Goal: Information Seeking & Learning: Learn about a topic

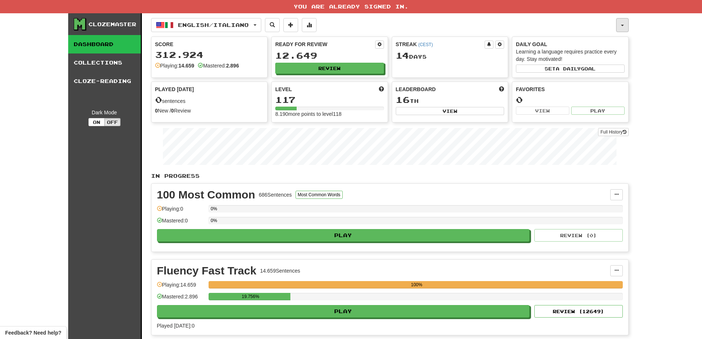
click at [618, 26] on button "button" at bounding box center [622, 25] width 13 height 14
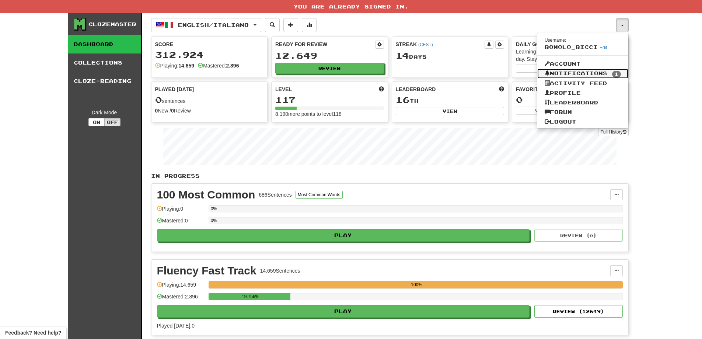
click at [597, 72] on link "Notifications 1" at bounding box center [583, 74] width 91 height 10
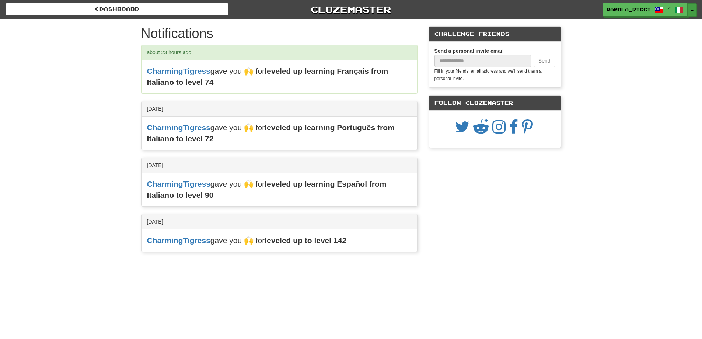
drag, startPoint x: 691, startPoint y: 10, endPoint x: 673, endPoint y: 27, distance: 24.5
click at [690, 10] on button "Toggle Dropdown" at bounding box center [693, 9] width 10 height 13
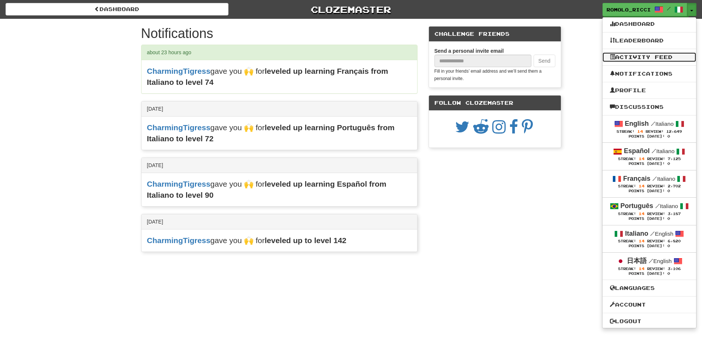
click at [644, 61] on link "Activity Feed" at bounding box center [650, 57] width 94 height 10
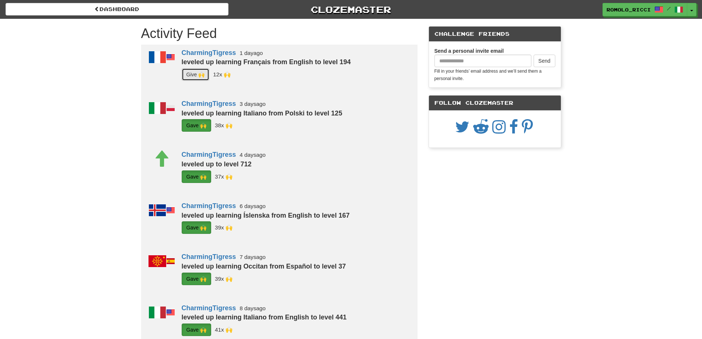
click at [189, 73] on button "G i ve 🙌" at bounding box center [196, 74] width 28 height 13
click at [691, 13] on button "Toggle Dropdown" at bounding box center [693, 9] width 10 height 13
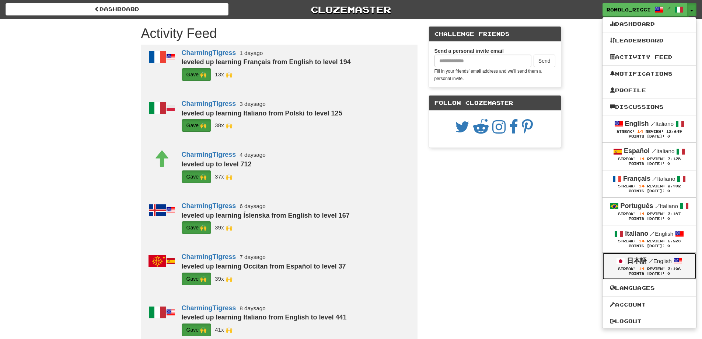
click at [650, 270] on span "Review:" at bounding box center [656, 269] width 18 height 4
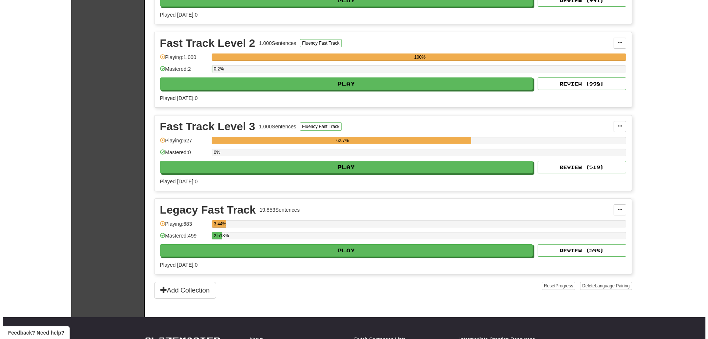
scroll to position [221, 0]
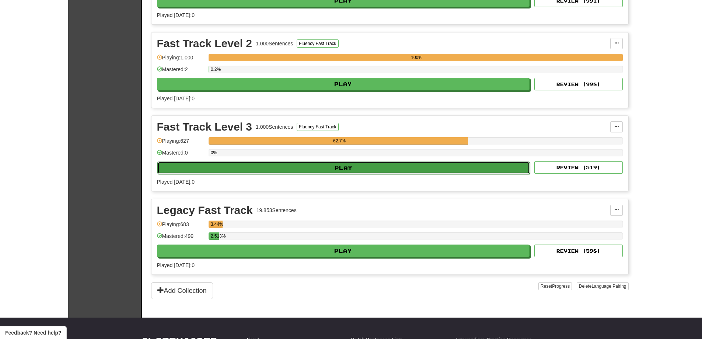
click at [409, 163] on button "Play" at bounding box center [343, 167] width 373 height 13
select select "**"
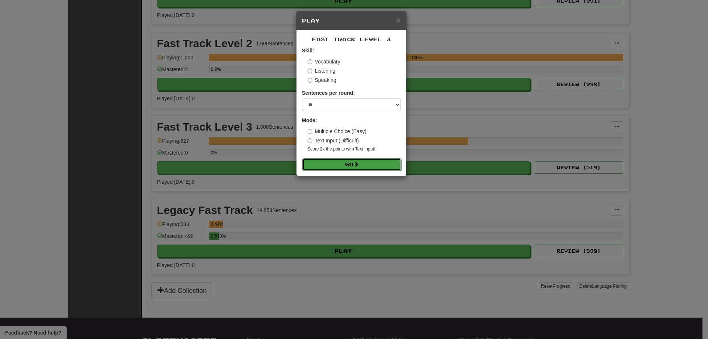
click at [369, 163] on button "Go" at bounding box center [351, 164] width 99 height 13
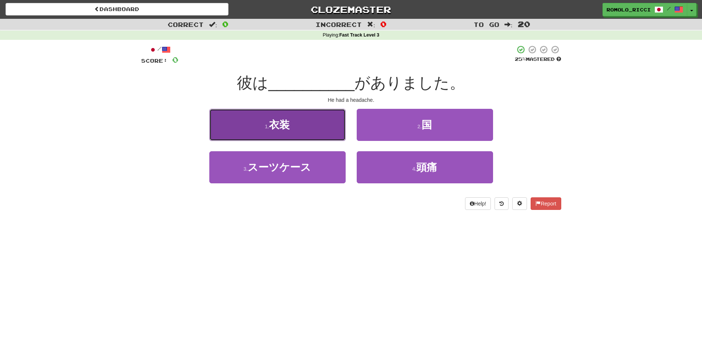
click at [282, 138] on button "1 . 衣装" at bounding box center [277, 125] width 136 height 32
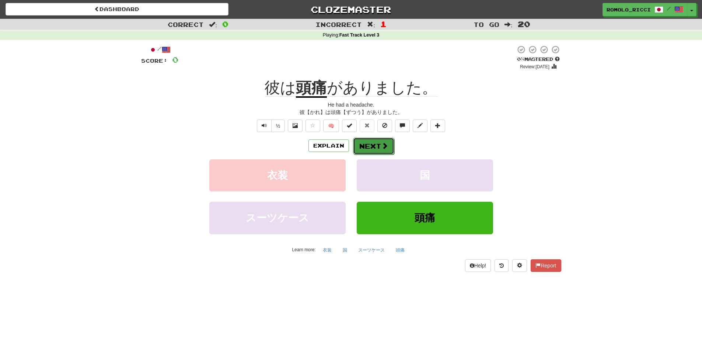
click at [376, 146] on button "Next" at bounding box center [373, 146] width 41 height 17
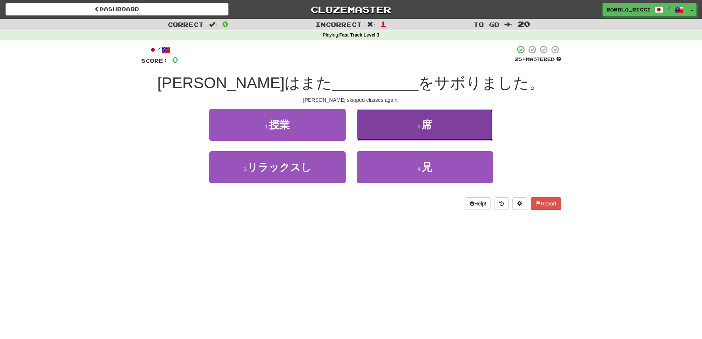
click at [432, 128] on span "席" at bounding box center [427, 124] width 10 height 11
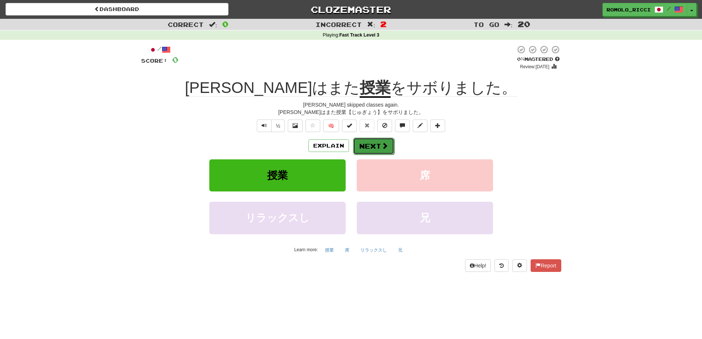
click at [384, 150] on button "Next" at bounding box center [373, 146] width 41 height 17
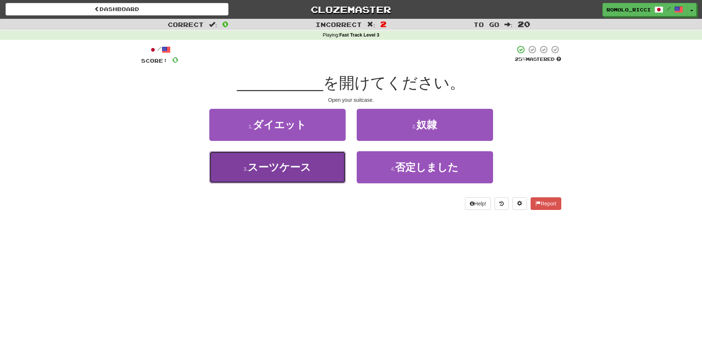
click at [298, 169] on span "スーツケース" at bounding box center [279, 166] width 63 height 11
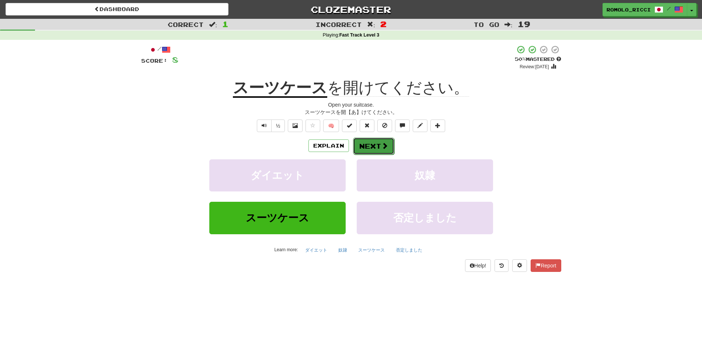
click at [378, 146] on button "Next" at bounding box center [373, 146] width 41 height 17
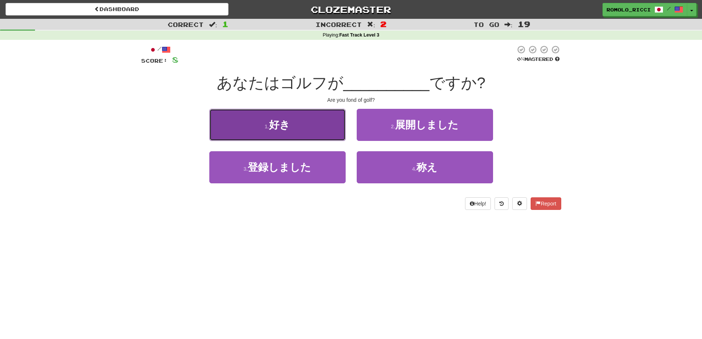
click at [315, 123] on button "1 . 好き" at bounding box center [277, 125] width 136 height 32
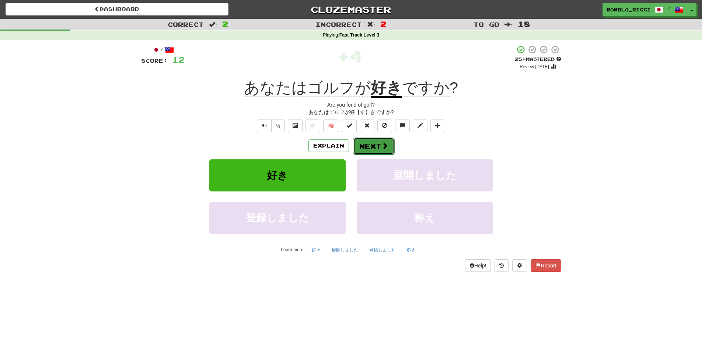
click at [382, 146] on span at bounding box center [385, 145] width 7 height 7
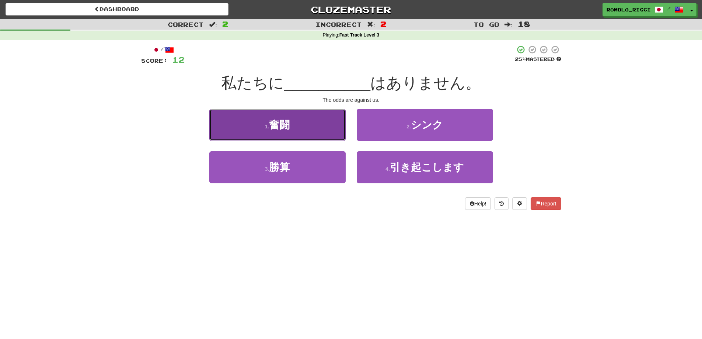
click at [321, 126] on button "1 . 奮闘" at bounding box center [277, 125] width 136 height 32
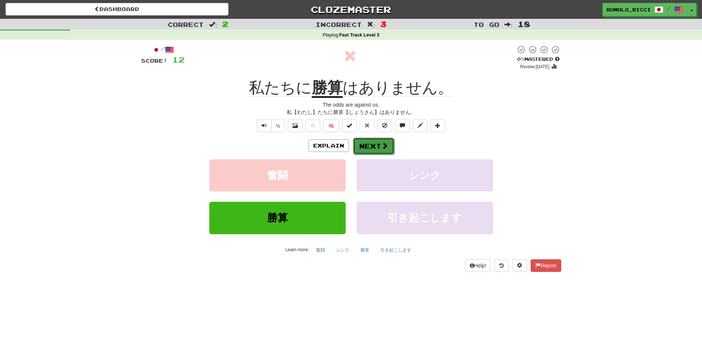
click at [379, 146] on button "Next" at bounding box center [373, 146] width 41 height 17
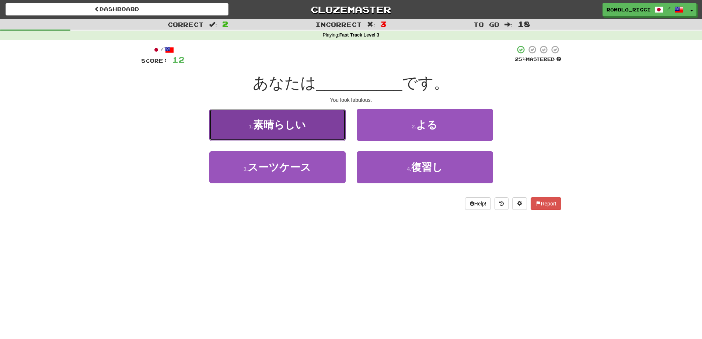
click at [308, 130] on button "1 . 素晴らしい" at bounding box center [277, 125] width 136 height 32
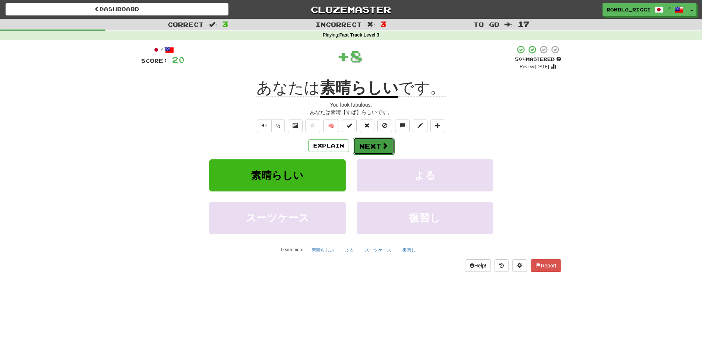
click at [387, 145] on span at bounding box center [385, 145] width 7 height 7
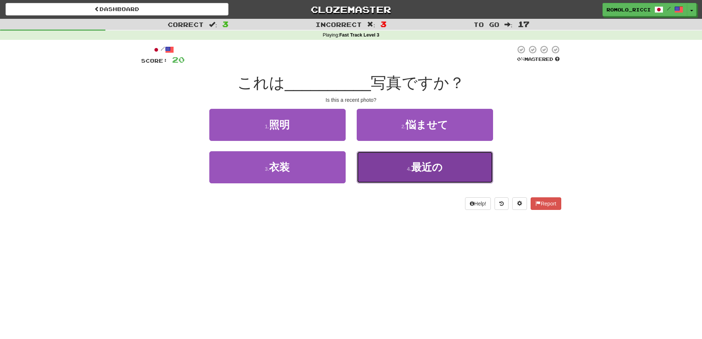
click at [387, 176] on button "4 . 最近の" at bounding box center [425, 167] width 136 height 32
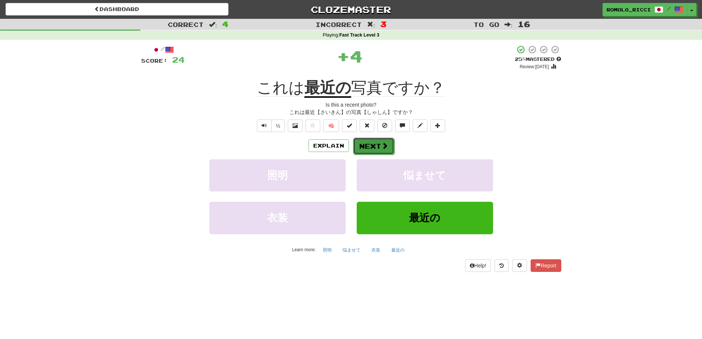
click at [376, 146] on button "Next" at bounding box center [373, 146] width 41 height 17
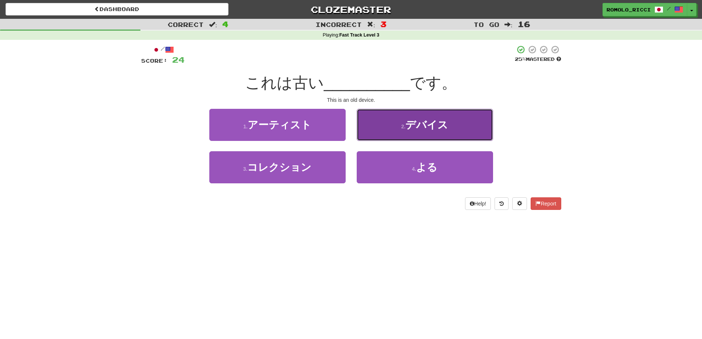
click at [428, 127] on span "デバイス" at bounding box center [427, 124] width 43 height 11
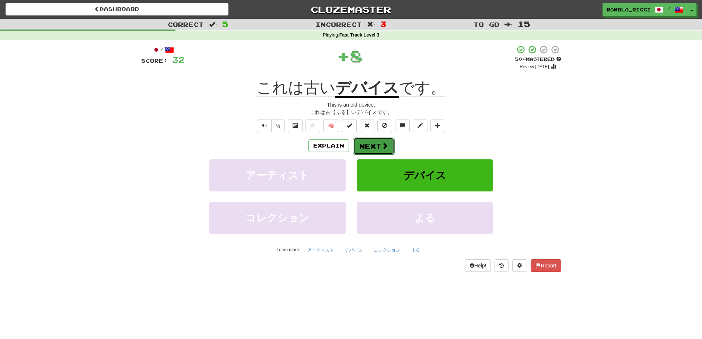
click at [378, 145] on button "Next" at bounding box center [373, 146] width 41 height 17
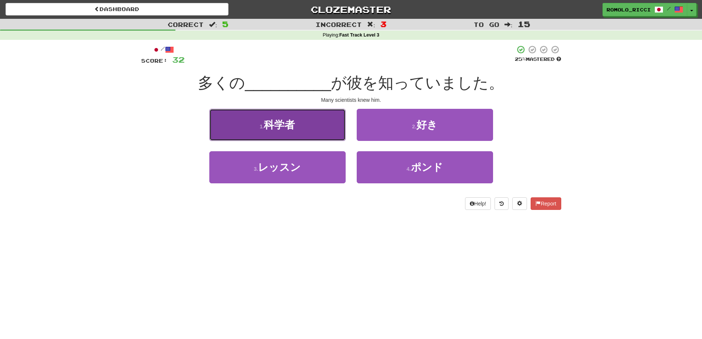
click at [319, 131] on button "1 . 科学者" at bounding box center [277, 125] width 136 height 32
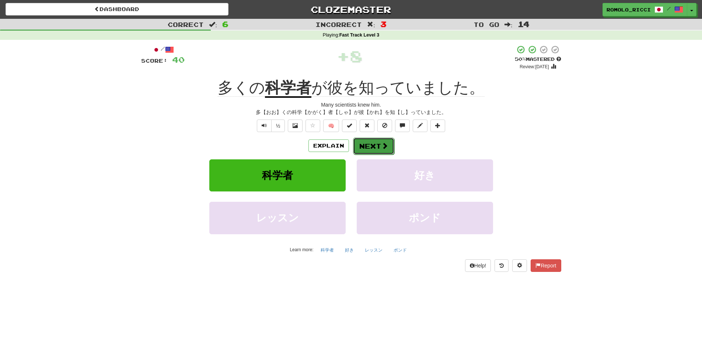
click at [375, 144] on button "Next" at bounding box center [373, 146] width 41 height 17
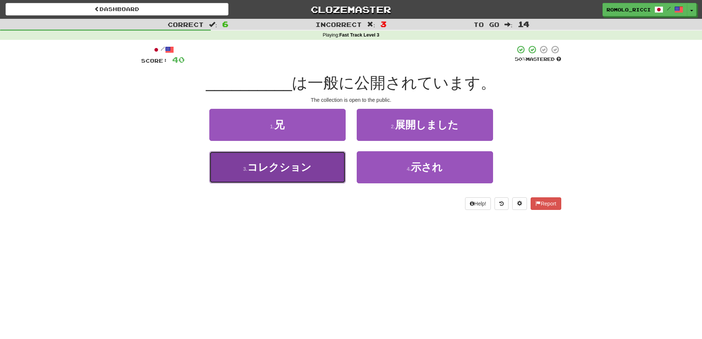
click at [299, 167] on span "コレクション" at bounding box center [279, 166] width 64 height 11
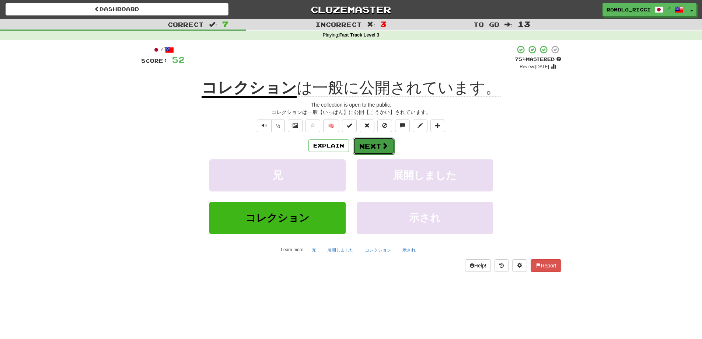
click at [369, 146] on button "Next" at bounding box center [373, 146] width 41 height 17
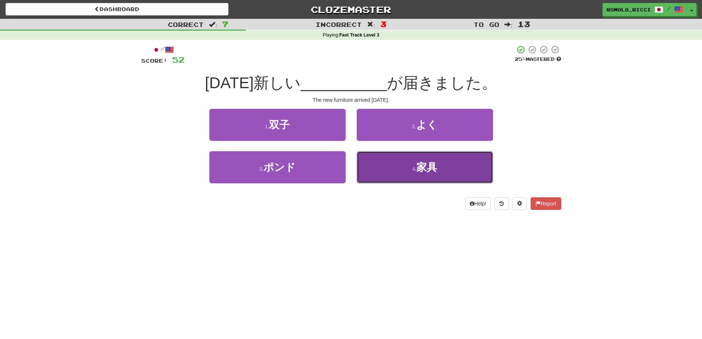
click at [432, 165] on span "家具" at bounding box center [427, 166] width 21 height 11
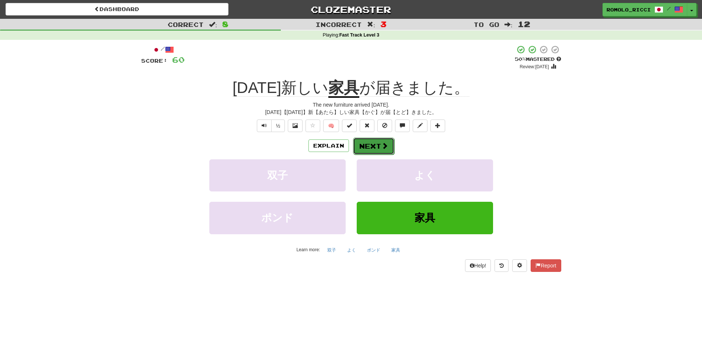
click at [367, 142] on button "Next" at bounding box center [373, 146] width 41 height 17
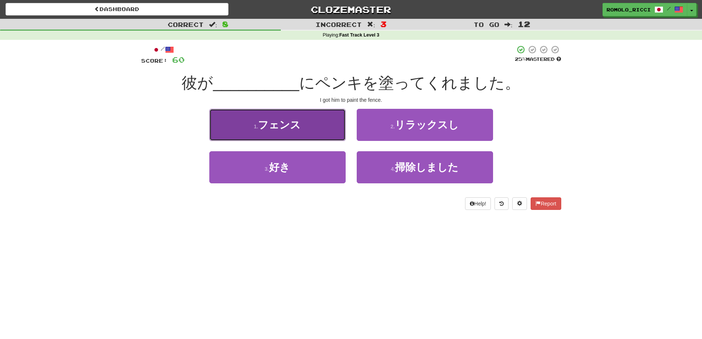
click at [279, 126] on span "フェンス" at bounding box center [279, 124] width 43 height 11
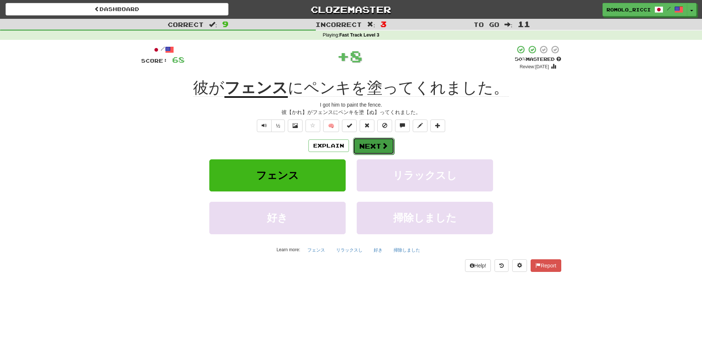
click at [385, 146] on span at bounding box center [385, 145] width 7 height 7
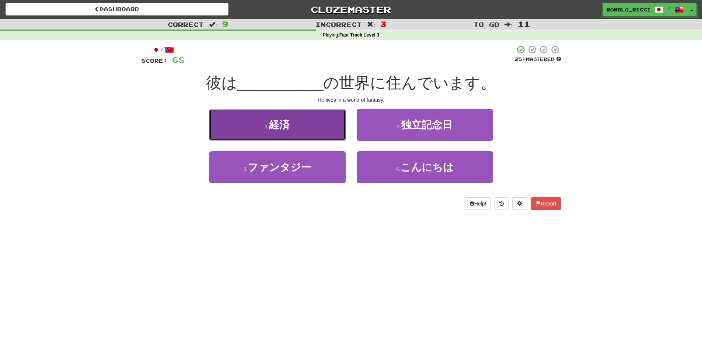
click at [311, 139] on button "1 . 経済" at bounding box center [277, 125] width 136 height 32
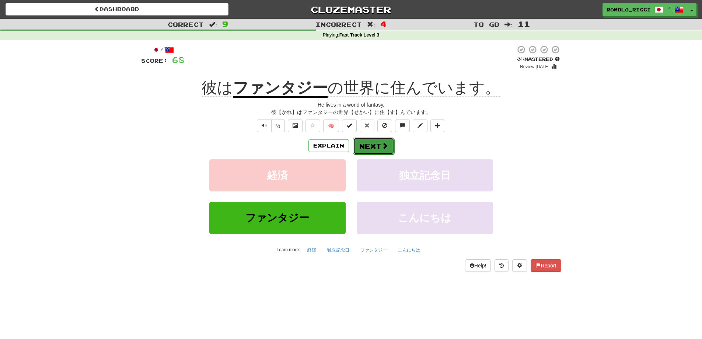
click at [374, 146] on button "Next" at bounding box center [373, 146] width 41 height 17
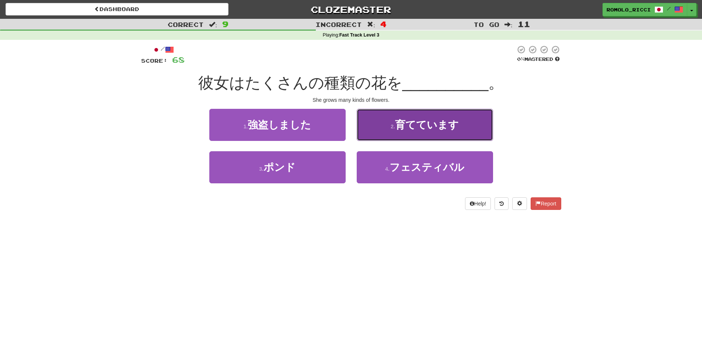
click at [385, 139] on button "2 . 育てています" at bounding box center [425, 125] width 136 height 32
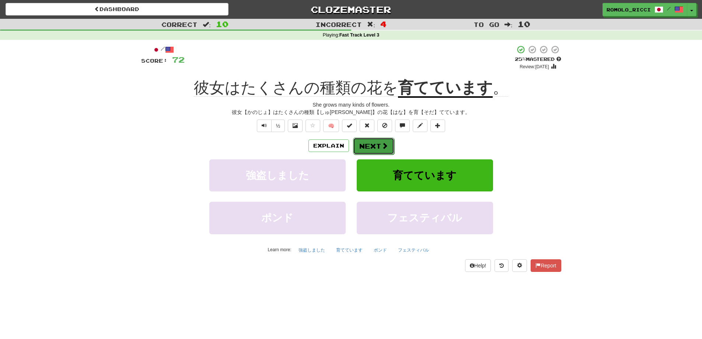
click at [382, 143] on span at bounding box center [385, 145] width 7 height 7
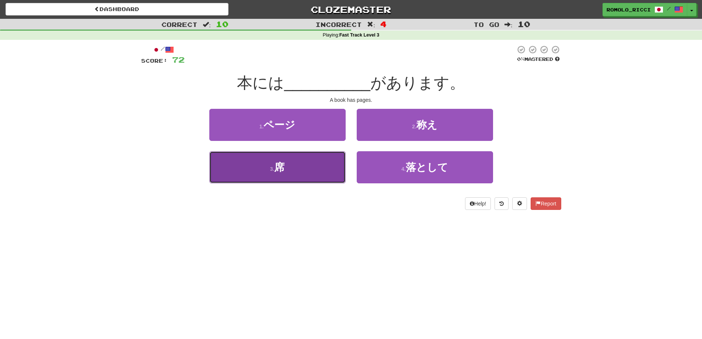
click at [306, 171] on button "3 . 席" at bounding box center [277, 167] width 136 height 32
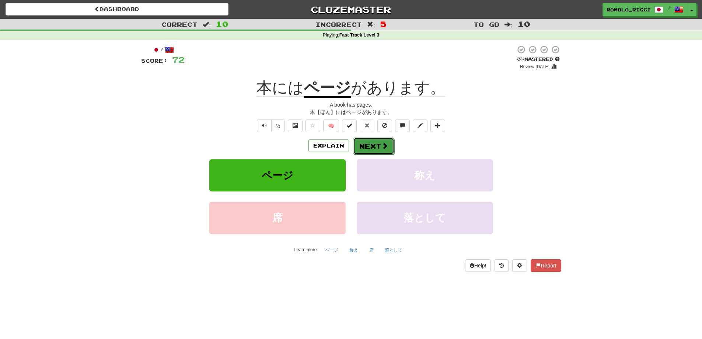
click at [378, 143] on button "Next" at bounding box center [373, 146] width 41 height 17
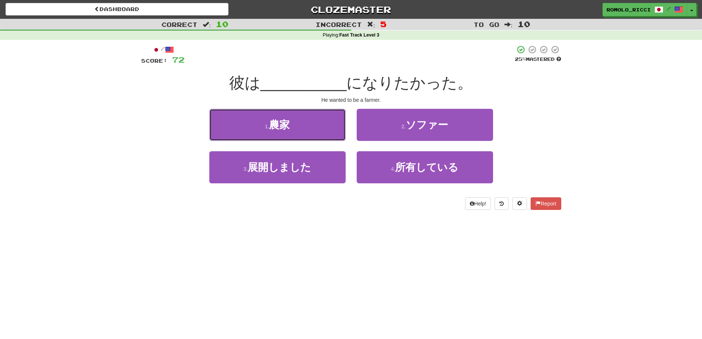
click at [318, 134] on button "1 . 農家" at bounding box center [277, 125] width 136 height 32
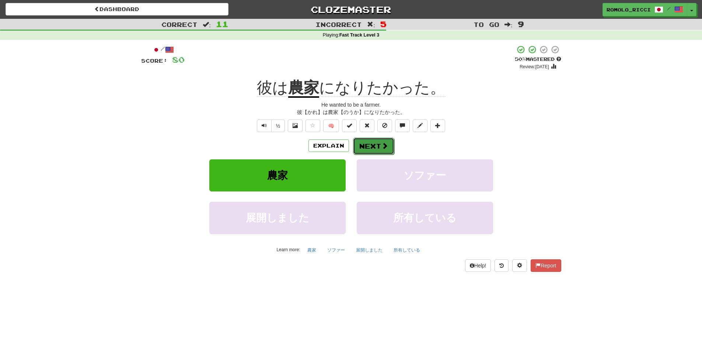
click at [374, 143] on button "Next" at bounding box center [373, 146] width 41 height 17
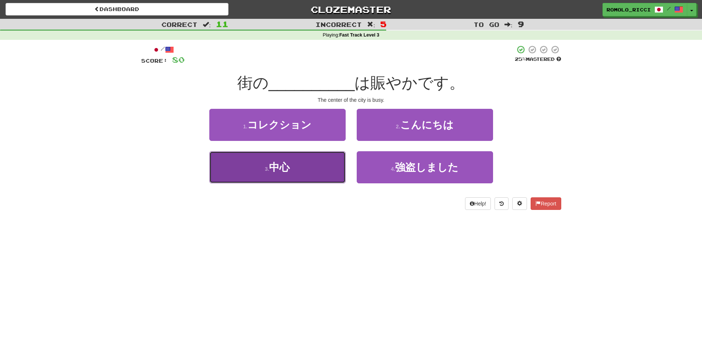
click at [298, 174] on button "3 . 中心" at bounding box center [277, 167] width 136 height 32
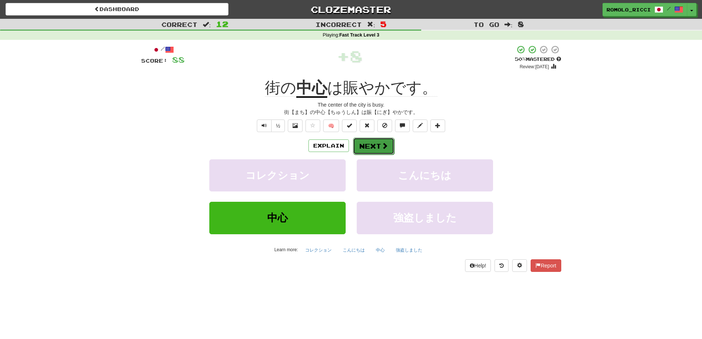
click at [376, 141] on button "Next" at bounding box center [373, 146] width 41 height 17
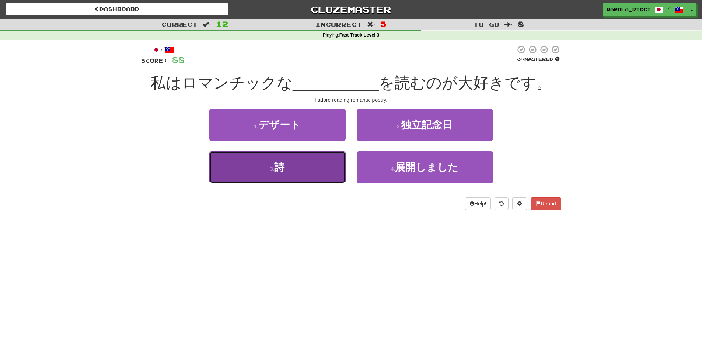
click at [296, 167] on button "3 . 詩" at bounding box center [277, 167] width 136 height 32
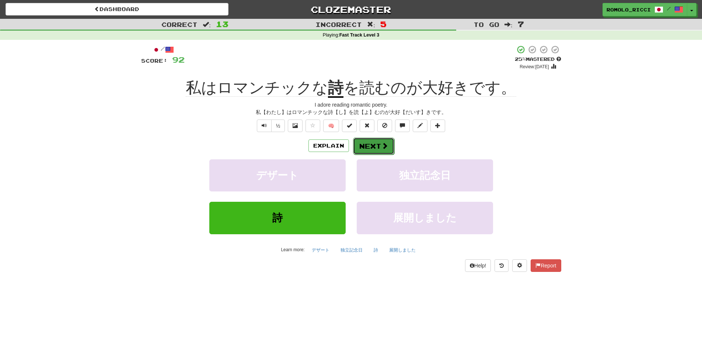
click at [380, 145] on button "Next" at bounding box center [373, 146] width 41 height 17
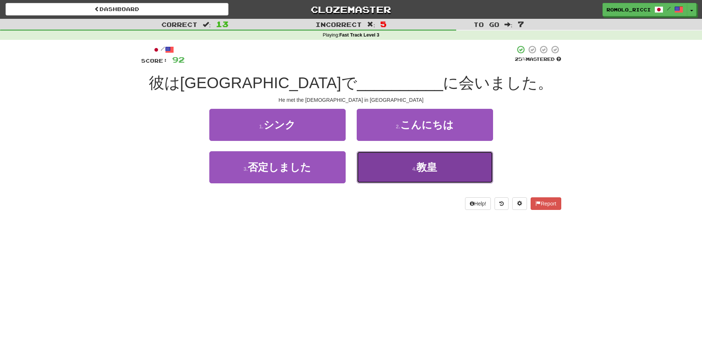
click at [432, 169] on span "教皇" at bounding box center [427, 166] width 21 height 11
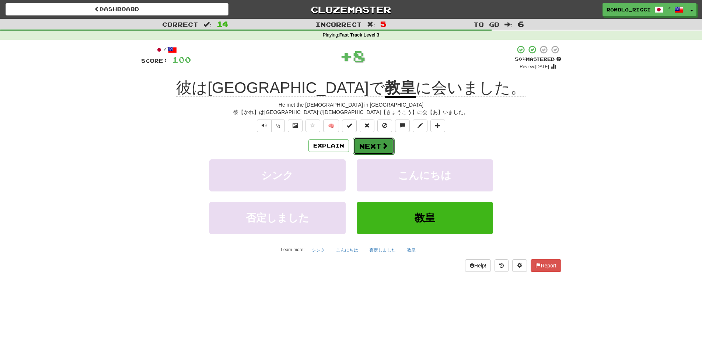
click at [371, 148] on button "Next" at bounding box center [373, 146] width 41 height 17
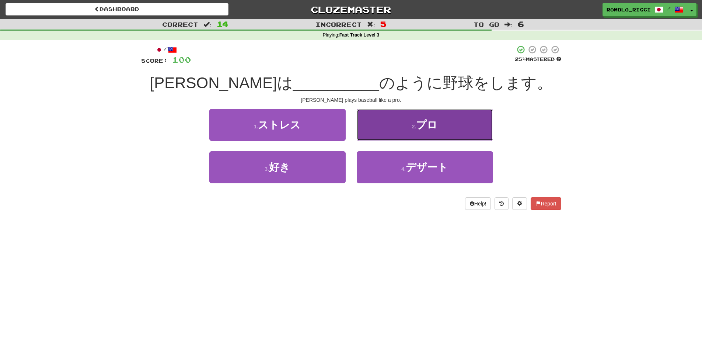
click at [425, 130] on span "プロ" at bounding box center [426, 124] width 21 height 11
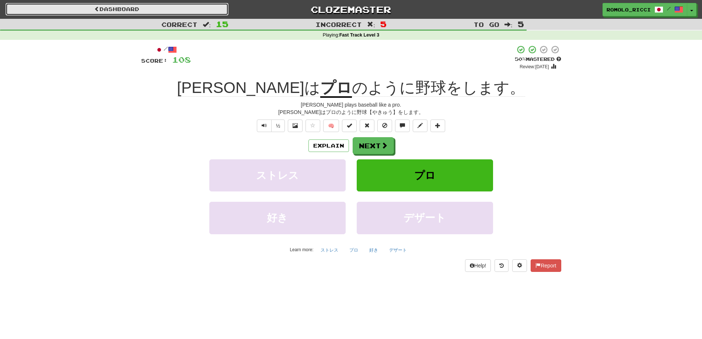
click at [174, 8] on link "Dashboard" at bounding box center [117, 9] width 223 height 13
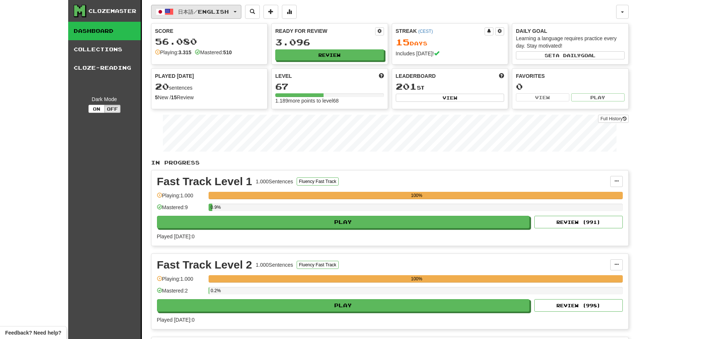
click at [241, 10] on button "日本語 / English" at bounding box center [196, 12] width 90 height 14
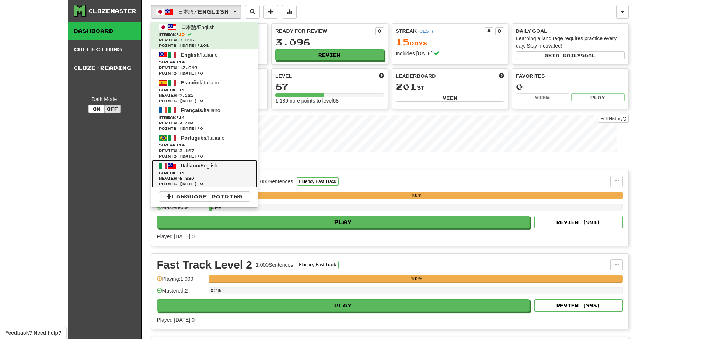
click at [211, 170] on link "Italiano / English Streak: 14 Review: 6.820 Points [DATE]: 0" at bounding box center [205, 174] width 106 height 28
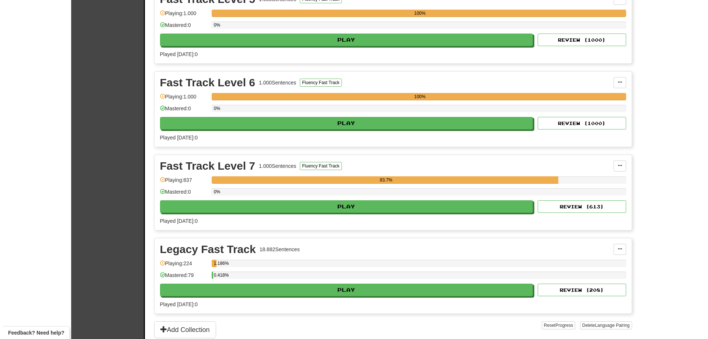
scroll to position [516, 0]
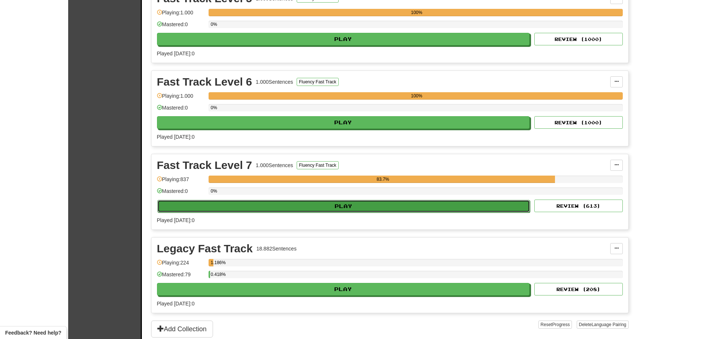
click at [386, 210] on button "Play" at bounding box center [343, 206] width 373 height 13
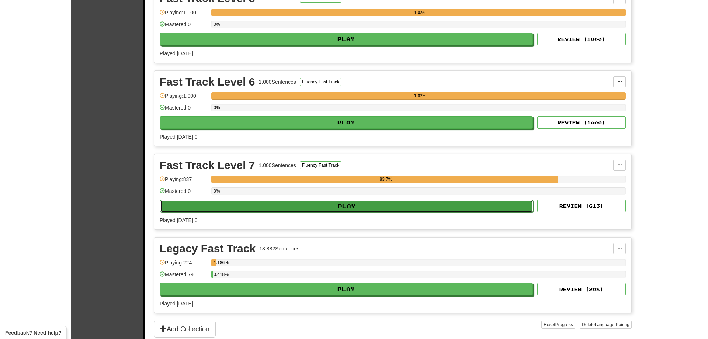
select select "**"
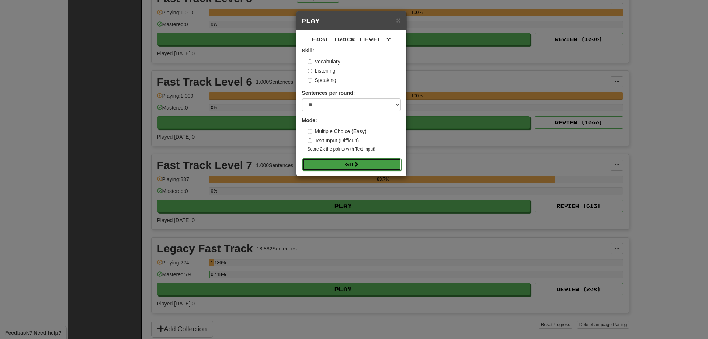
click at [359, 165] on span at bounding box center [356, 163] width 5 height 5
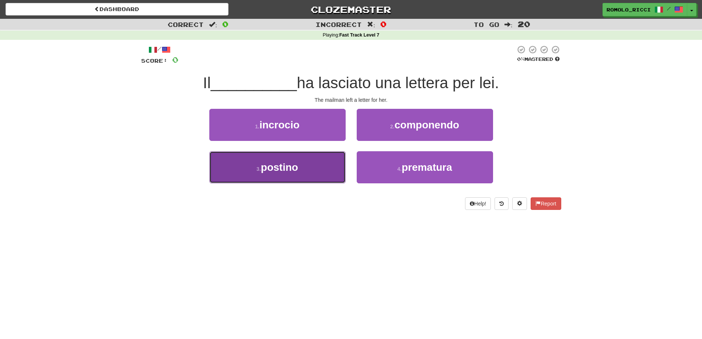
click at [321, 167] on button "3 . postino" at bounding box center [277, 167] width 136 height 32
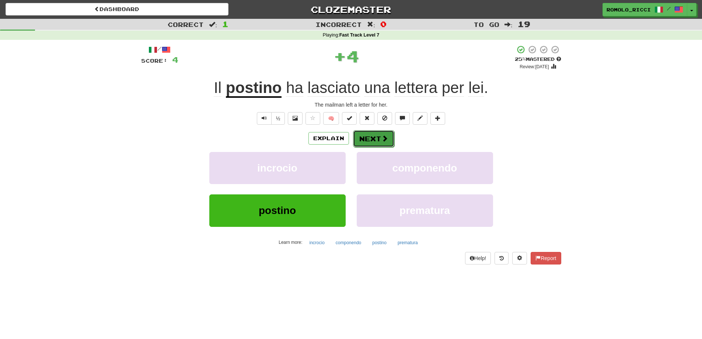
click at [374, 134] on button "Next" at bounding box center [373, 138] width 41 height 17
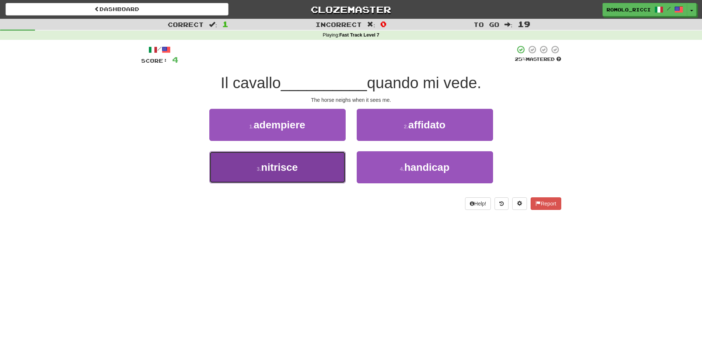
click at [317, 164] on button "3 . nitrisce" at bounding box center [277, 167] width 136 height 32
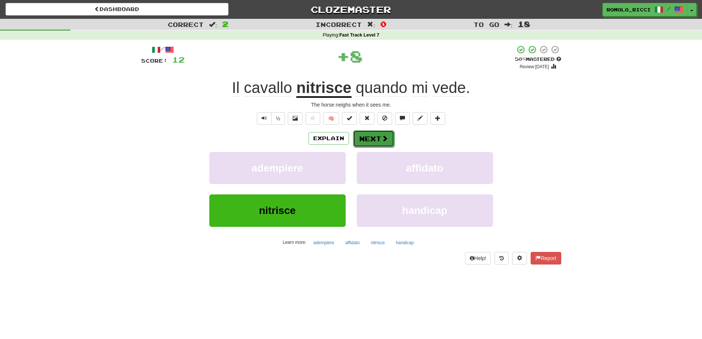
click at [385, 142] on button "Next" at bounding box center [373, 138] width 41 height 17
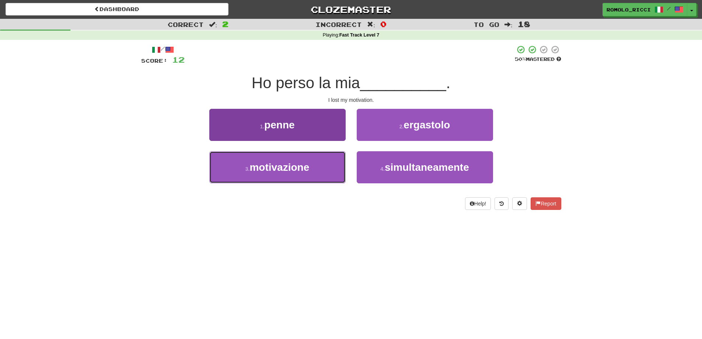
drag, startPoint x: 304, startPoint y: 172, endPoint x: 312, endPoint y: 165, distance: 10.2
click at [305, 171] on span "motivazione" at bounding box center [280, 166] width 60 height 11
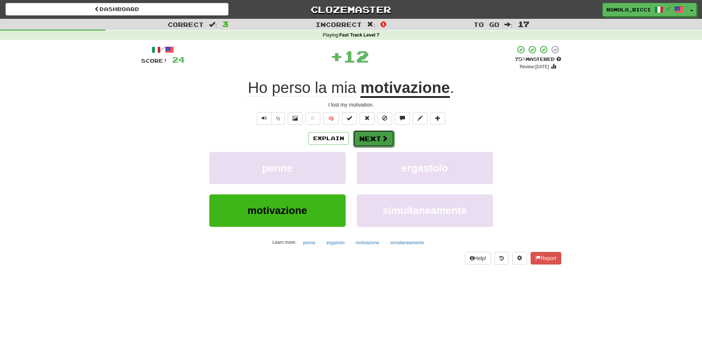
click at [371, 139] on button "Next" at bounding box center [373, 138] width 41 height 17
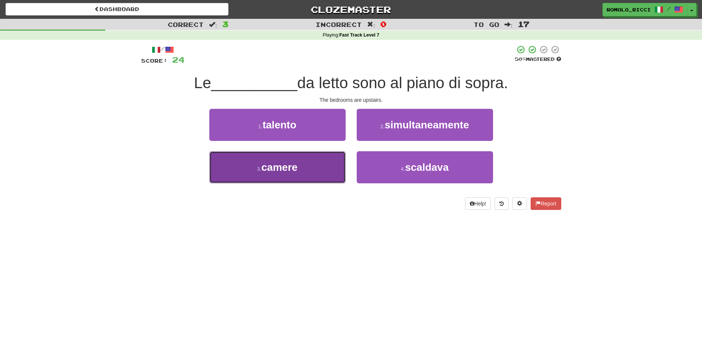
click at [292, 177] on button "3 . camere" at bounding box center [277, 167] width 136 height 32
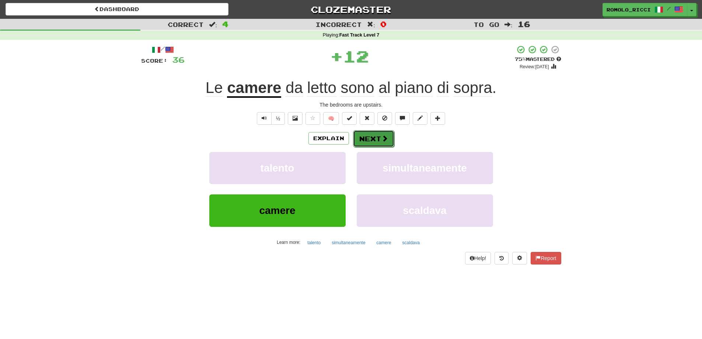
click at [378, 135] on button "Next" at bounding box center [373, 138] width 41 height 17
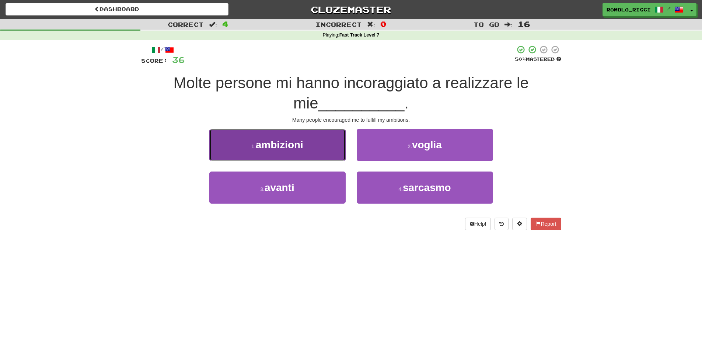
click at [305, 153] on button "1 . ambizioni" at bounding box center [277, 145] width 136 height 32
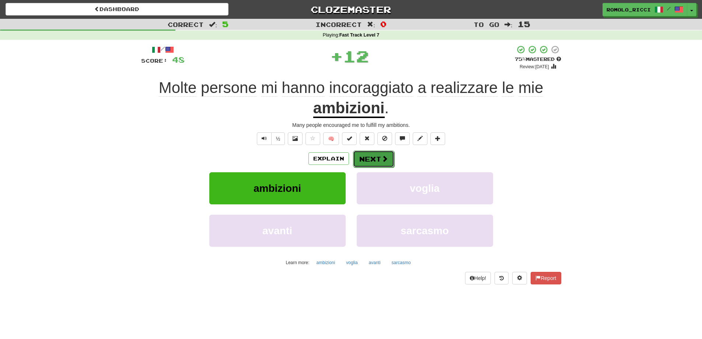
click at [386, 156] on span at bounding box center [385, 158] width 7 height 7
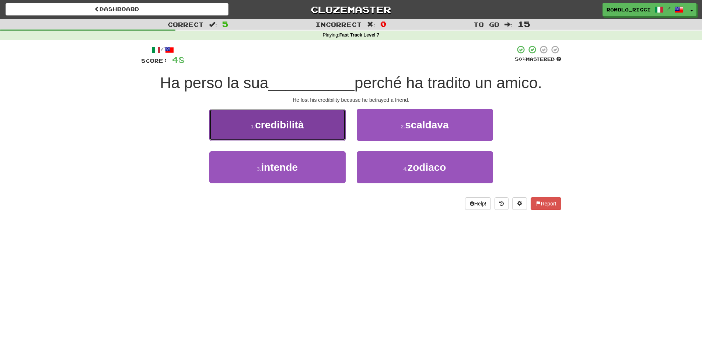
click at [322, 134] on button "1 . credibilità" at bounding box center [277, 125] width 136 height 32
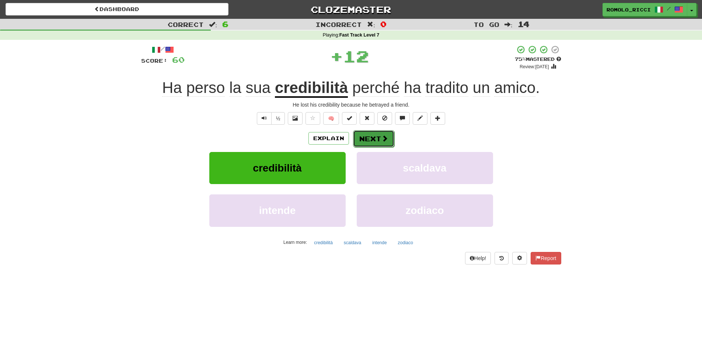
click at [380, 143] on button "Next" at bounding box center [373, 138] width 41 height 17
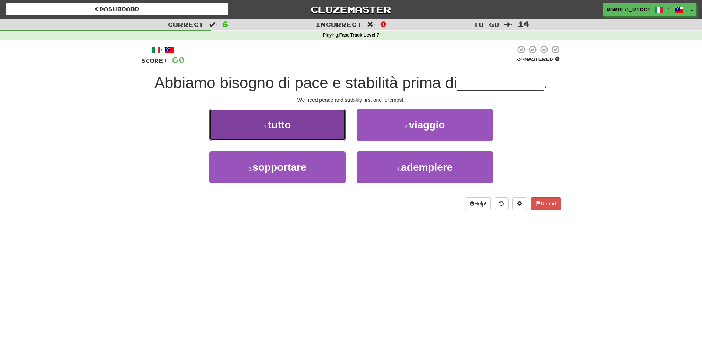
click at [304, 130] on button "1 . tutto" at bounding box center [277, 125] width 136 height 32
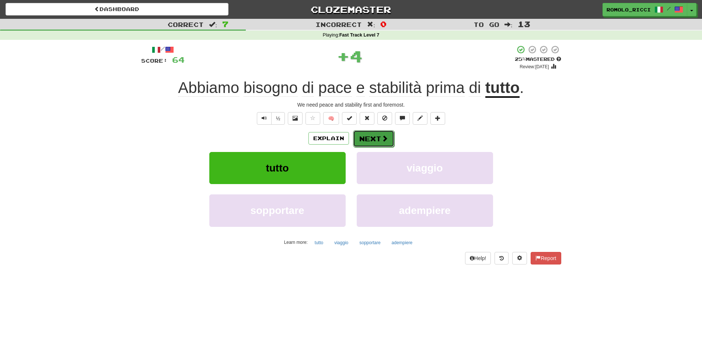
click at [384, 142] on span at bounding box center [385, 138] width 7 height 7
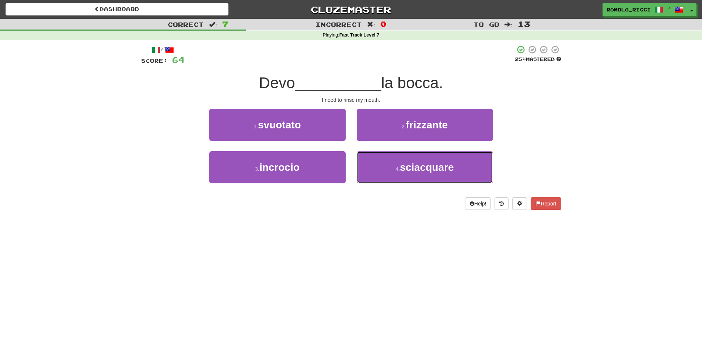
drag, startPoint x: 409, startPoint y: 171, endPoint x: 399, endPoint y: 147, distance: 26.4
click at [406, 168] on span "sciacquare" at bounding box center [427, 166] width 54 height 11
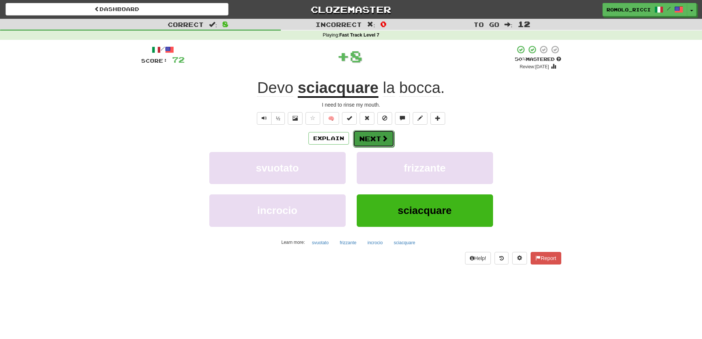
click at [370, 142] on button "Next" at bounding box center [373, 138] width 41 height 17
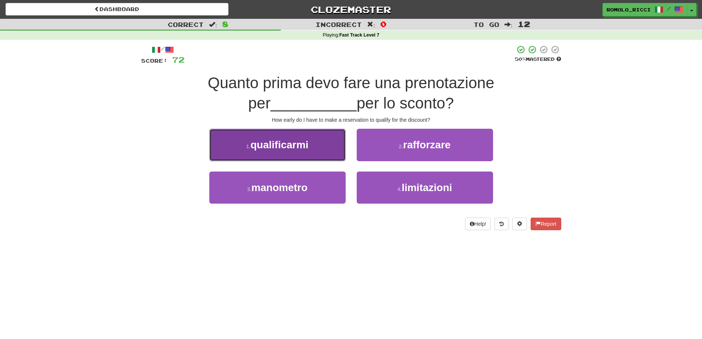
click at [321, 152] on button "1 . qualificarmi" at bounding box center [277, 145] width 136 height 32
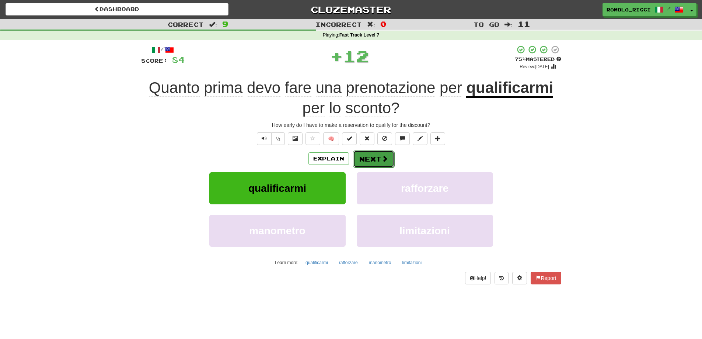
click at [380, 153] on button "Next" at bounding box center [373, 158] width 41 height 17
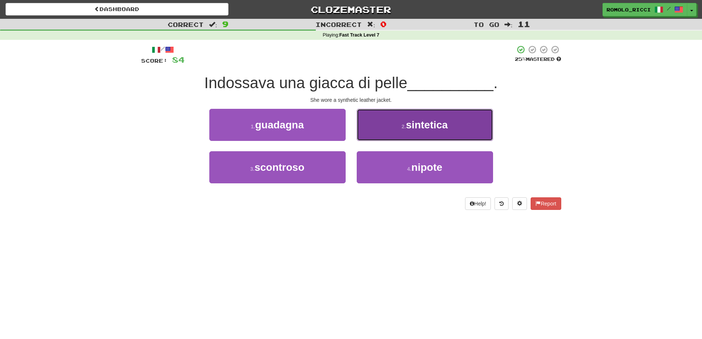
click at [423, 125] on span "sintetica" at bounding box center [427, 124] width 42 height 11
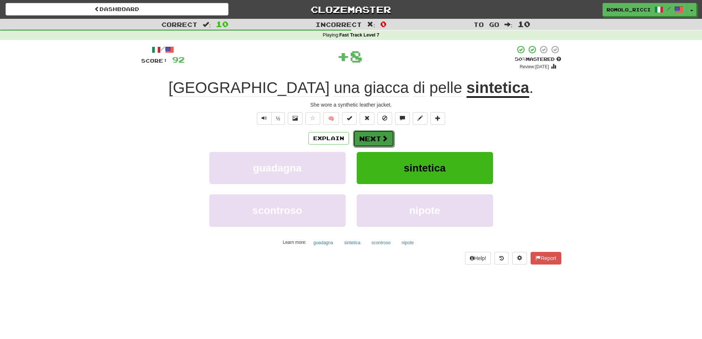
click at [376, 138] on button "Next" at bounding box center [373, 138] width 41 height 17
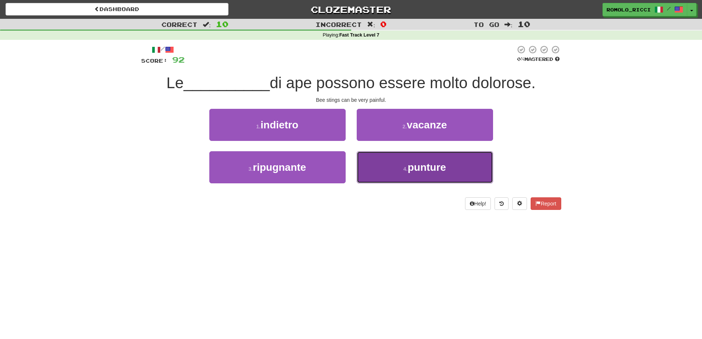
click at [405, 171] on small "4 ." at bounding box center [406, 169] width 4 height 6
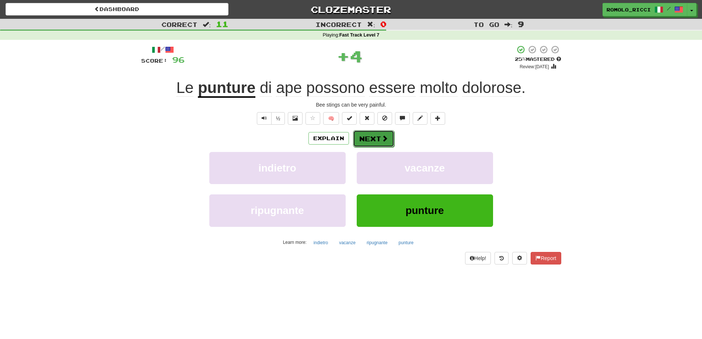
click at [386, 135] on span at bounding box center [385, 138] width 7 height 7
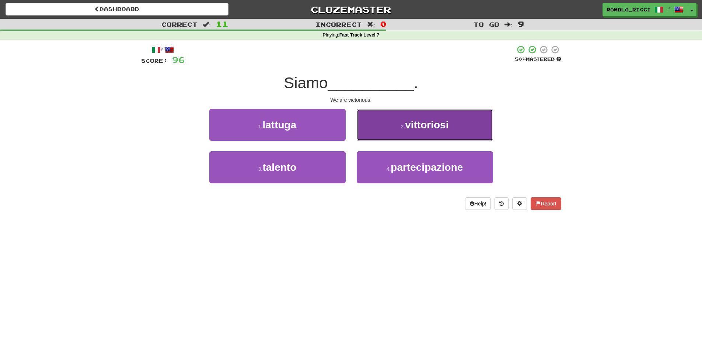
click at [437, 122] on span "vittoriosi" at bounding box center [427, 124] width 44 height 11
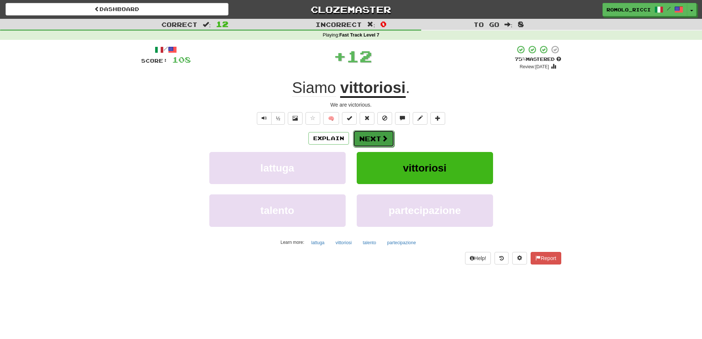
click at [376, 139] on button "Next" at bounding box center [373, 138] width 41 height 17
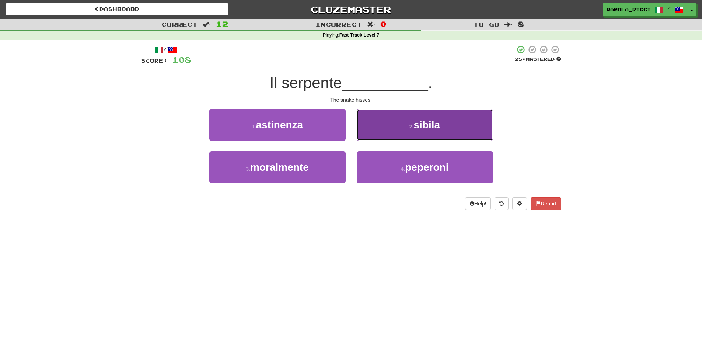
click at [412, 128] on small "2 ." at bounding box center [412, 127] width 4 height 6
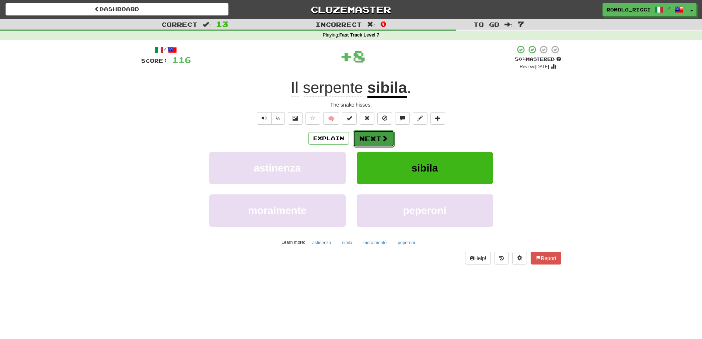
click at [369, 135] on button "Next" at bounding box center [373, 138] width 41 height 17
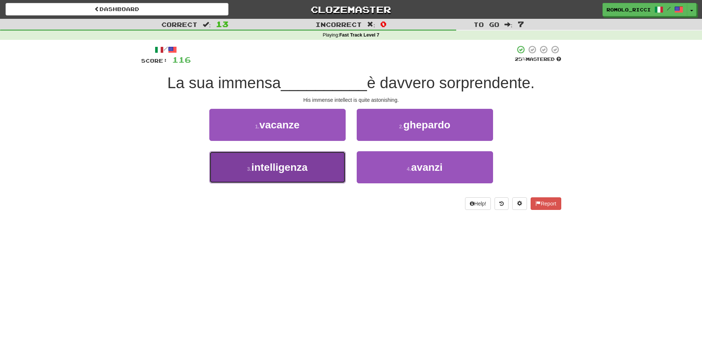
click at [302, 168] on span "intelligenza" at bounding box center [279, 166] width 56 height 11
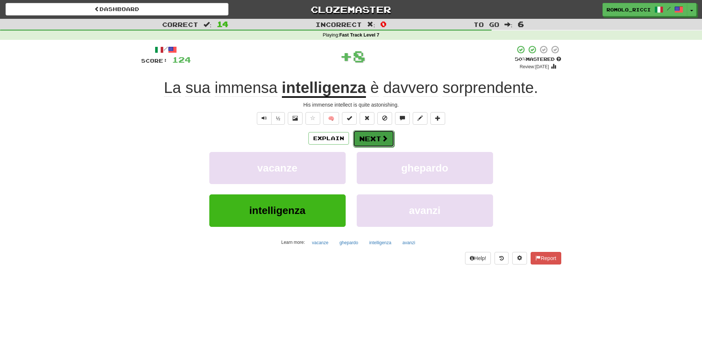
click at [368, 130] on button "Next" at bounding box center [373, 138] width 41 height 17
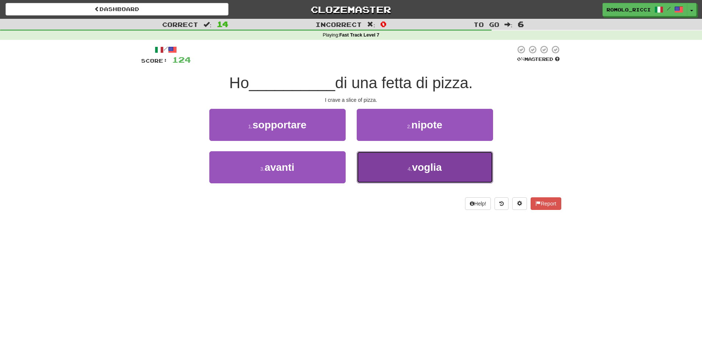
click at [422, 166] on span "voglia" at bounding box center [427, 166] width 30 height 11
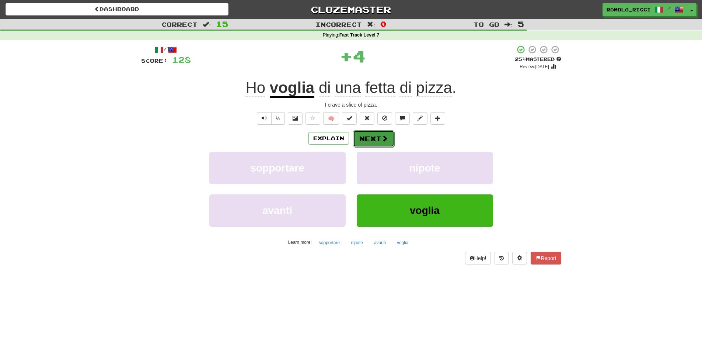
click at [382, 135] on span at bounding box center [385, 138] width 7 height 7
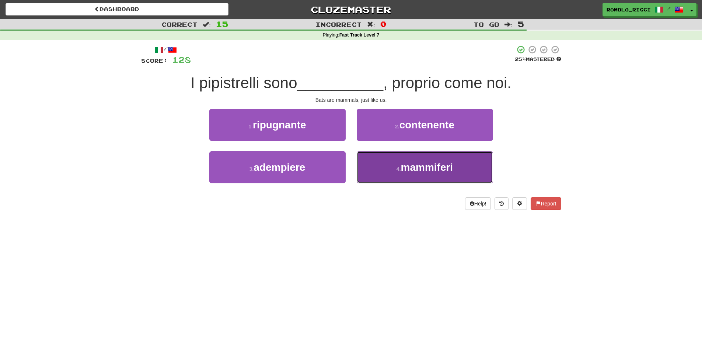
click at [410, 166] on span "mammiferi" at bounding box center [427, 166] width 52 height 11
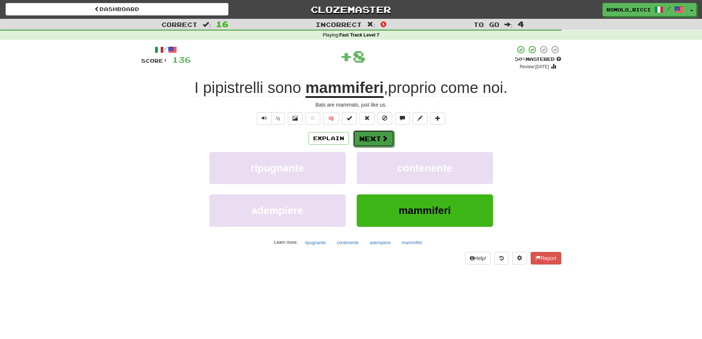
click at [368, 138] on button "Next" at bounding box center [373, 138] width 41 height 17
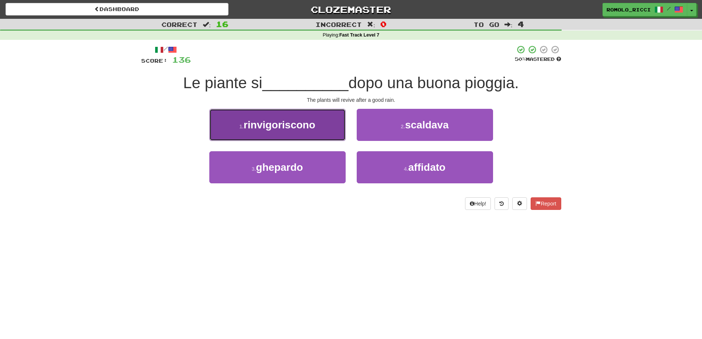
click at [276, 125] on span "rinvigoriscono" at bounding box center [280, 124] width 72 height 11
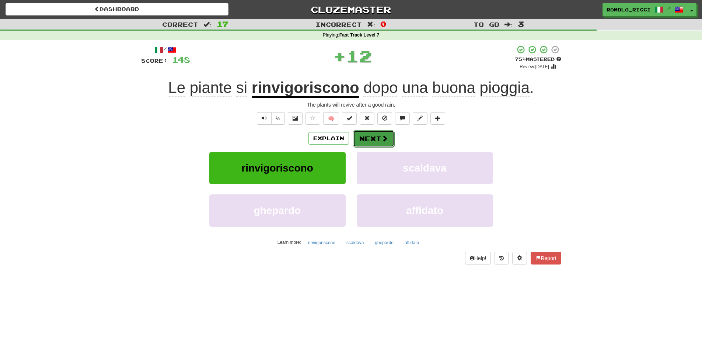
click at [366, 134] on button "Next" at bounding box center [373, 138] width 41 height 17
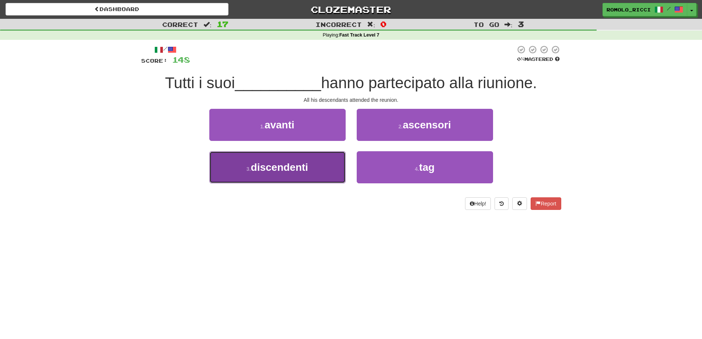
click at [300, 170] on span "discendenti" at bounding box center [280, 166] width 58 height 11
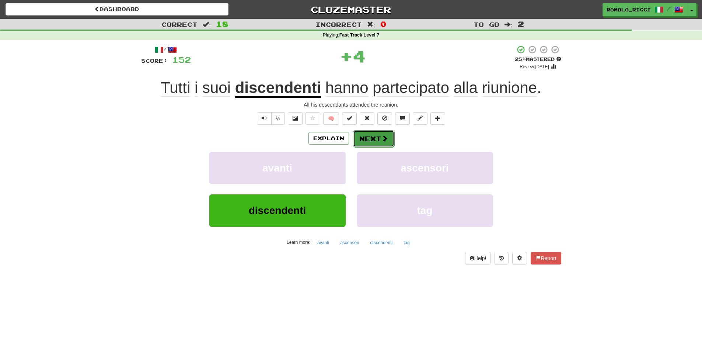
click at [362, 142] on button "Next" at bounding box center [373, 138] width 41 height 17
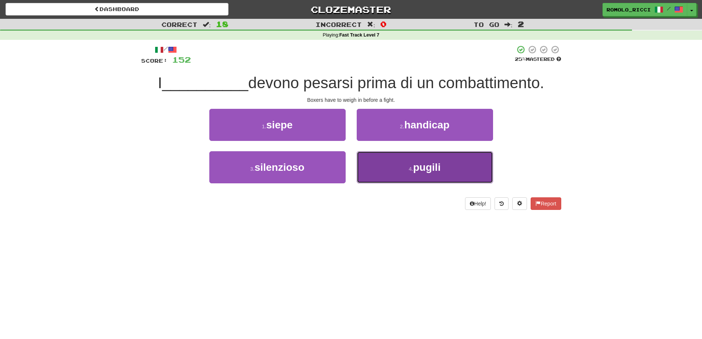
click at [409, 168] on small "4 ." at bounding box center [411, 169] width 4 height 6
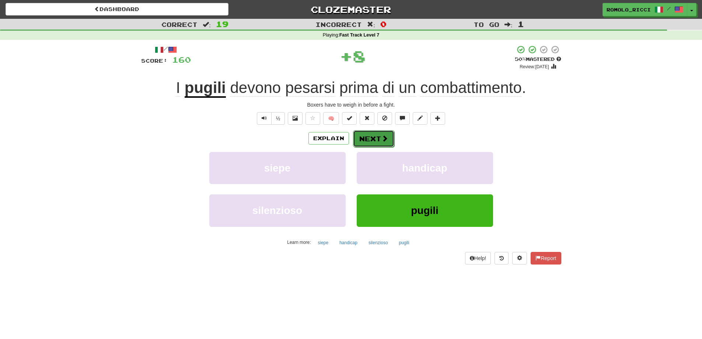
click at [380, 131] on button "Next" at bounding box center [373, 138] width 41 height 17
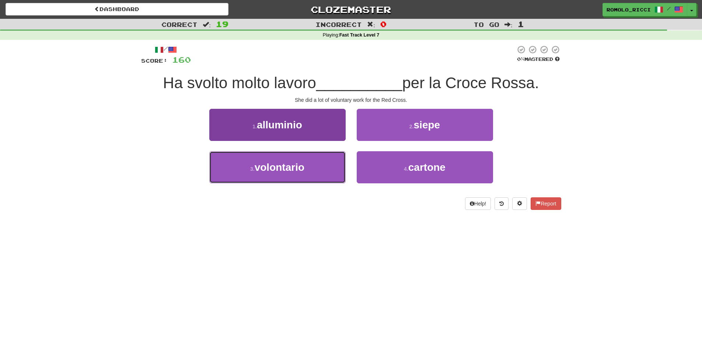
click at [305, 174] on button "3 . volontario" at bounding box center [277, 167] width 136 height 32
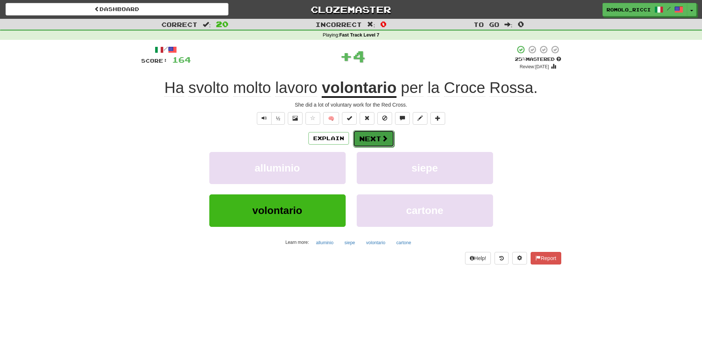
click at [389, 135] on button "Next" at bounding box center [373, 138] width 41 height 17
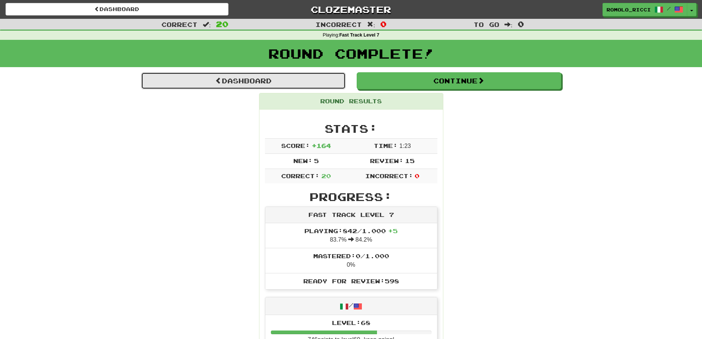
click at [216, 76] on link "Dashboard" at bounding box center [243, 80] width 205 height 17
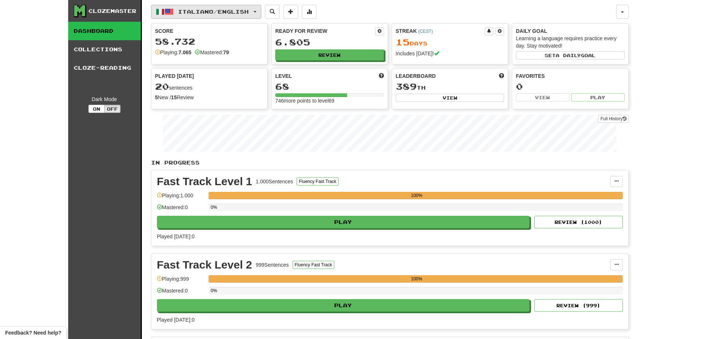
click at [261, 12] on button "Italiano / English" at bounding box center [206, 12] width 110 height 14
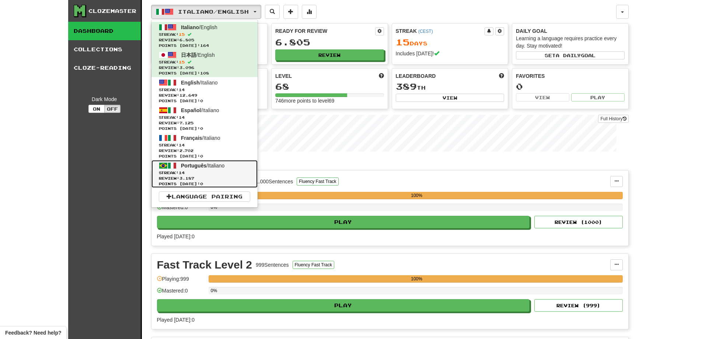
click at [236, 173] on span "Streak: 14" at bounding box center [204, 173] width 91 height 6
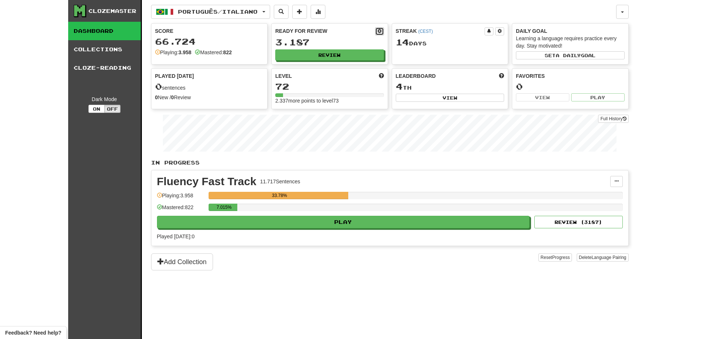
click at [382, 34] on button at bounding box center [379, 31] width 9 height 8
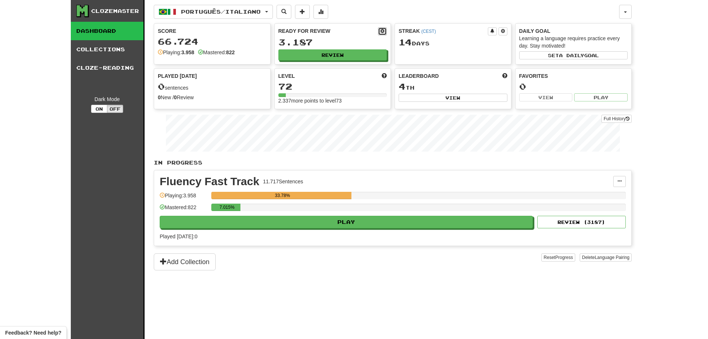
select select "**"
select select "*"
select select "**"
select select "*****"
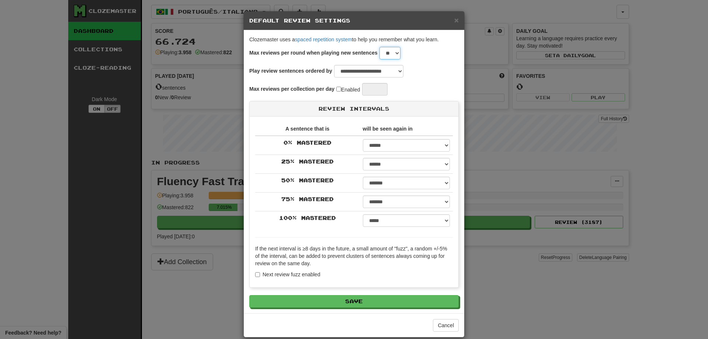
click at [390, 53] on select "* * * * * * * * * * ** ** ** ** ** ** ** ** ** ** ** ** ** ** ** ** ** ** ** **…" at bounding box center [389, 53] width 21 height 13
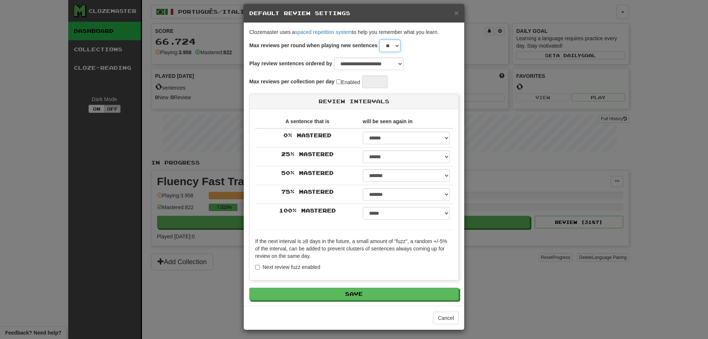
scroll to position [10, 0]
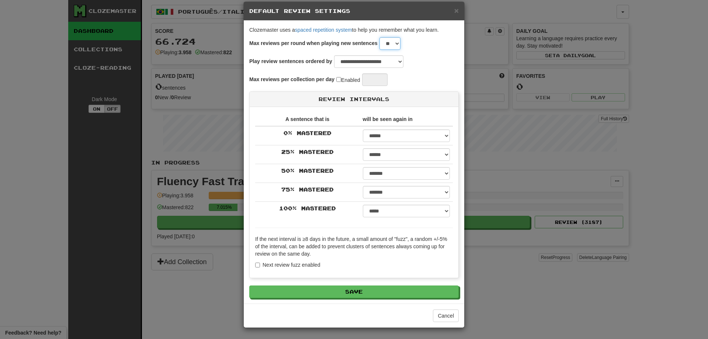
drag, startPoint x: 387, startPoint y: 42, endPoint x: 402, endPoint y: 45, distance: 14.7
click at [387, 42] on select "* * * * * * * * * * ** ** ** ** ** ** ** ** ** ** ** ** ** ** ** ** ** ** ** **…" at bounding box center [389, 43] width 21 height 13
select select "**"
click at [379, 37] on select "* * * * * * * * * * ** ** ** ** ** ** ** ** ** ** ** ** ** ** ** ** ** ** ** **…" at bounding box center [389, 43] width 21 height 13
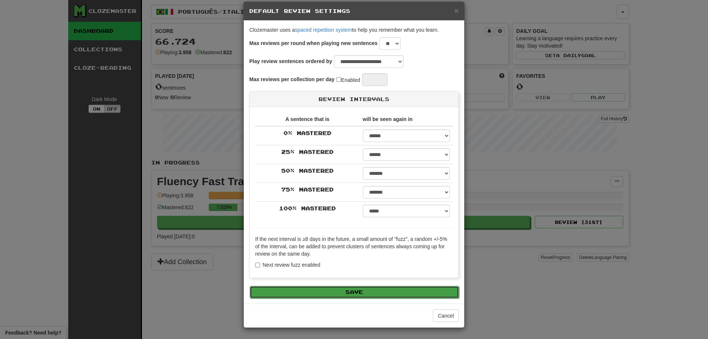
click at [349, 292] on button "Save" at bounding box center [354, 292] width 209 height 13
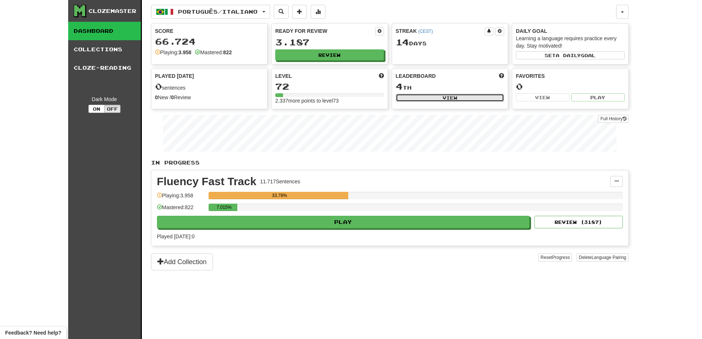
click at [460, 98] on button "View" at bounding box center [450, 98] width 109 height 8
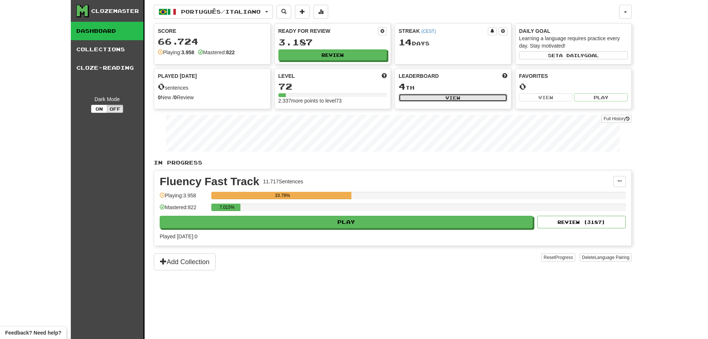
select select "**********"
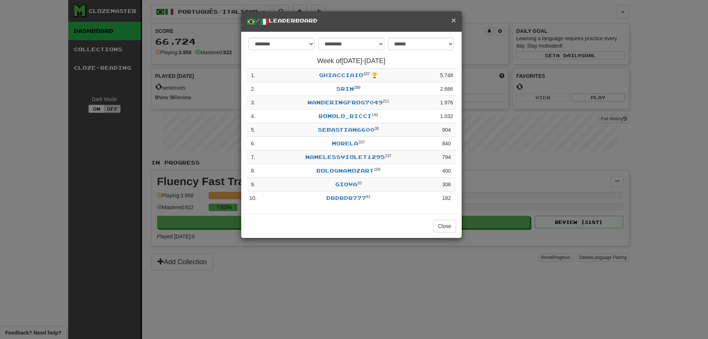
drag, startPoint x: 455, startPoint y: 22, endPoint x: 451, endPoint y: 37, distance: 15.9
click at [454, 20] on span "×" at bounding box center [453, 20] width 4 height 8
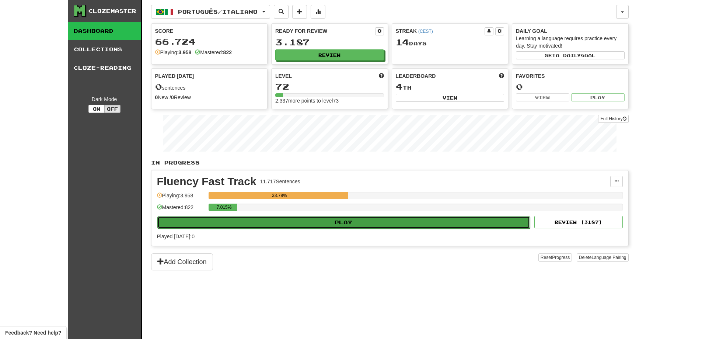
click at [328, 226] on button "Play" at bounding box center [343, 222] width 373 height 13
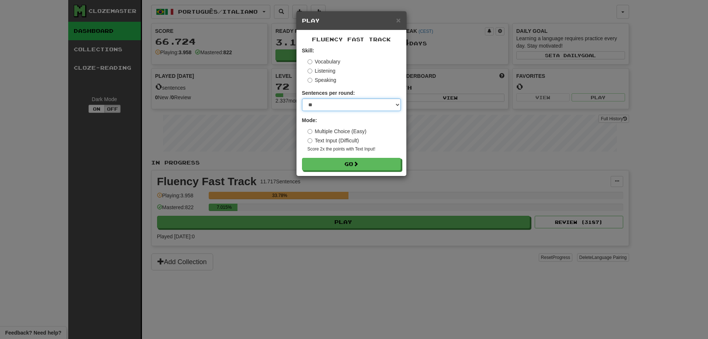
click at [344, 105] on select "* ** ** ** ** ** *** ********" at bounding box center [351, 104] width 99 height 13
select select "********"
click at [302, 98] on select "* ** ** ** ** ** *** ********" at bounding box center [351, 104] width 99 height 13
click at [343, 159] on button "Go" at bounding box center [351, 164] width 99 height 13
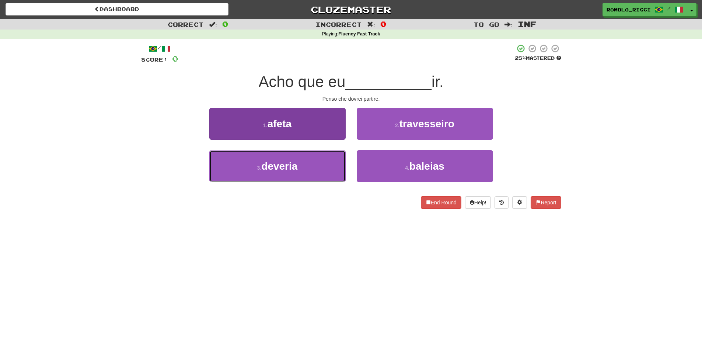
drag, startPoint x: 301, startPoint y: 175, endPoint x: 300, endPoint y: 169, distance: 5.9
click at [300, 175] on button "3 . deveria" at bounding box center [277, 166] width 136 height 32
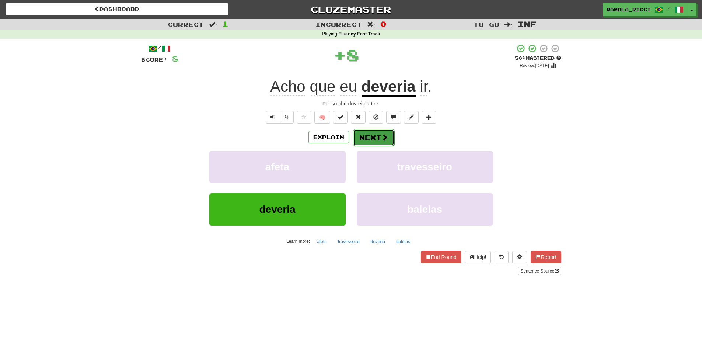
click at [371, 135] on button "Next" at bounding box center [373, 137] width 41 height 17
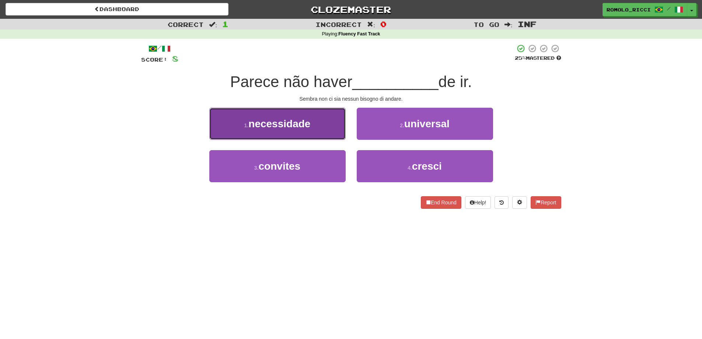
click at [302, 120] on span "necessidade" at bounding box center [279, 123] width 62 height 11
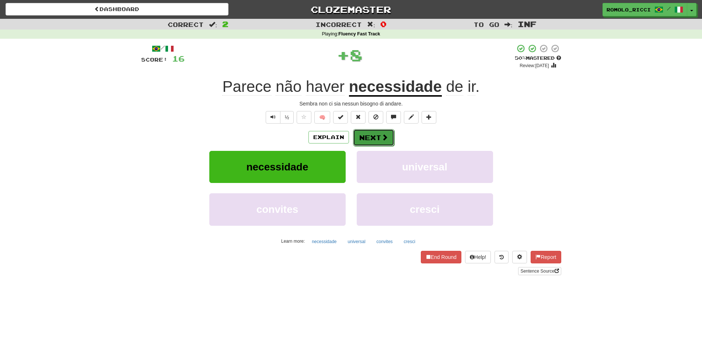
click at [368, 133] on button "Next" at bounding box center [373, 137] width 41 height 17
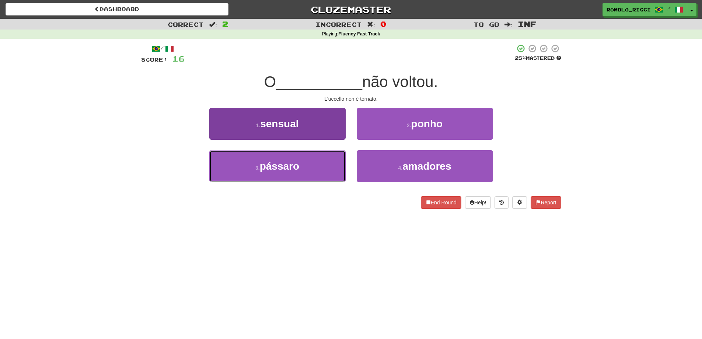
drag, startPoint x: 308, startPoint y: 172, endPoint x: 299, endPoint y: 166, distance: 11.5
click at [307, 172] on button "3 . pássaro" at bounding box center [277, 166] width 136 height 32
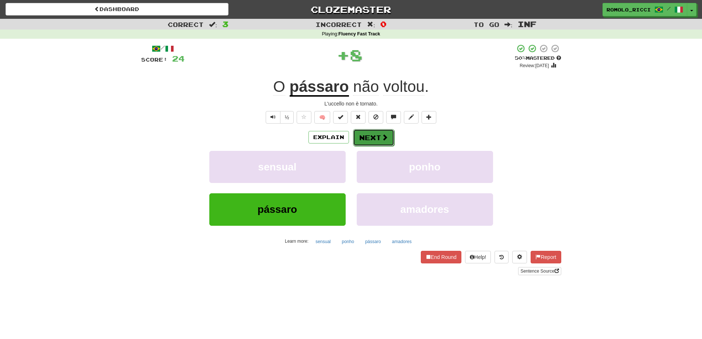
click at [378, 131] on button "Next" at bounding box center [373, 137] width 41 height 17
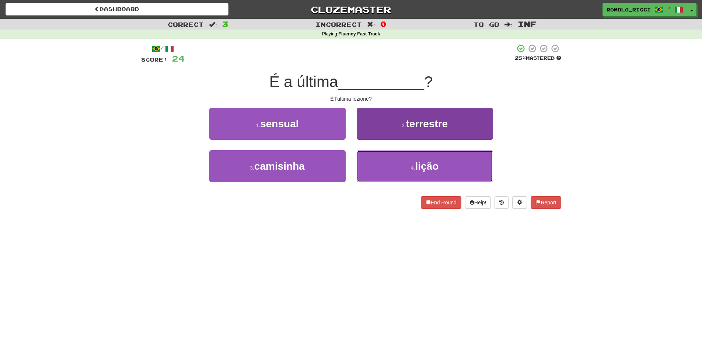
drag, startPoint x: 424, startPoint y: 166, endPoint x: 420, endPoint y: 162, distance: 5.5
click at [421, 164] on span "lição" at bounding box center [427, 165] width 24 height 11
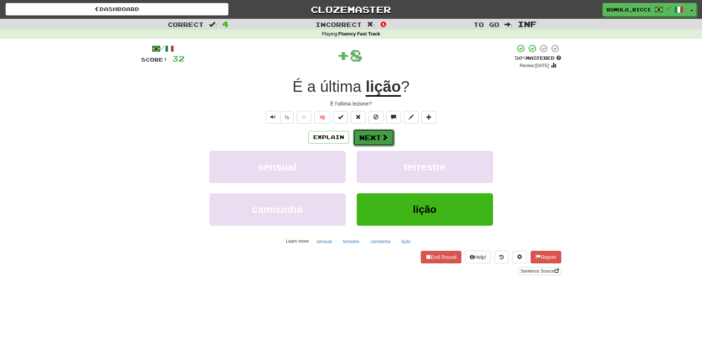
drag, startPoint x: 363, startPoint y: 140, endPoint x: 358, endPoint y: 139, distance: 4.6
click at [358, 139] on button "Next" at bounding box center [373, 137] width 41 height 17
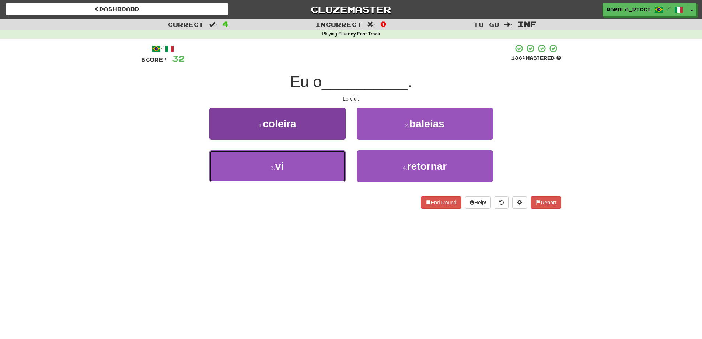
drag, startPoint x: 286, startPoint y: 171, endPoint x: 282, endPoint y: 164, distance: 7.9
click at [286, 168] on button "3 . vi" at bounding box center [277, 166] width 136 height 32
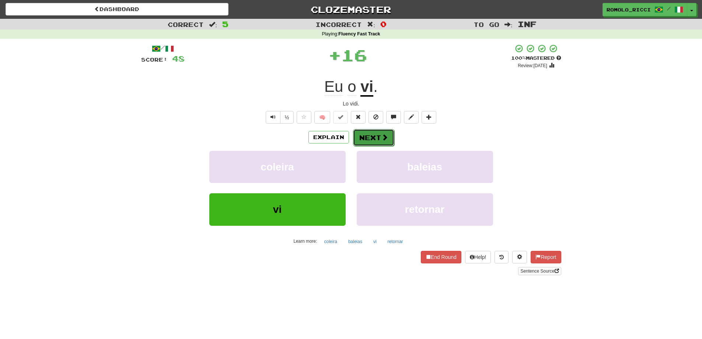
drag, startPoint x: 379, startPoint y: 139, endPoint x: 376, endPoint y: 136, distance: 4.2
click at [376, 136] on button "Next" at bounding box center [373, 137] width 41 height 17
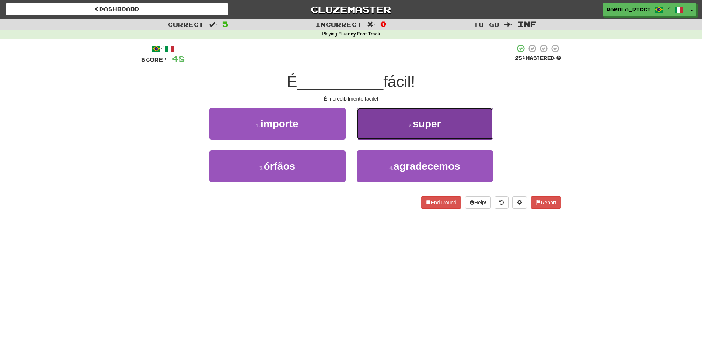
click at [411, 120] on button "2 . super" at bounding box center [425, 124] width 136 height 32
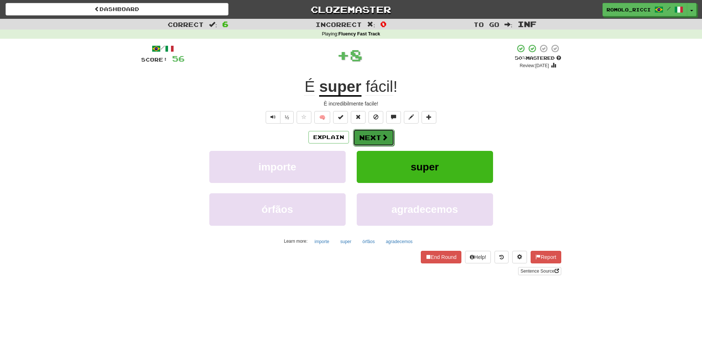
click at [376, 137] on button "Next" at bounding box center [373, 137] width 41 height 17
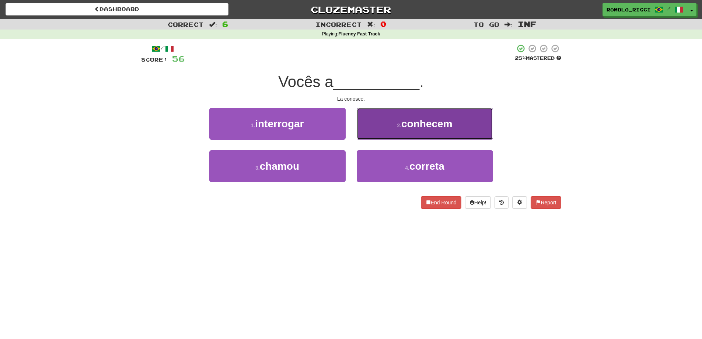
click at [421, 119] on span "conhecem" at bounding box center [426, 123] width 51 height 11
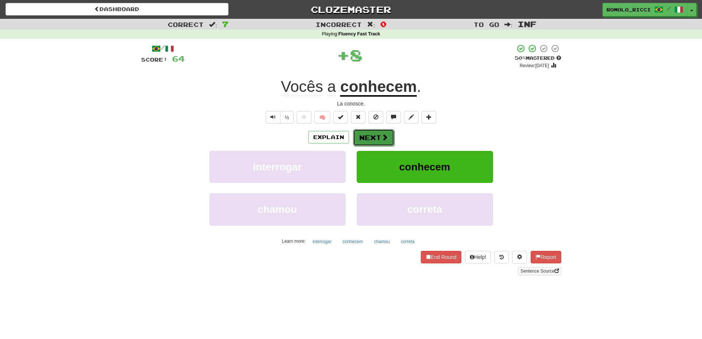
click at [373, 131] on button "Next" at bounding box center [373, 137] width 41 height 17
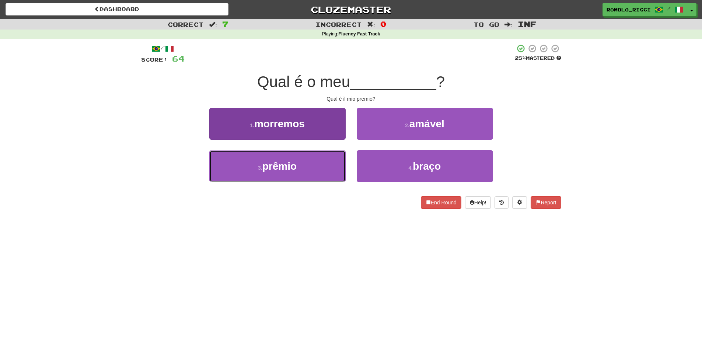
drag, startPoint x: 305, startPoint y: 173, endPoint x: 294, endPoint y: 157, distance: 18.7
click at [305, 166] on button "3 . prêmio" at bounding box center [277, 166] width 136 height 32
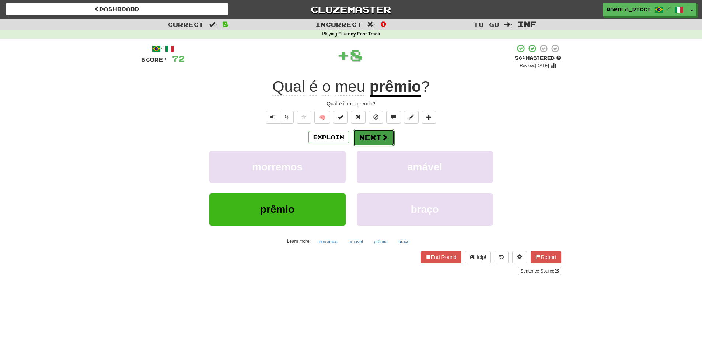
click at [381, 133] on button "Next" at bounding box center [373, 137] width 41 height 17
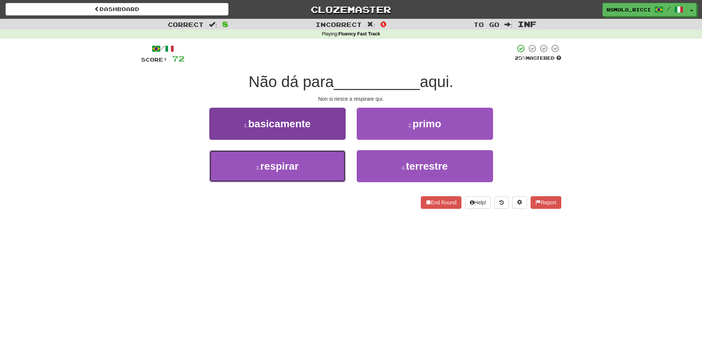
drag, startPoint x: 316, startPoint y: 177, endPoint x: 301, endPoint y: 166, distance: 18.2
click at [312, 177] on button "3 . respirar" at bounding box center [277, 166] width 136 height 32
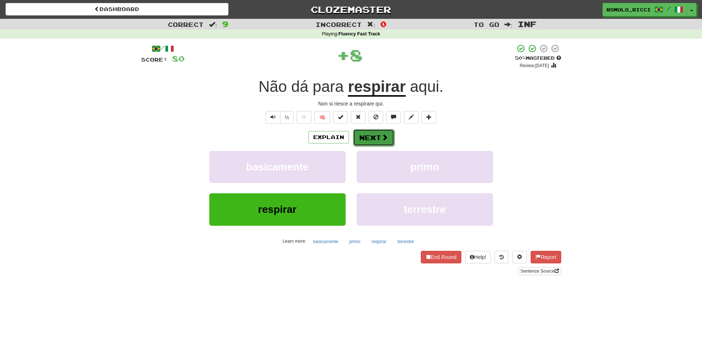
click at [378, 136] on button "Next" at bounding box center [373, 137] width 41 height 17
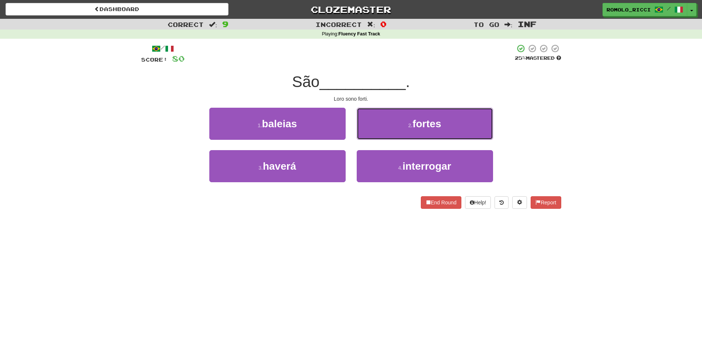
drag, startPoint x: 422, startPoint y: 129, endPoint x: 413, endPoint y: 125, distance: 9.2
click at [420, 128] on span "fortes" at bounding box center [427, 123] width 29 height 11
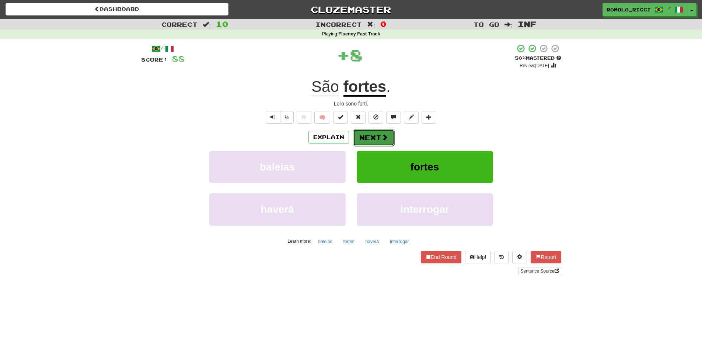
click at [384, 137] on span at bounding box center [385, 137] width 7 height 7
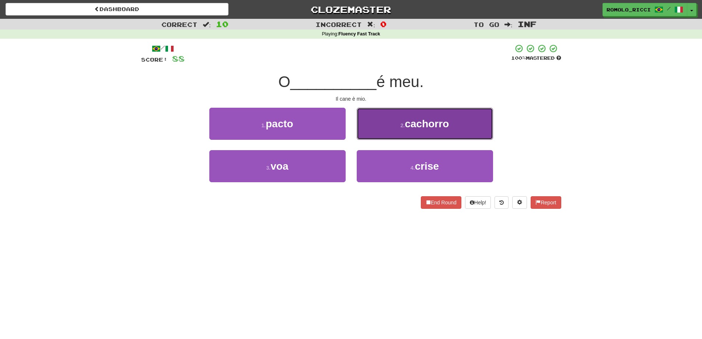
click at [410, 130] on button "2 . cachorro" at bounding box center [425, 124] width 136 height 32
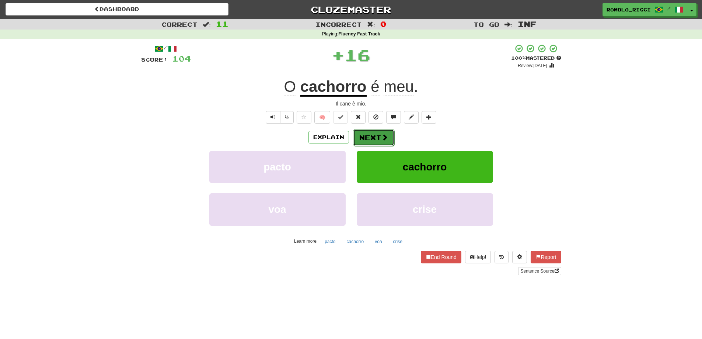
click at [369, 141] on button "Next" at bounding box center [373, 137] width 41 height 17
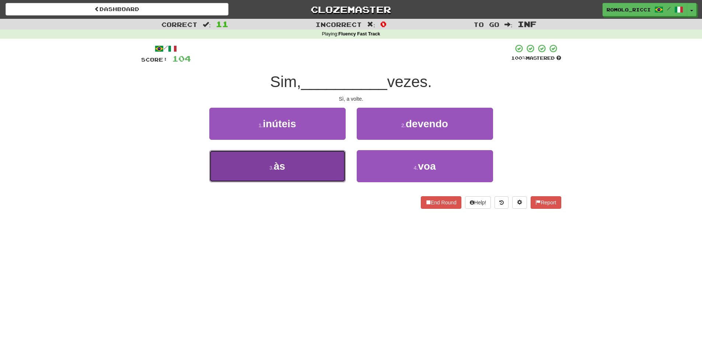
click at [282, 170] on span "às" at bounding box center [279, 165] width 11 height 11
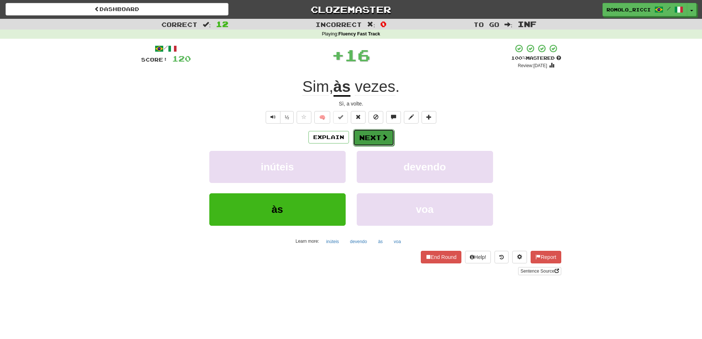
click at [388, 140] on button "Next" at bounding box center [373, 137] width 41 height 17
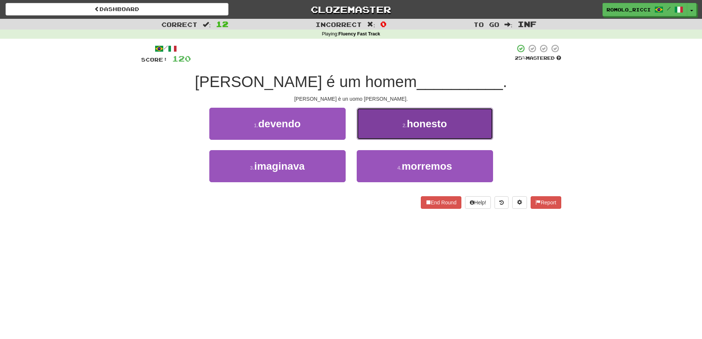
click at [430, 132] on button "2 . honesto" at bounding box center [425, 124] width 136 height 32
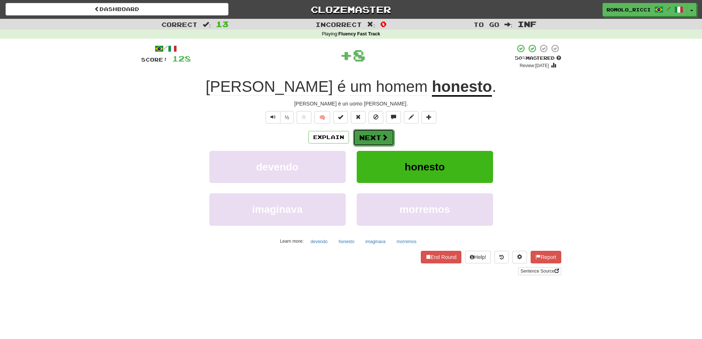
click at [367, 143] on button "Next" at bounding box center [373, 137] width 41 height 17
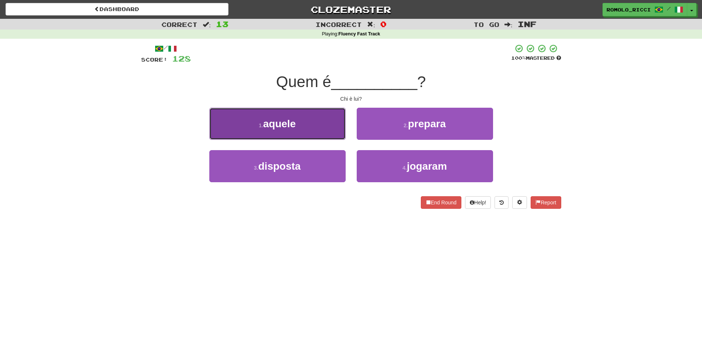
click at [278, 123] on span "aquele" at bounding box center [279, 123] width 33 height 11
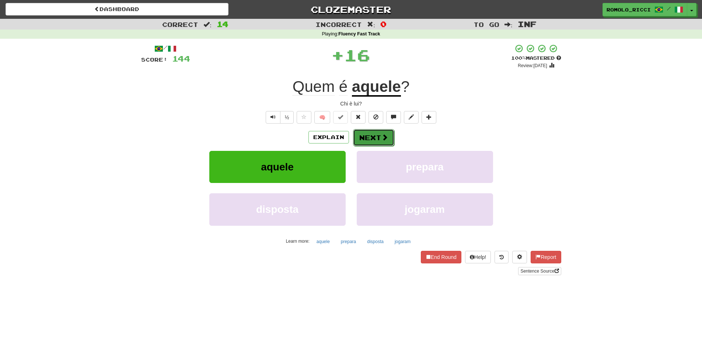
click at [376, 138] on button "Next" at bounding box center [373, 137] width 41 height 17
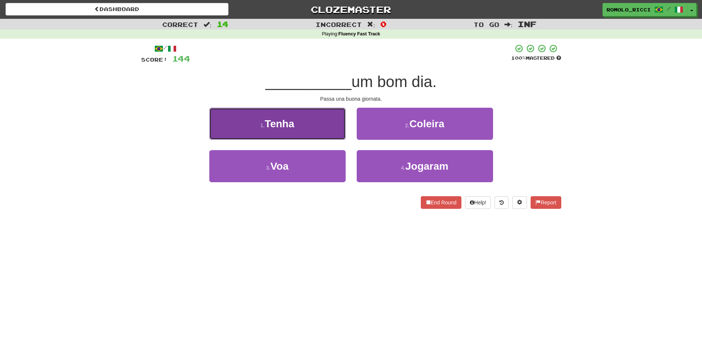
click at [323, 122] on button "1 . Tenha" at bounding box center [277, 124] width 136 height 32
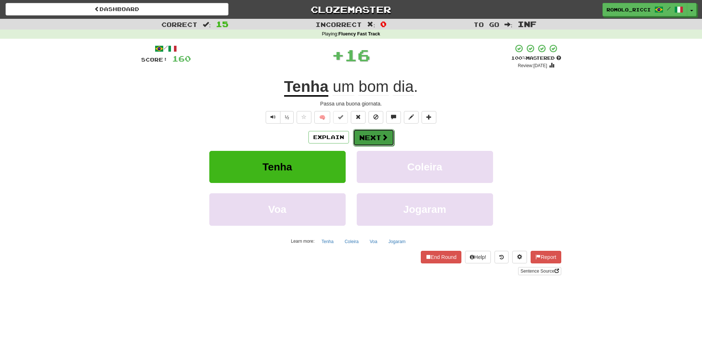
click at [379, 134] on button "Next" at bounding box center [373, 137] width 41 height 17
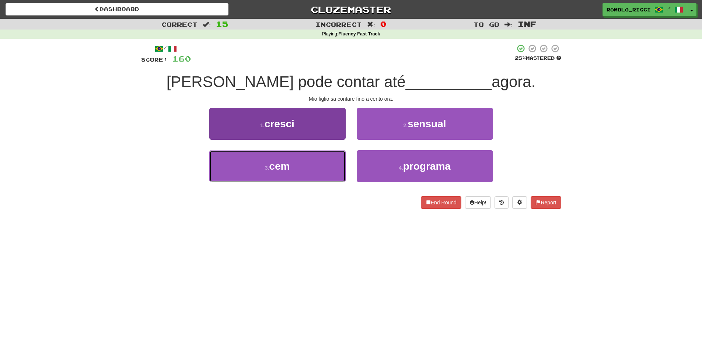
drag, startPoint x: 319, startPoint y: 169, endPoint x: 311, endPoint y: 164, distance: 9.6
click at [319, 170] on button "3 . cem" at bounding box center [277, 166] width 136 height 32
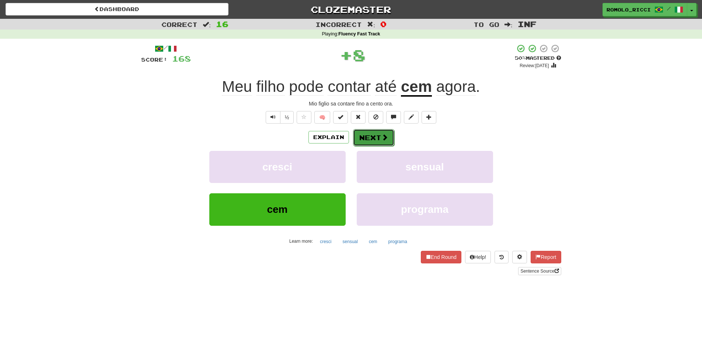
click at [371, 136] on button "Next" at bounding box center [373, 137] width 41 height 17
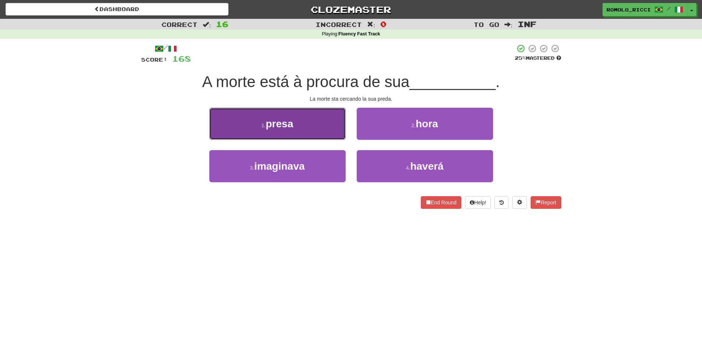
click at [317, 129] on button "1 . presa" at bounding box center [277, 124] width 136 height 32
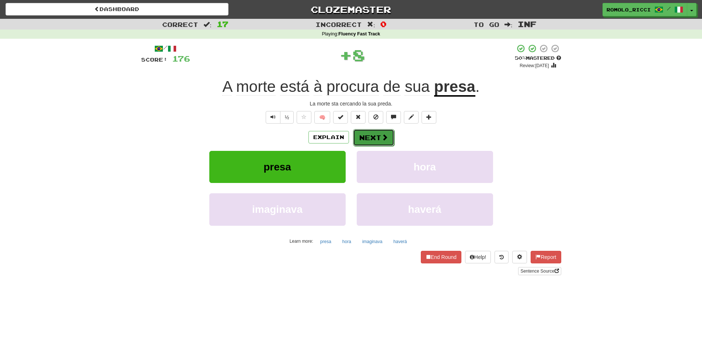
click at [375, 141] on button "Next" at bounding box center [373, 137] width 41 height 17
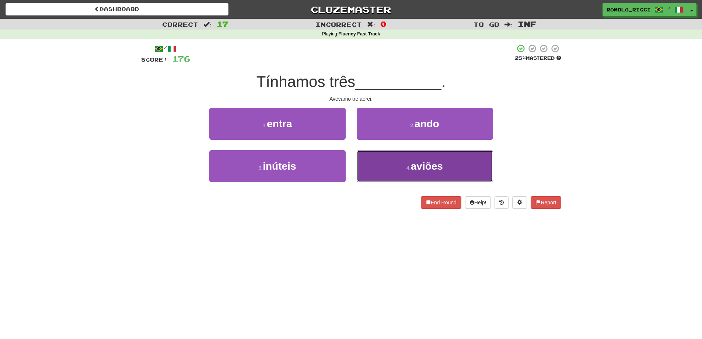
click at [417, 170] on span "aviões" at bounding box center [427, 165] width 32 height 11
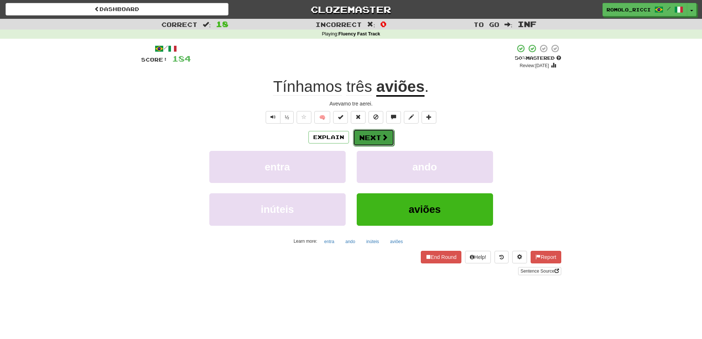
click at [377, 140] on button "Next" at bounding box center [373, 137] width 41 height 17
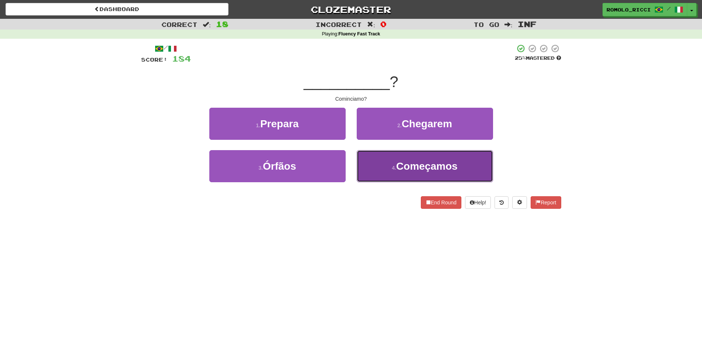
click at [449, 171] on span "Começamos" at bounding box center [427, 165] width 62 height 11
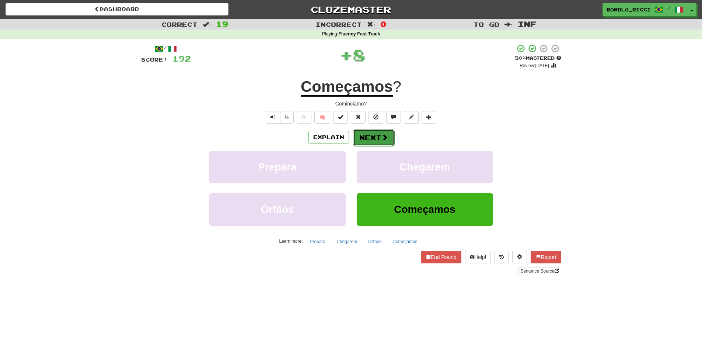
drag, startPoint x: 387, startPoint y: 144, endPoint x: 385, endPoint y: 140, distance: 4.0
click at [385, 140] on button "Next" at bounding box center [373, 137] width 41 height 17
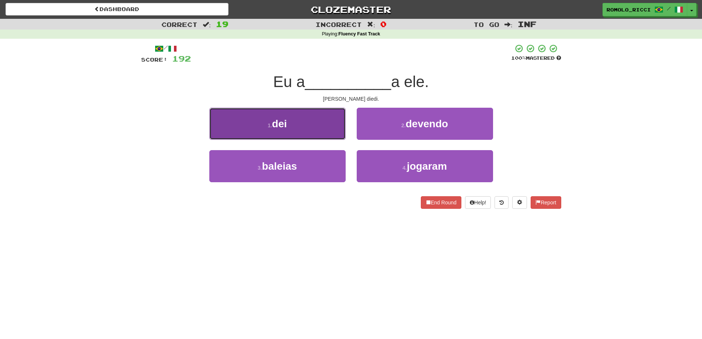
drag, startPoint x: 306, startPoint y: 132, endPoint x: 302, endPoint y: 130, distance: 4.0
click at [302, 130] on button "1 . dei" at bounding box center [277, 124] width 136 height 32
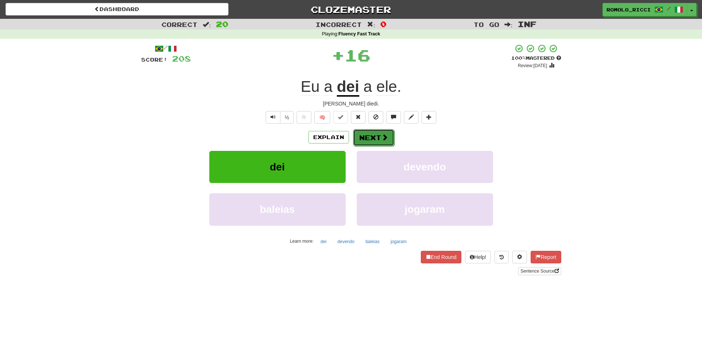
click at [379, 133] on button "Next" at bounding box center [373, 137] width 41 height 17
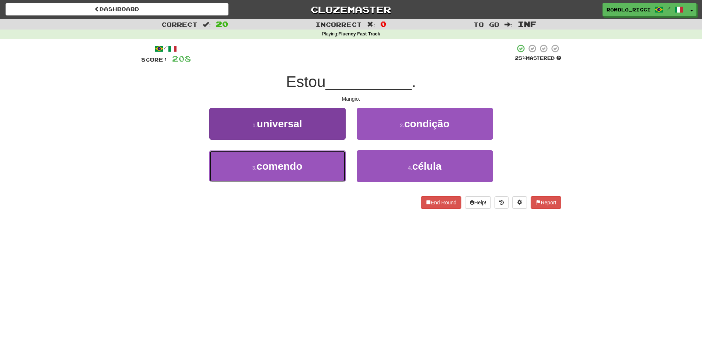
drag, startPoint x: 320, startPoint y: 157, endPoint x: 313, endPoint y: 153, distance: 8.5
click at [320, 156] on button "3 . comendo" at bounding box center [277, 166] width 136 height 32
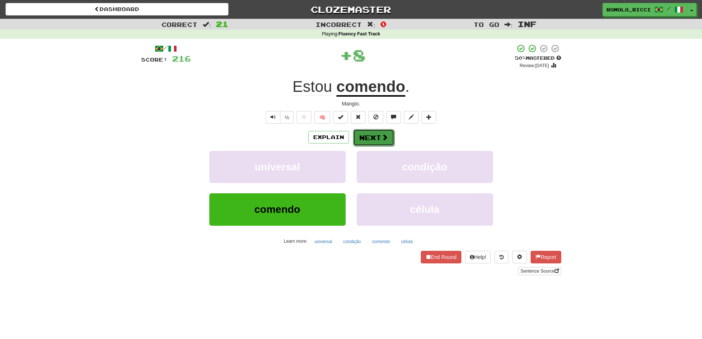
click at [371, 139] on button "Next" at bounding box center [373, 137] width 41 height 17
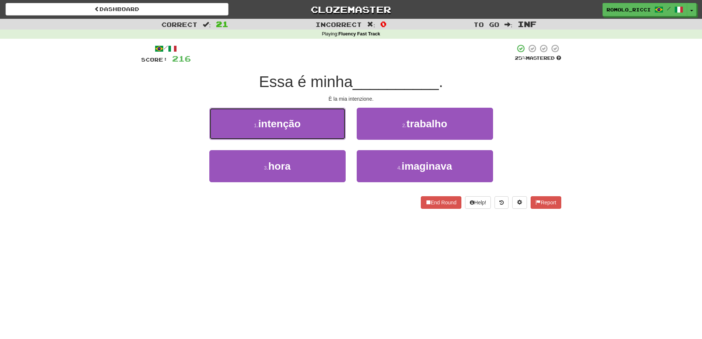
drag, startPoint x: 318, startPoint y: 126, endPoint x: 309, endPoint y: 126, distance: 9.2
click at [315, 126] on button "1 . intenção" at bounding box center [277, 124] width 136 height 32
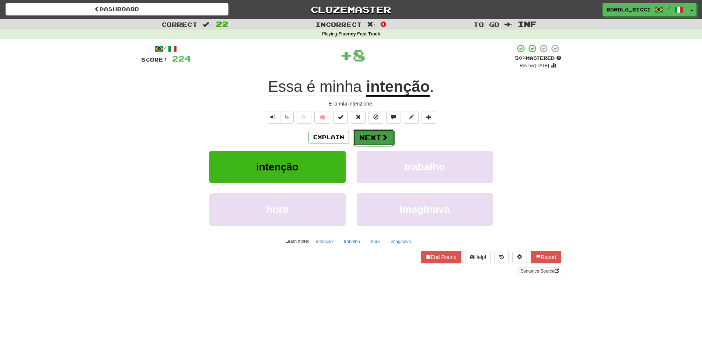
click at [380, 140] on button "Next" at bounding box center [373, 137] width 41 height 17
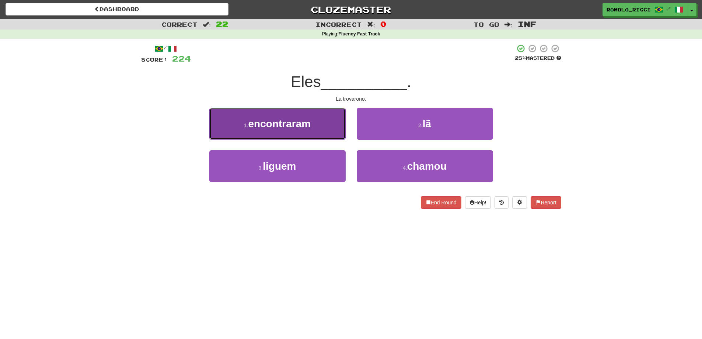
click at [312, 133] on button "1 . encontraram" at bounding box center [277, 124] width 136 height 32
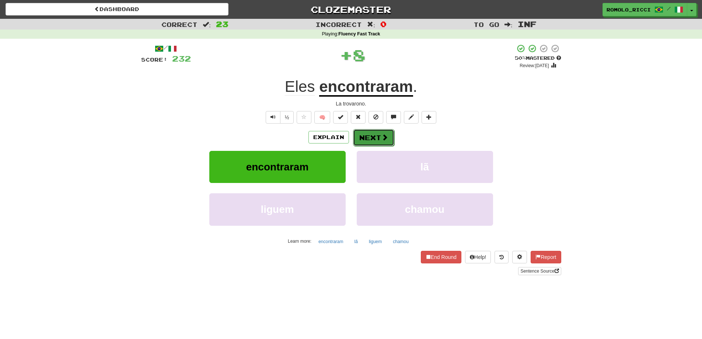
click at [373, 135] on button "Next" at bounding box center [373, 137] width 41 height 17
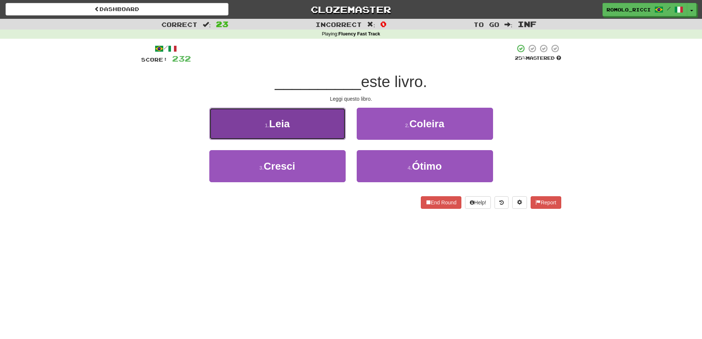
click at [323, 122] on button "1 . Leia" at bounding box center [277, 124] width 136 height 32
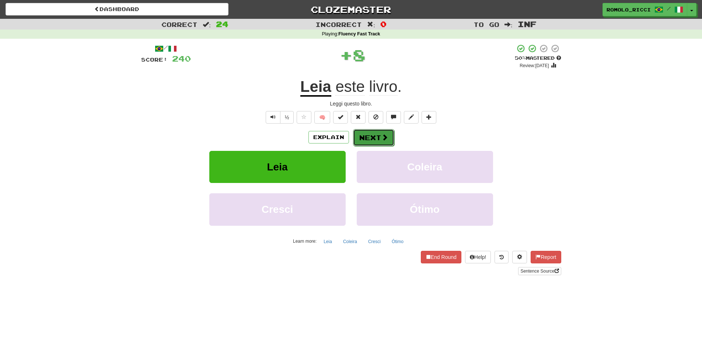
click at [382, 138] on span at bounding box center [385, 137] width 7 height 7
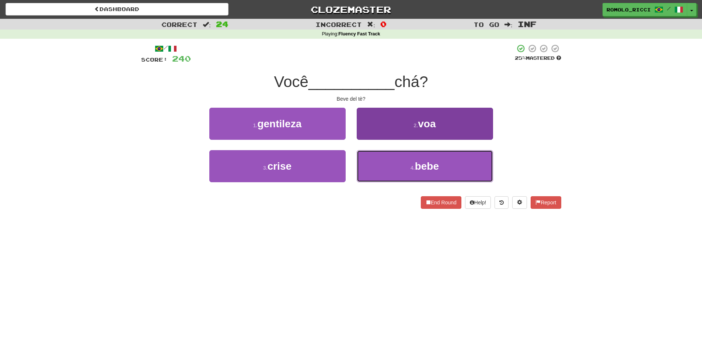
click at [410, 159] on button "4 . bebe" at bounding box center [425, 166] width 136 height 32
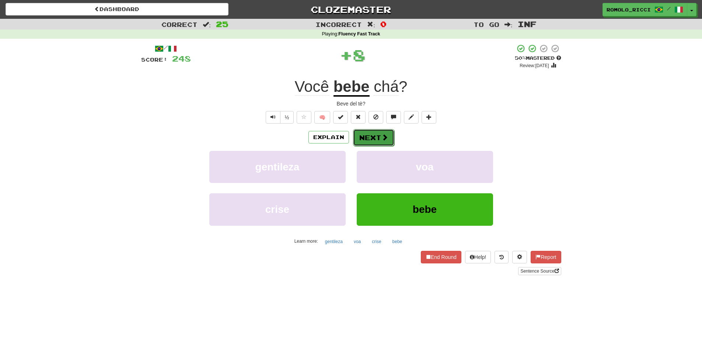
click at [384, 140] on span at bounding box center [385, 137] width 7 height 7
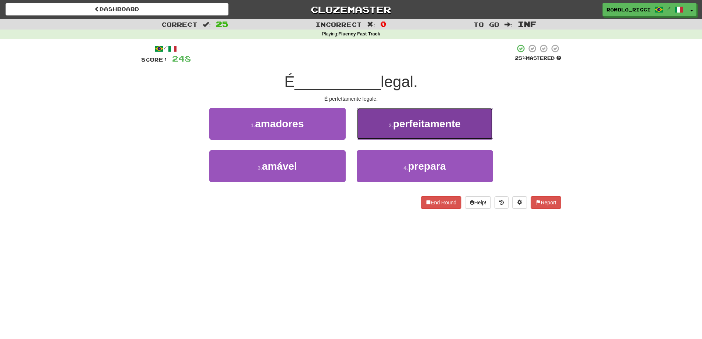
click at [425, 133] on button "2 . perfeitamente" at bounding box center [425, 124] width 136 height 32
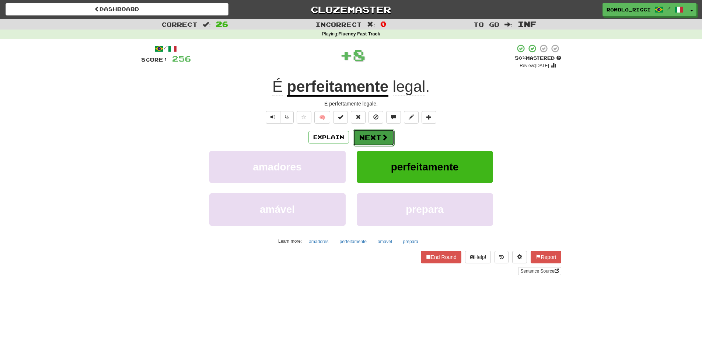
click at [383, 136] on span at bounding box center [385, 137] width 7 height 7
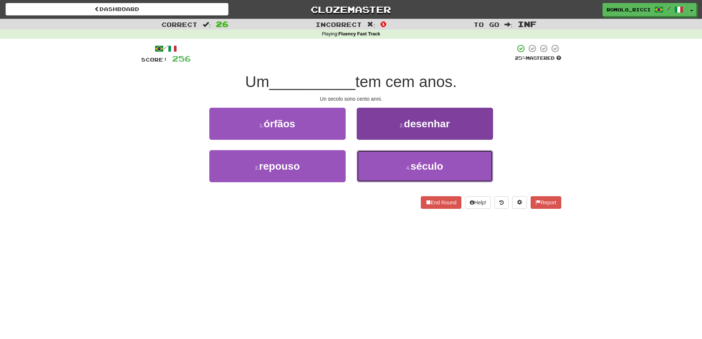
drag, startPoint x: 421, startPoint y: 170, endPoint x: 413, endPoint y: 170, distance: 7.7
click at [420, 171] on span "século" at bounding box center [427, 165] width 33 height 11
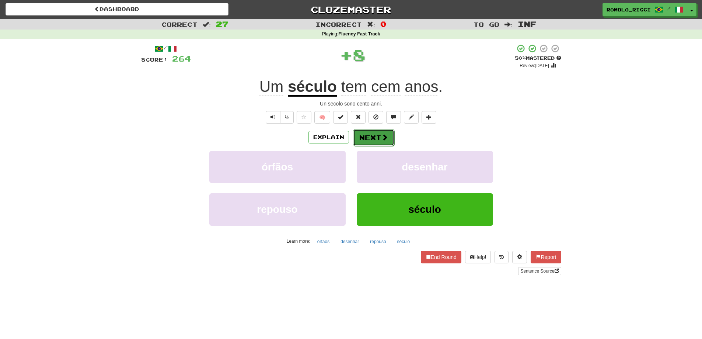
click at [357, 136] on button "Next" at bounding box center [373, 137] width 41 height 17
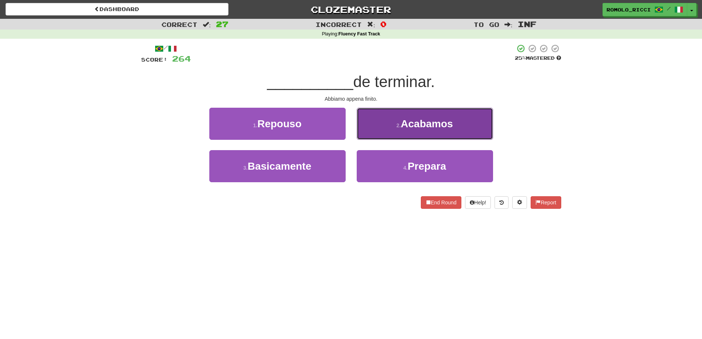
click at [402, 128] on span "Acabamos" at bounding box center [427, 123] width 52 height 11
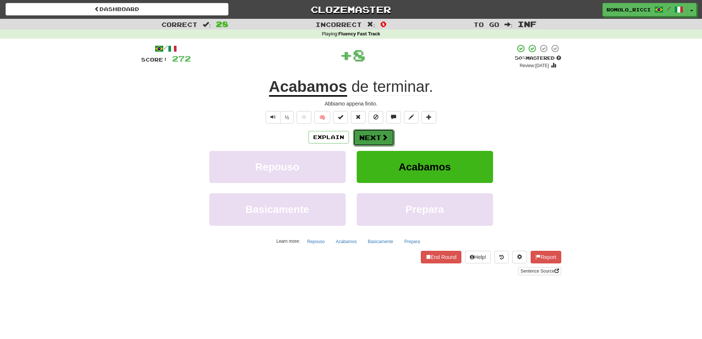
click at [382, 140] on span at bounding box center [385, 137] width 7 height 7
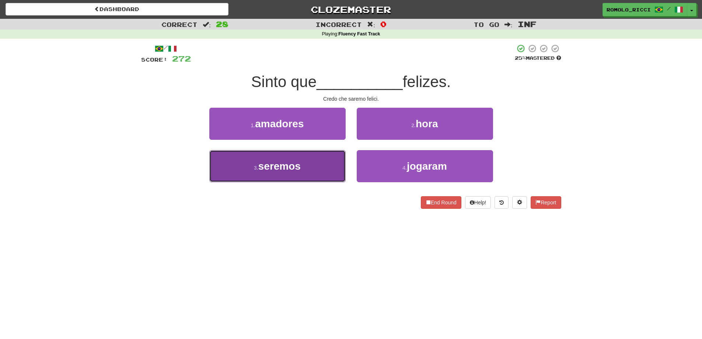
click at [322, 166] on button "3 . seremos" at bounding box center [277, 166] width 136 height 32
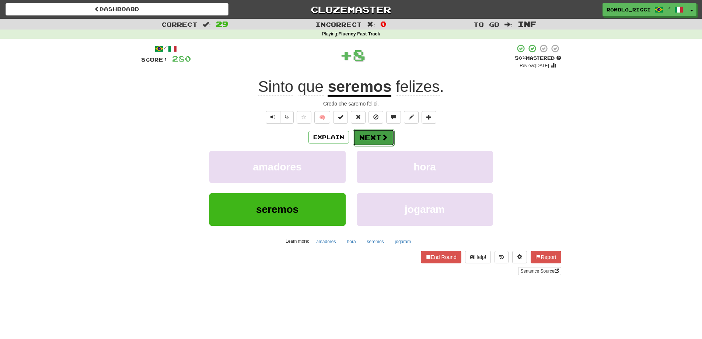
click at [375, 138] on button "Next" at bounding box center [373, 137] width 41 height 17
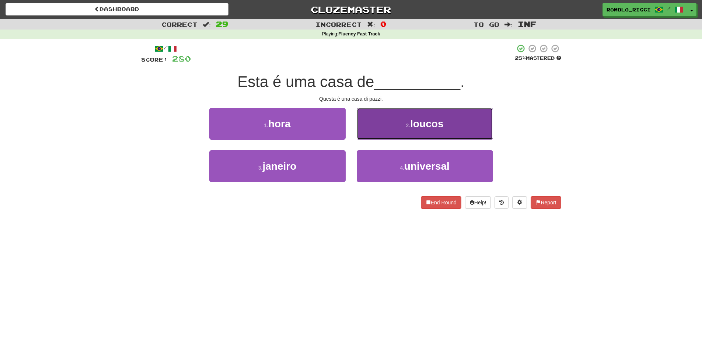
click at [428, 131] on button "2 . loucos" at bounding box center [425, 124] width 136 height 32
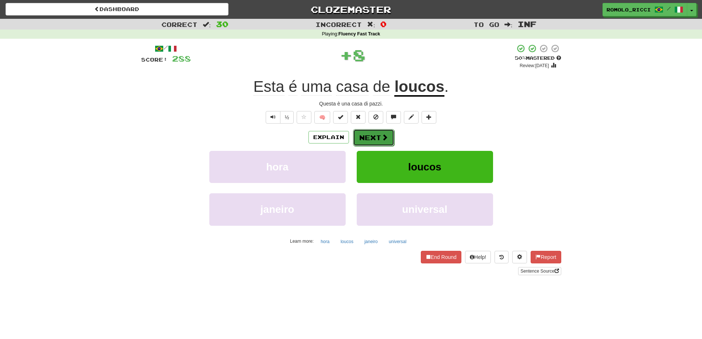
click at [380, 139] on button "Next" at bounding box center [373, 137] width 41 height 17
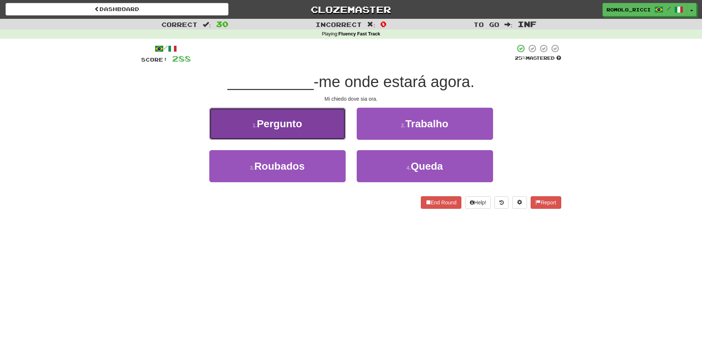
click at [331, 133] on button "1 . Pergunto" at bounding box center [277, 124] width 136 height 32
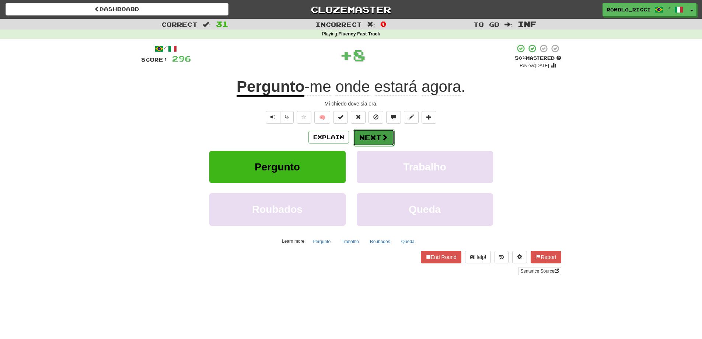
click at [385, 142] on button "Next" at bounding box center [373, 137] width 41 height 17
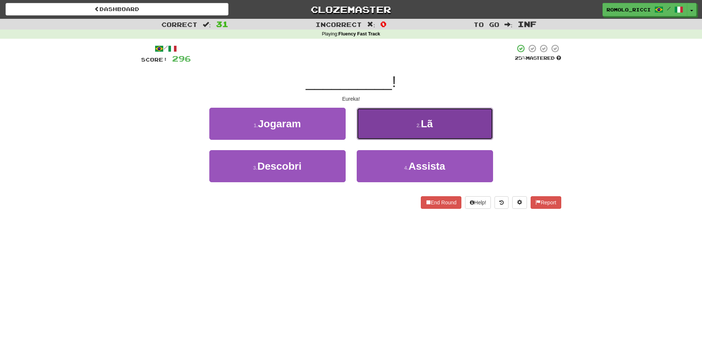
click at [423, 131] on button "2 . Lã" at bounding box center [425, 124] width 136 height 32
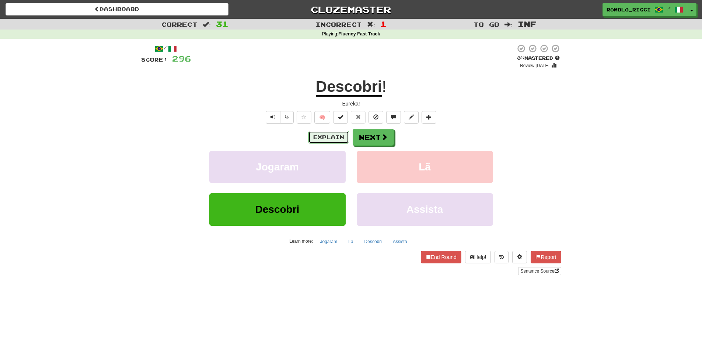
click at [324, 140] on button "Explain" at bounding box center [329, 137] width 41 height 13
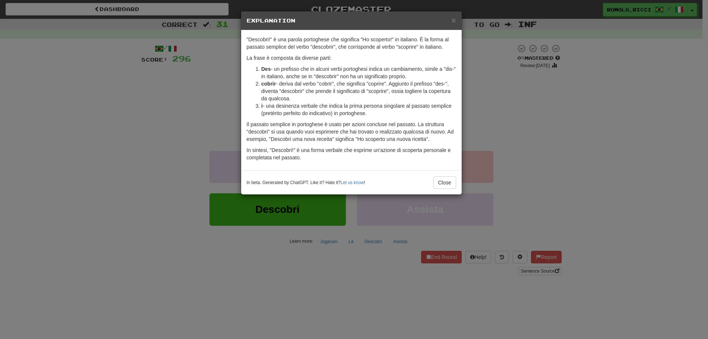
click at [445, 151] on p "In sintesi, "Descobri!" è una forma verbale che esprime un'azione di scoperta p…" at bounding box center [351, 153] width 209 height 15
click at [450, 180] on button "Close" at bounding box center [444, 182] width 23 height 13
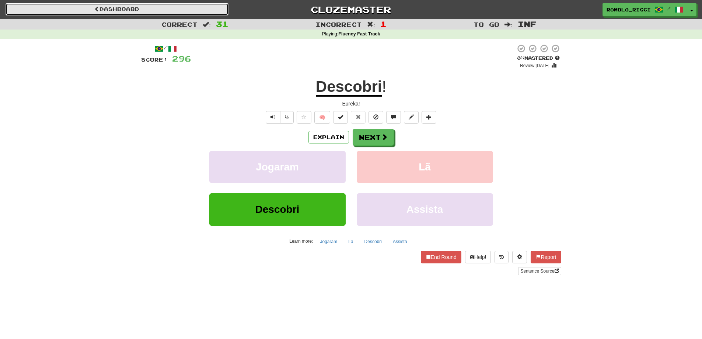
click at [176, 9] on link "Dashboard" at bounding box center [117, 9] width 223 height 13
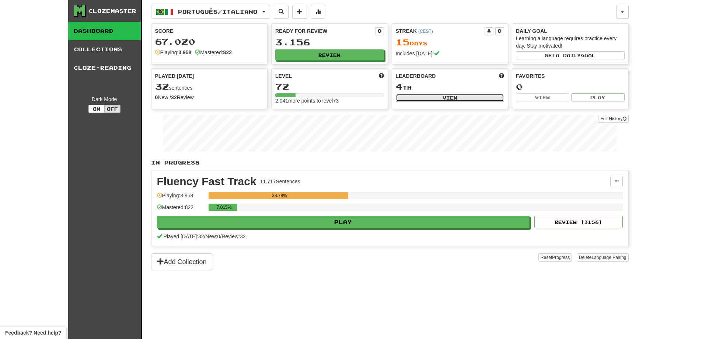
click at [467, 98] on button "View" at bounding box center [450, 98] width 109 height 8
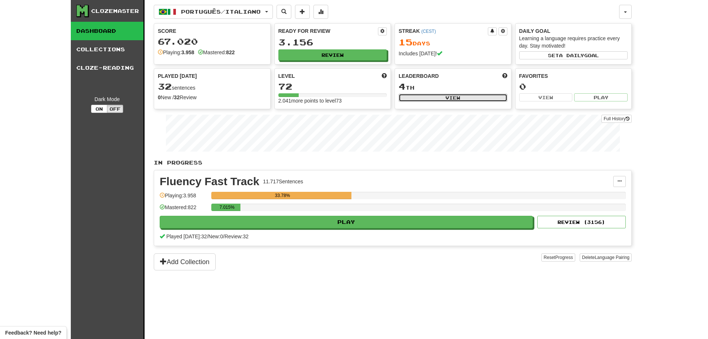
select select "**********"
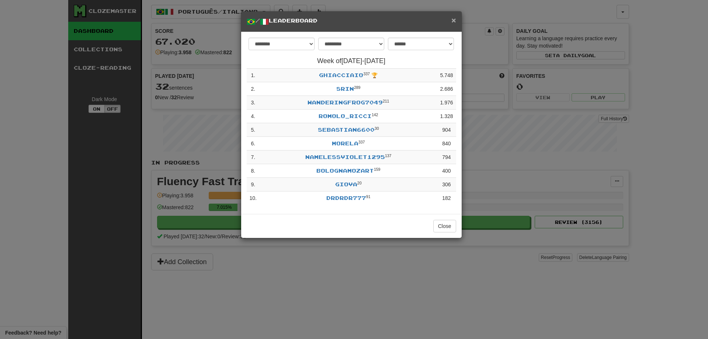
click at [455, 18] on span "×" at bounding box center [453, 20] width 4 height 8
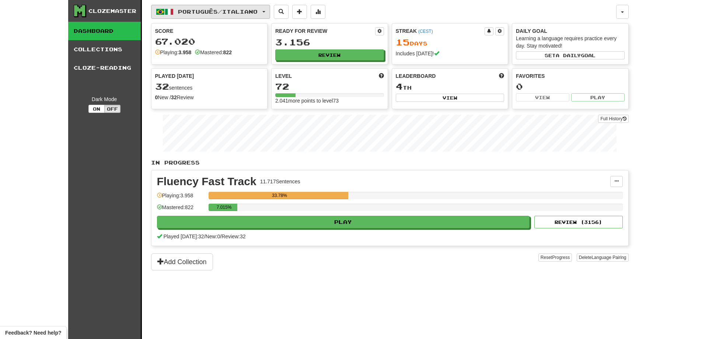
click at [265, 11] on button "Português / Italiano" at bounding box center [210, 12] width 119 height 14
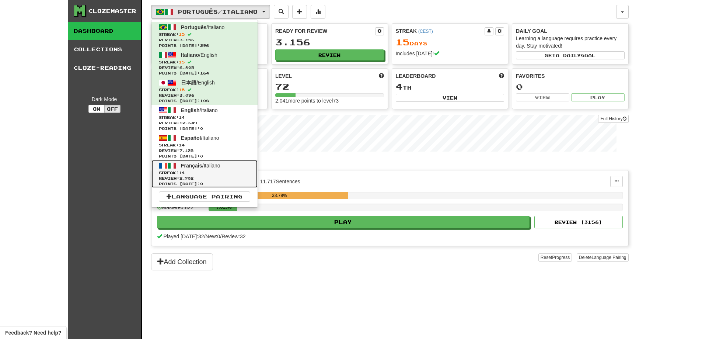
click at [228, 171] on span "Streak: 14" at bounding box center [204, 173] width 91 height 6
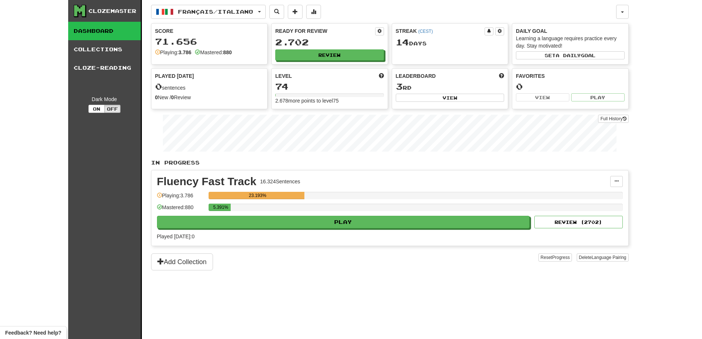
click at [375, 31] on div "Ready for Review" at bounding box center [325, 30] width 100 height 7
click at [378, 31] on span at bounding box center [380, 31] width 4 height 4
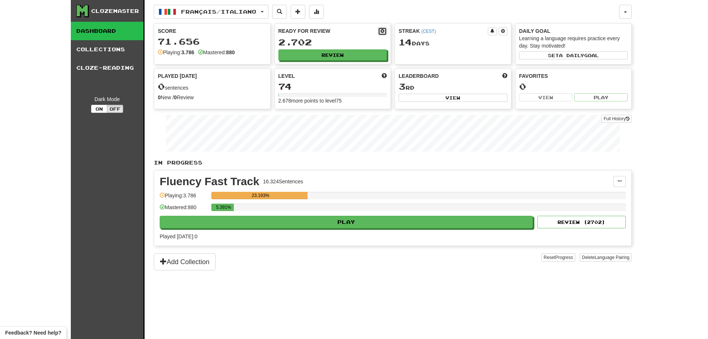
select select "**"
select select "*"
select select "**"
select select "*****"
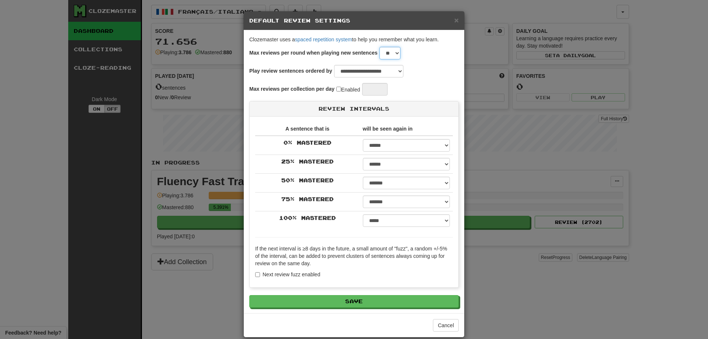
click at [387, 52] on select "* * * * * * * * * * ** ** ** ** ** ** ** ** ** ** ** ** ** ** ** ** ** ** ** **…" at bounding box center [389, 53] width 21 height 13
select select "**"
click at [379, 47] on select "* * * * * * * * * * ** ** ** ** ** ** ** ** ** ** ** ** ** ** ** ** ** ** ** **…" at bounding box center [389, 53] width 21 height 13
click at [335, 302] on button "Save" at bounding box center [354, 301] width 209 height 13
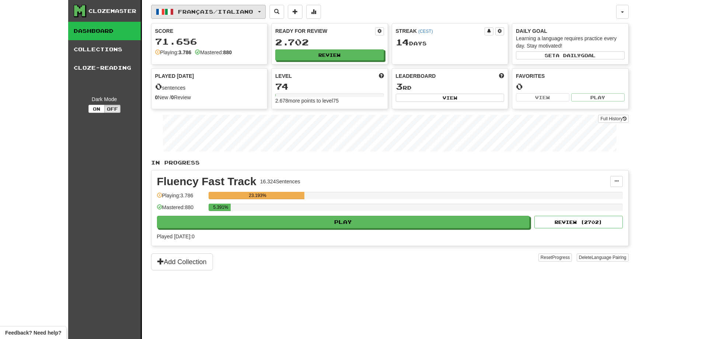
click at [263, 7] on button "Français / Italiano" at bounding box center [208, 12] width 115 height 14
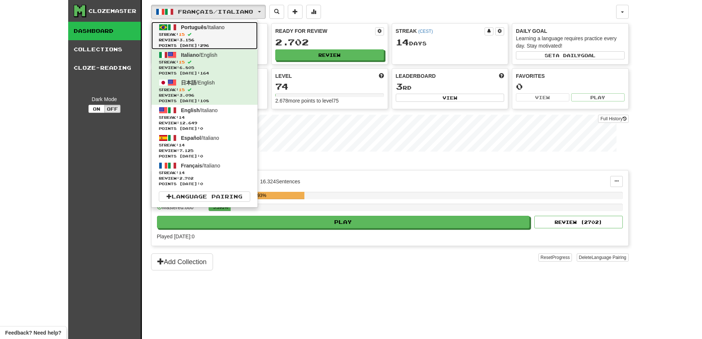
click at [215, 33] on span "Streak: 15" at bounding box center [204, 35] width 91 height 6
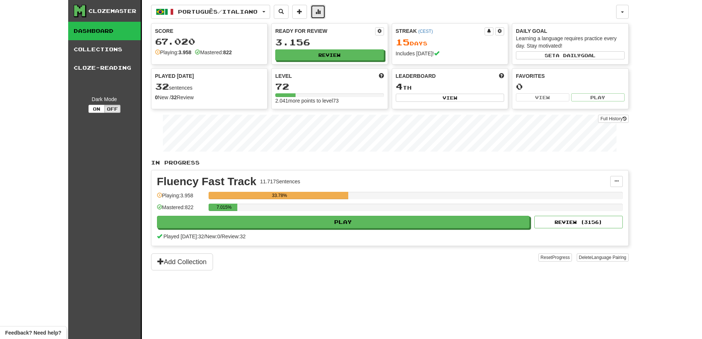
click at [321, 13] on span at bounding box center [318, 11] width 5 height 5
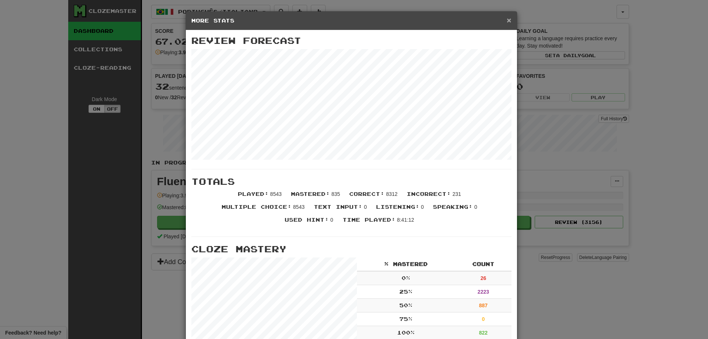
click at [508, 23] on span "×" at bounding box center [509, 20] width 4 height 8
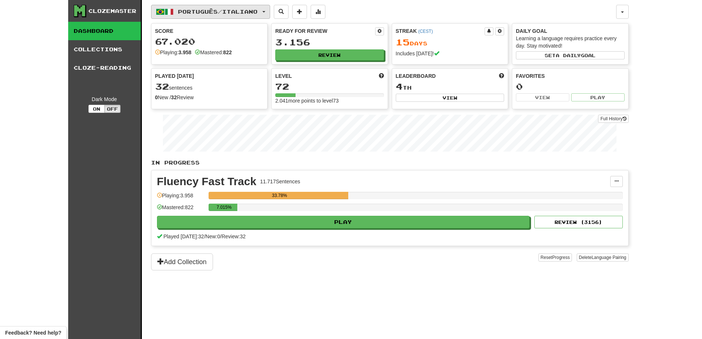
click at [270, 15] on button "Português / Italiano" at bounding box center [210, 12] width 119 height 14
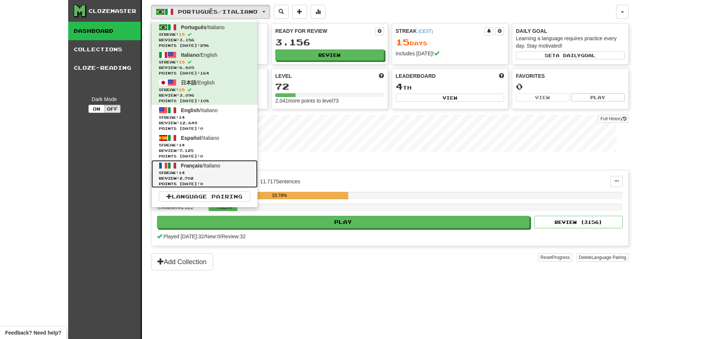
click at [206, 175] on span "Streak: 14" at bounding box center [204, 173] width 91 height 6
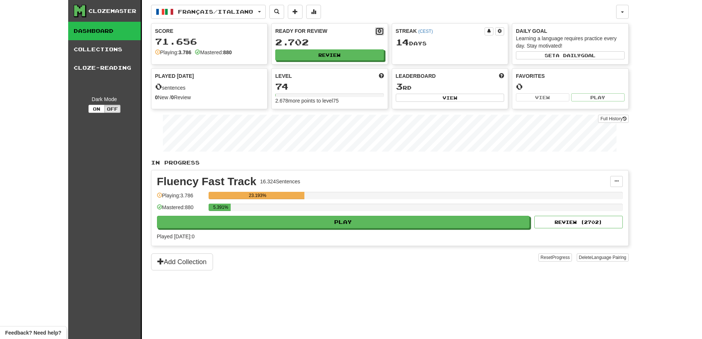
click at [382, 31] on span at bounding box center [380, 31] width 4 height 4
select select "*"
select select "**"
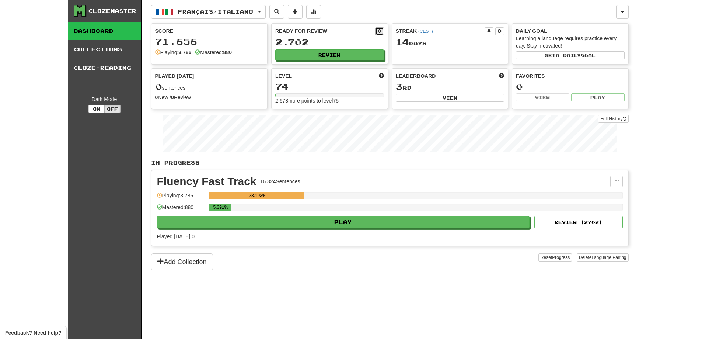
select select "***"
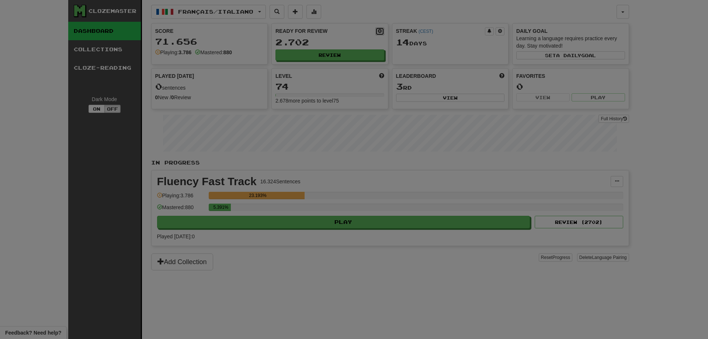
select select "**"
select select "*****"
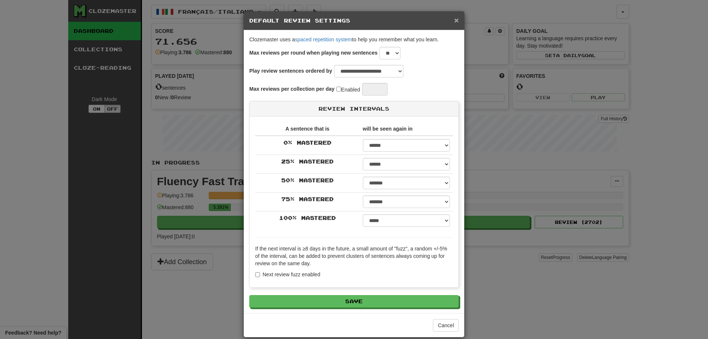
click at [454, 20] on span "×" at bounding box center [456, 20] width 4 height 8
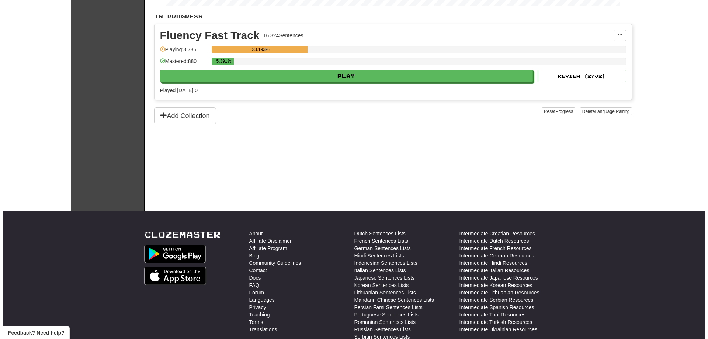
scroll to position [147, 0]
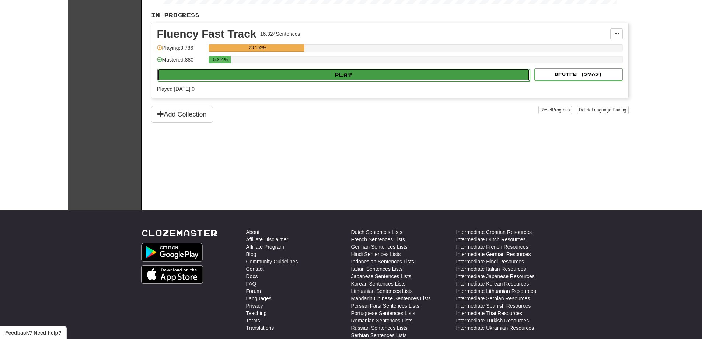
click at [352, 74] on button "Play" at bounding box center [343, 75] width 373 height 13
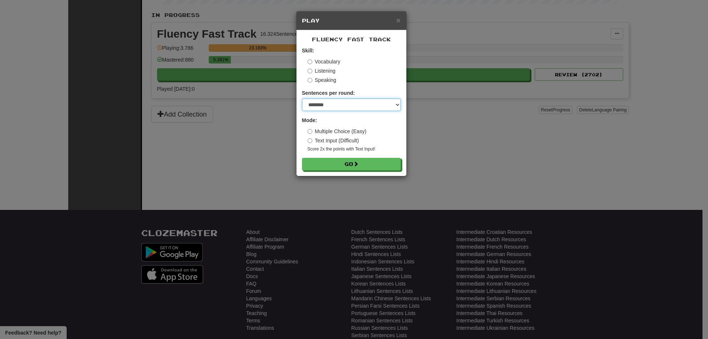
click at [350, 103] on select "* ** ** ** ** ** *** ********" at bounding box center [351, 104] width 99 height 13
select select "**"
click at [302, 98] on select "* ** ** ** ** ** *** ********" at bounding box center [351, 104] width 99 height 13
click at [369, 165] on button "Go" at bounding box center [351, 164] width 99 height 13
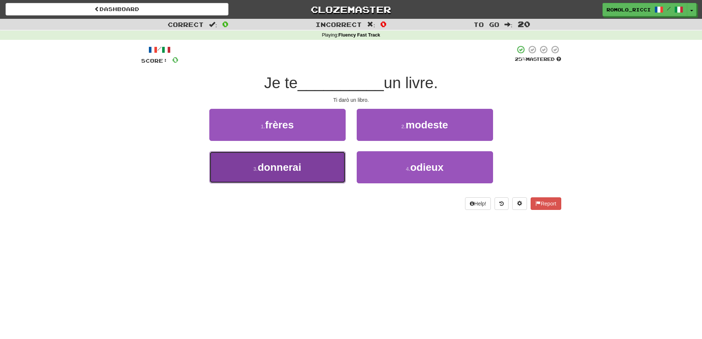
click at [281, 168] on span "donnerai" at bounding box center [280, 166] width 44 height 11
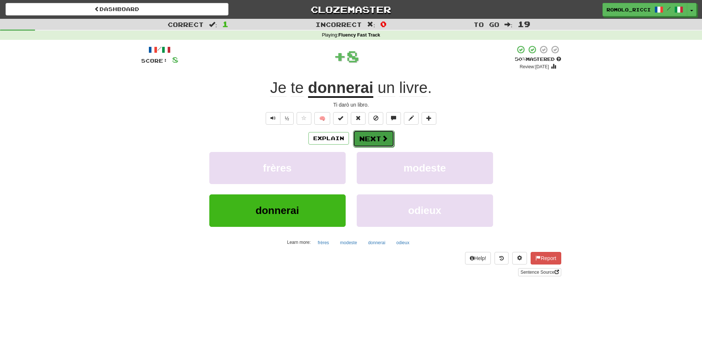
click at [380, 133] on button "Next" at bounding box center [373, 138] width 41 height 17
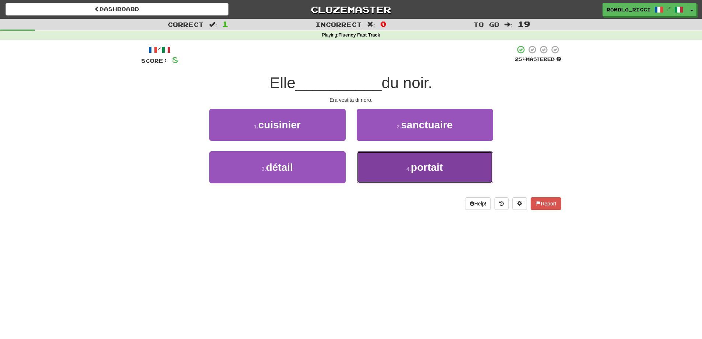
click at [417, 170] on span "portait" at bounding box center [427, 166] width 32 height 11
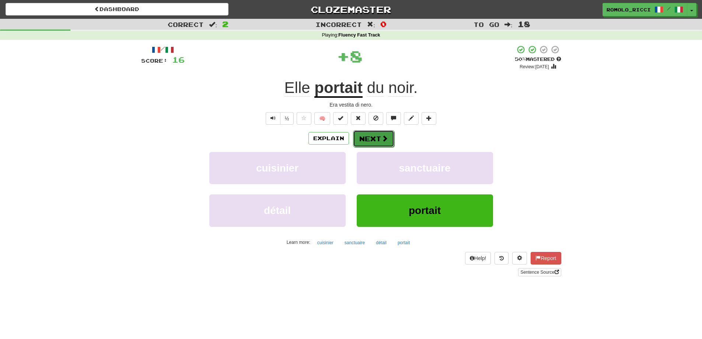
click at [375, 130] on button "Next" at bounding box center [373, 138] width 41 height 17
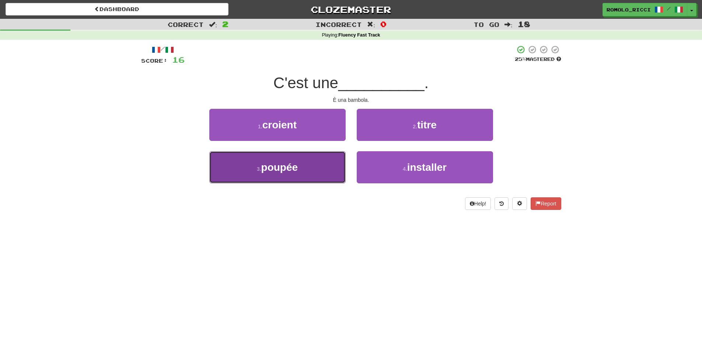
click at [321, 171] on button "3 . poupée" at bounding box center [277, 167] width 136 height 32
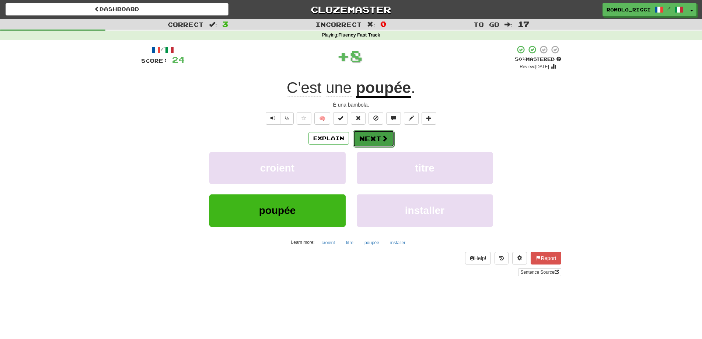
click at [378, 136] on button "Next" at bounding box center [373, 138] width 41 height 17
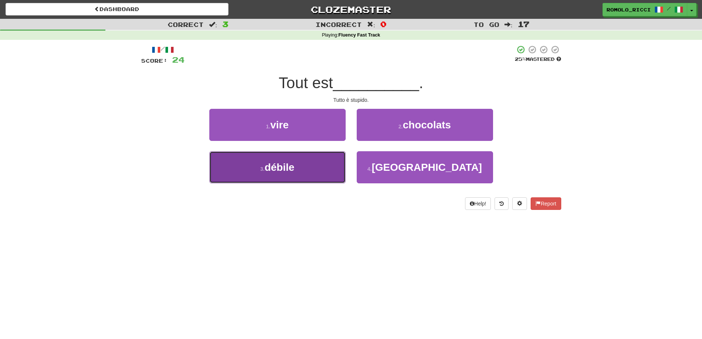
click at [312, 160] on button "3 . débile" at bounding box center [277, 167] width 136 height 32
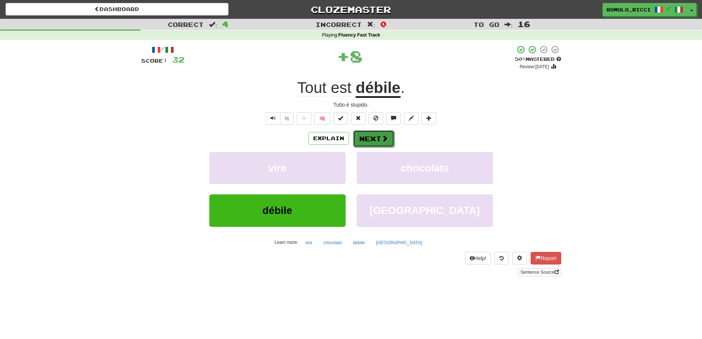
click at [375, 138] on button "Next" at bounding box center [373, 138] width 41 height 17
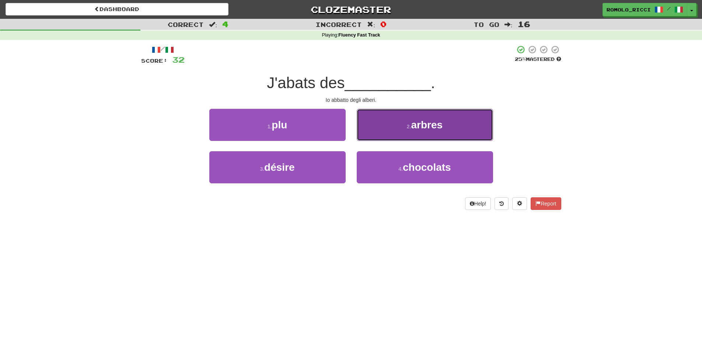
click at [405, 132] on button "2 . arbres" at bounding box center [425, 125] width 136 height 32
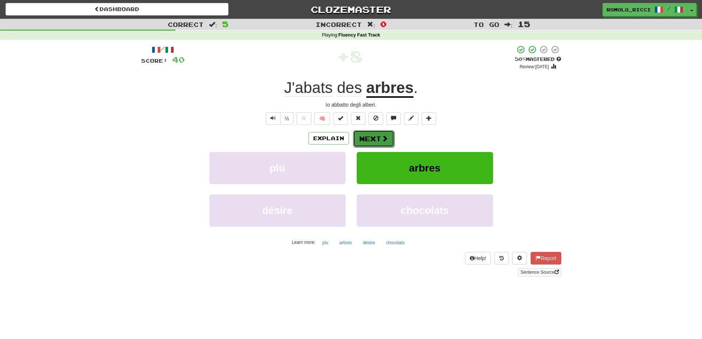
click at [384, 136] on span at bounding box center [385, 138] width 7 height 7
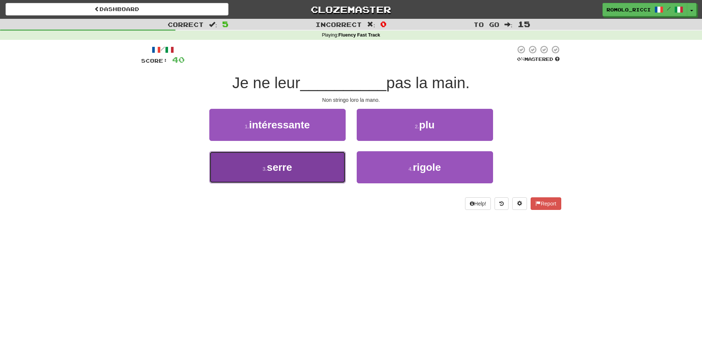
click at [308, 160] on button "3 . serre" at bounding box center [277, 167] width 136 height 32
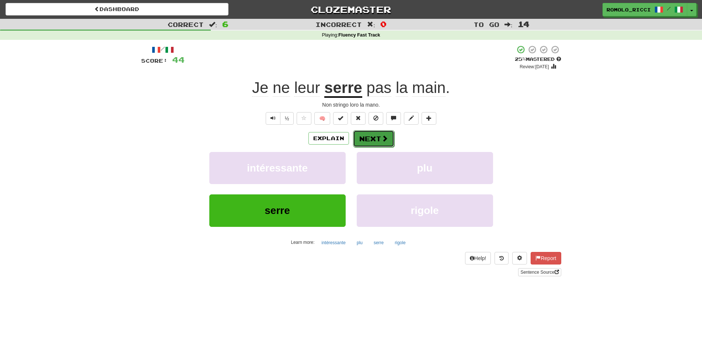
click at [376, 142] on button "Next" at bounding box center [373, 138] width 41 height 17
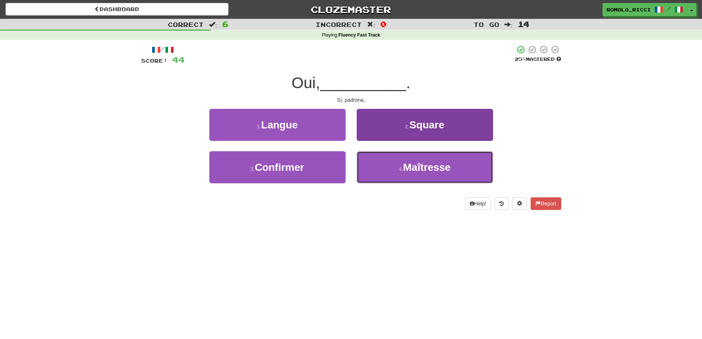
click at [435, 171] on span "Maîtresse" at bounding box center [427, 166] width 48 height 11
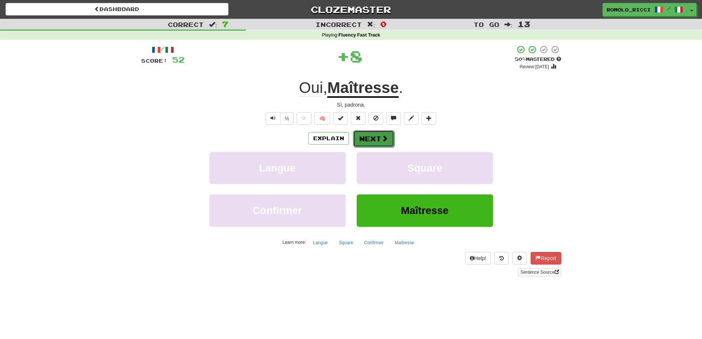
click at [376, 138] on button "Next" at bounding box center [373, 138] width 41 height 17
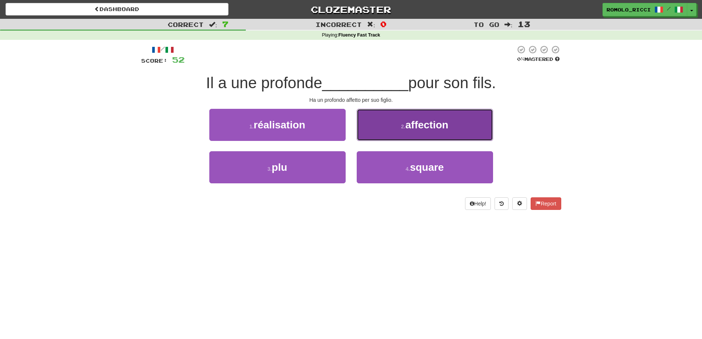
click at [401, 128] on small "2 ." at bounding box center [403, 127] width 4 height 6
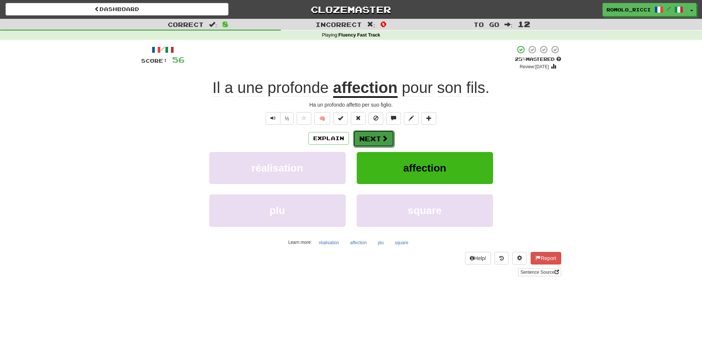
click at [369, 139] on button "Next" at bounding box center [373, 138] width 41 height 17
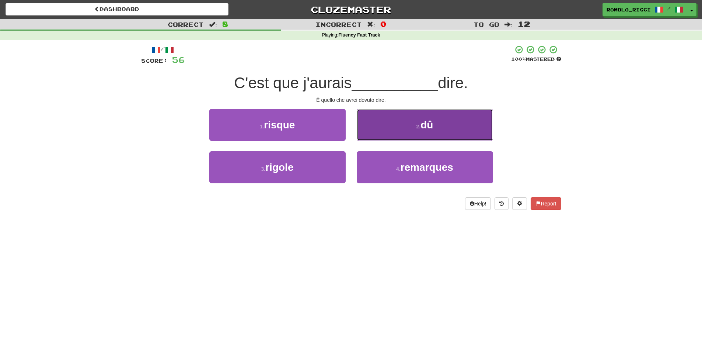
click at [427, 133] on button "2 . dû" at bounding box center [425, 125] width 136 height 32
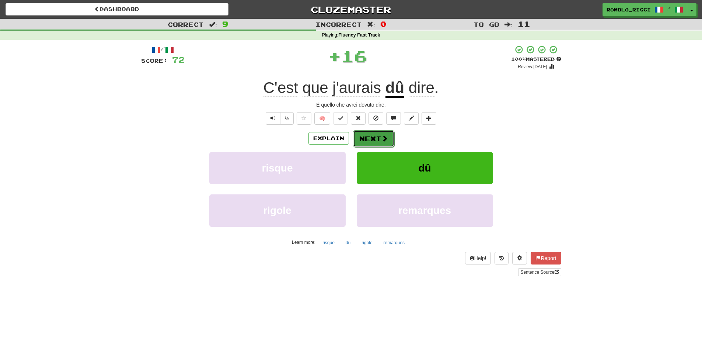
click at [370, 142] on button "Next" at bounding box center [373, 138] width 41 height 17
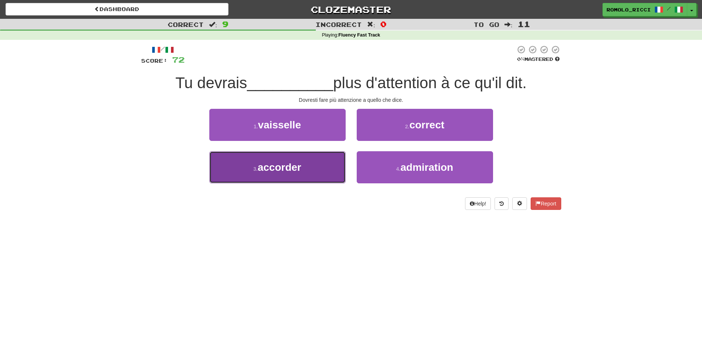
click at [323, 166] on button "3 . accorder" at bounding box center [277, 167] width 136 height 32
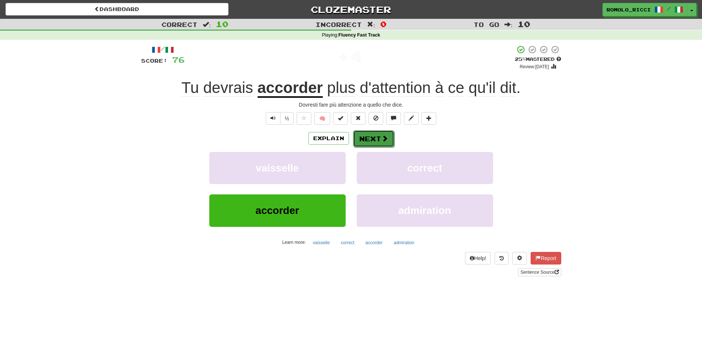
click at [383, 139] on span at bounding box center [385, 138] width 7 height 7
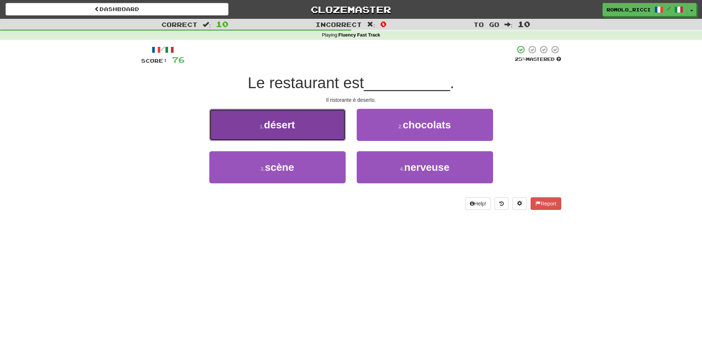
click at [314, 126] on button "1 . désert" at bounding box center [277, 125] width 136 height 32
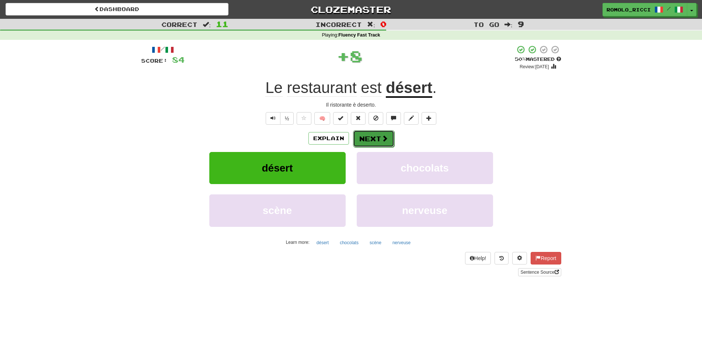
click at [372, 139] on button "Next" at bounding box center [373, 138] width 41 height 17
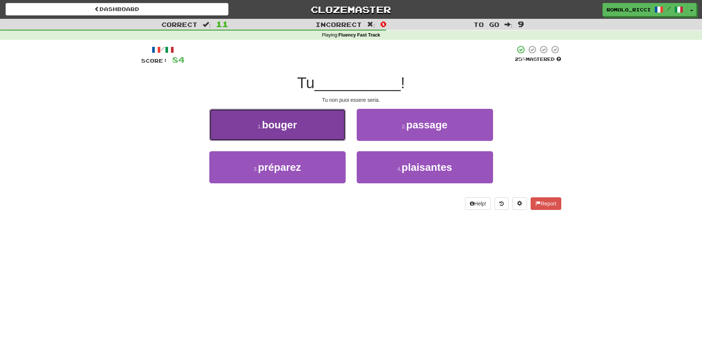
click at [326, 128] on button "1 . bouger" at bounding box center [277, 125] width 136 height 32
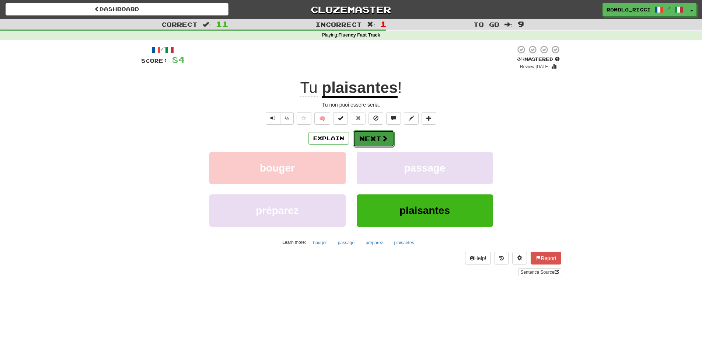
click at [363, 142] on button "Next" at bounding box center [373, 138] width 41 height 17
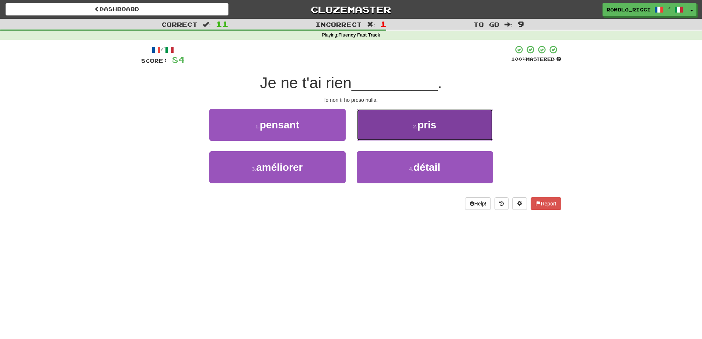
click at [443, 132] on button "2 . pris" at bounding box center [425, 125] width 136 height 32
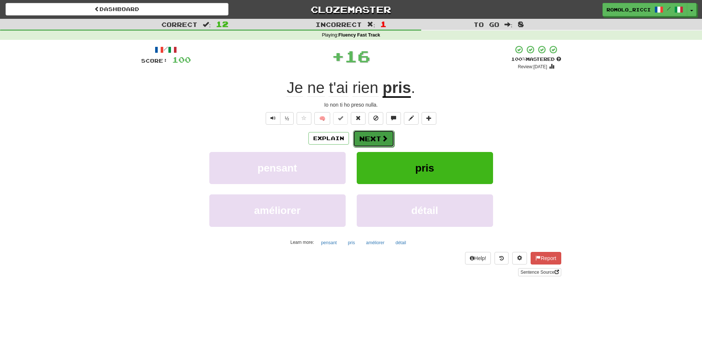
click at [370, 145] on button "Next" at bounding box center [373, 138] width 41 height 17
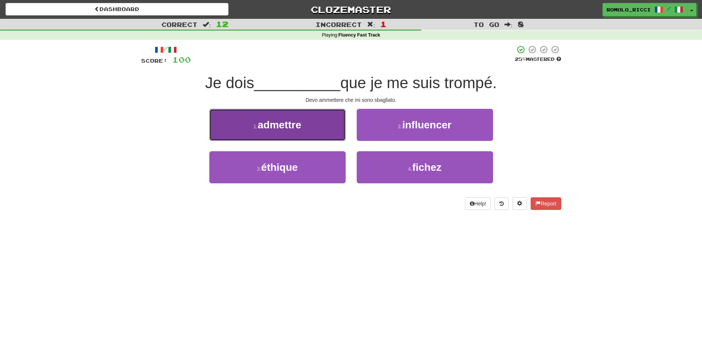
click at [307, 128] on button "1 . admettre" at bounding box center [277, 125] width 136 height 32
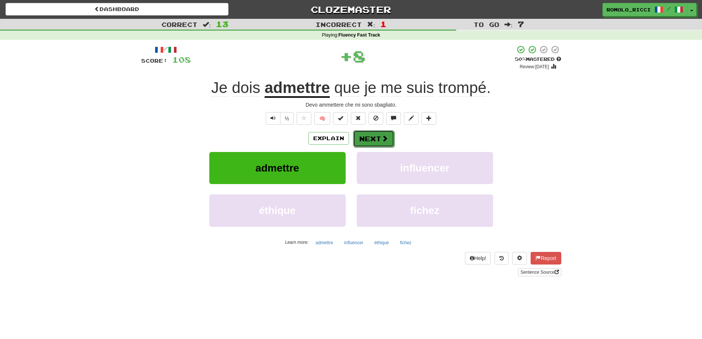
click at [371, 140] on button "Next" at bounding box center [373, 138] width 41 height 17
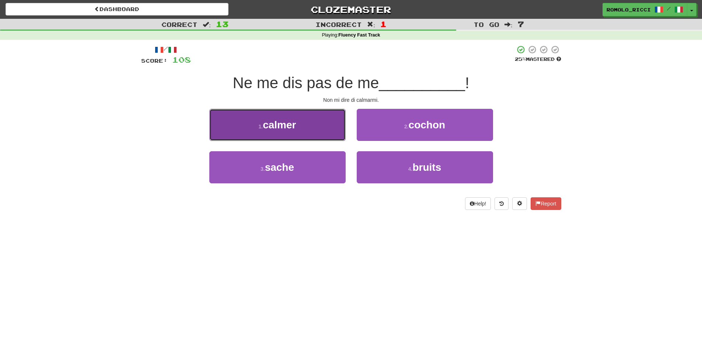
click at [311, 131] on button "1 . calmer" at bounding box center [277, 125] width 136 height 32
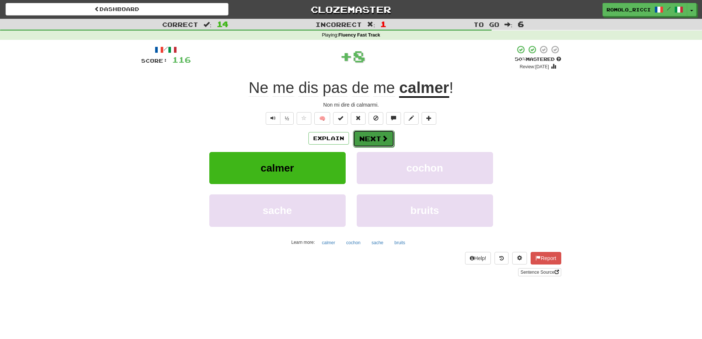
click at [366, 137] on button "Next" at bounding box center [373, 138] width 41 height 17
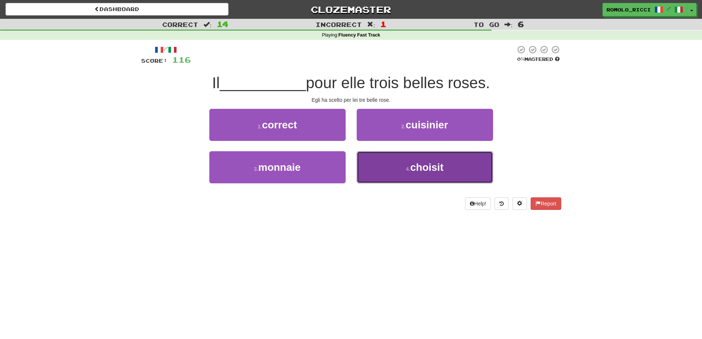
click at [424, 173] on span "choisit" at bounding box center [426, 166] width 33 height 11
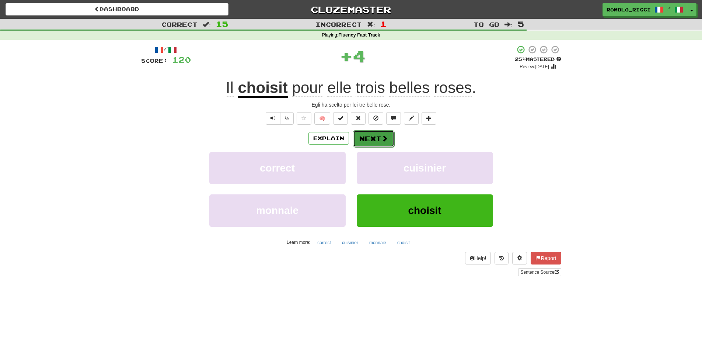
click at [370, 138] on button "Next" at bounding box center [373, 138] width 41 height 17
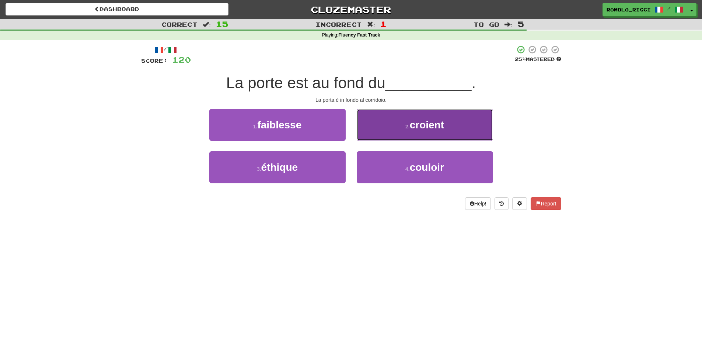
click at [429, 119] on span "croient" at bounding box center [427, 124] width 34 height 11
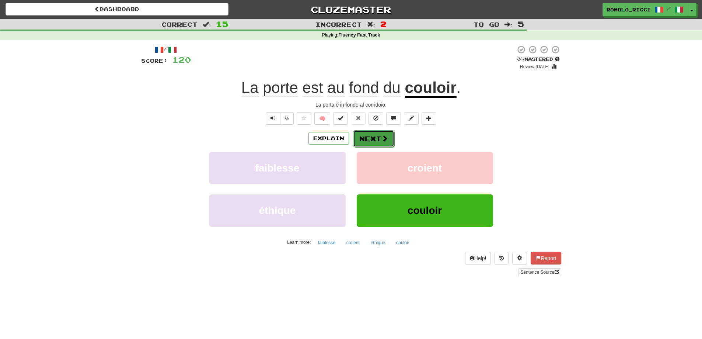
click at [387, 139] on span at bounding box center [385, 138] width 7 height 7
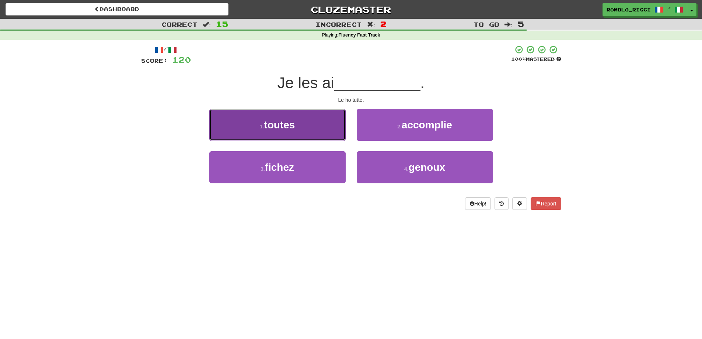
click at [301, 120] on button "1 . toutes" at bounding box center [277, 125] width 136 height 32
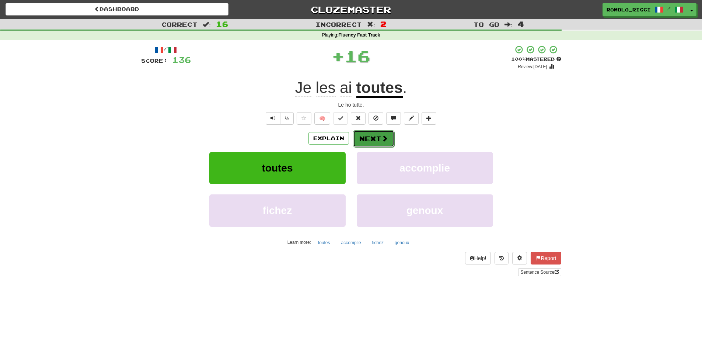
click at [372, 137] on button "Next" at bounding box center [373, 138] width 41 height 17
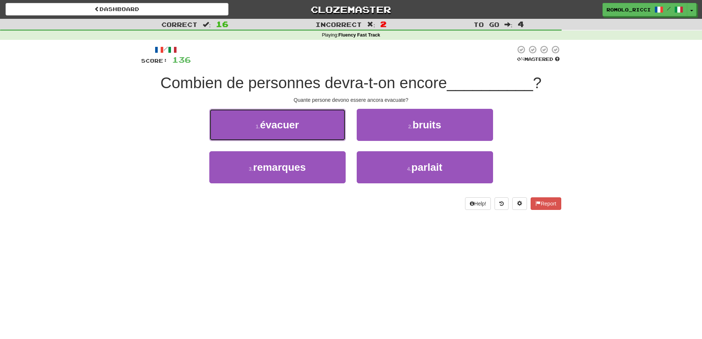
click at [313, 129] on button "1 . évacuer" at bounding box center [277, 125] width 136 height 32
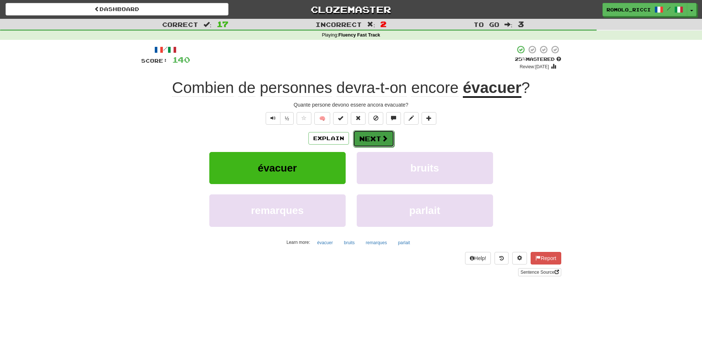
click at [378, 138] on button "Next" at bounding box center [373, 138] width 41 height 17
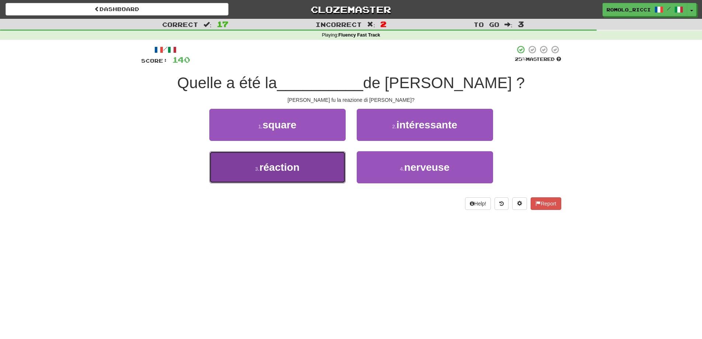
click at [282, 165] on span "réaction" at bounding box center [280, 166] width 40 height 11
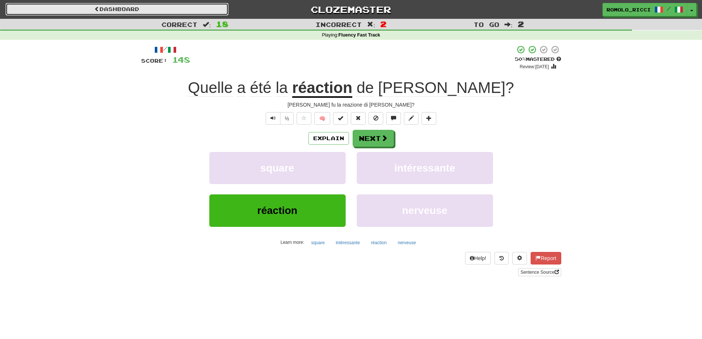
click at [136, 11] on link "Dashboard" at bounding box center [117, 9] width 223 height 13
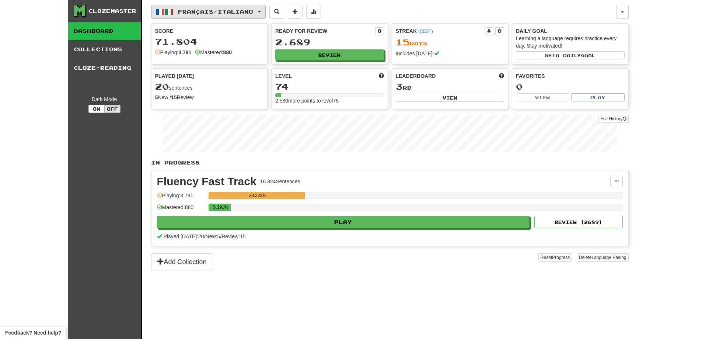
drag, startPoint x: 261, startPoint y: 13, endPoint x: 265, endPoint y: 10, distance: 4.7
click at [261, 13] on button "Français / Italiano" at bounding box center [208, 12] width 115 height 14
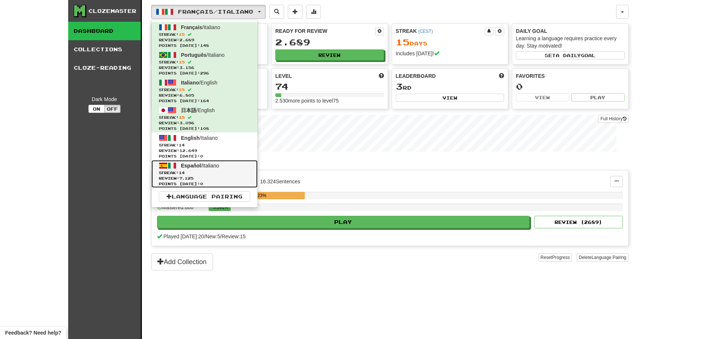
click at [213, 177] on span "Review: 7.125" at bounding box center [204, 178] width 91 height 6
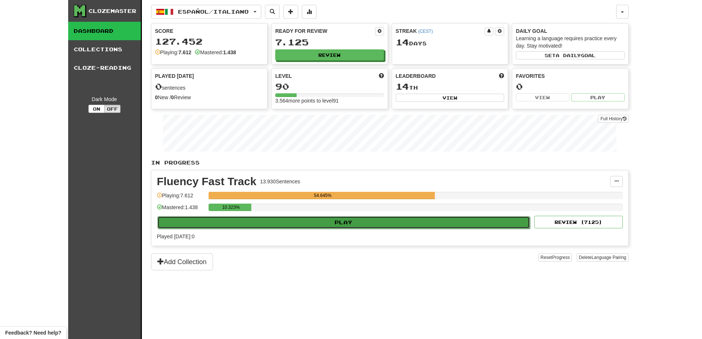
click at [368, 224] on button "Play" at bounding box center [343, 222] width 373 height 13
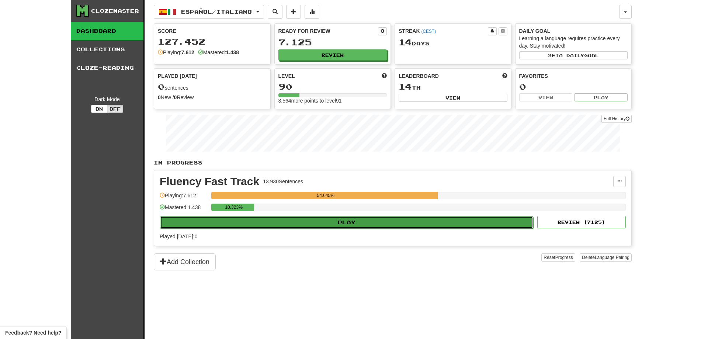
select select "**"
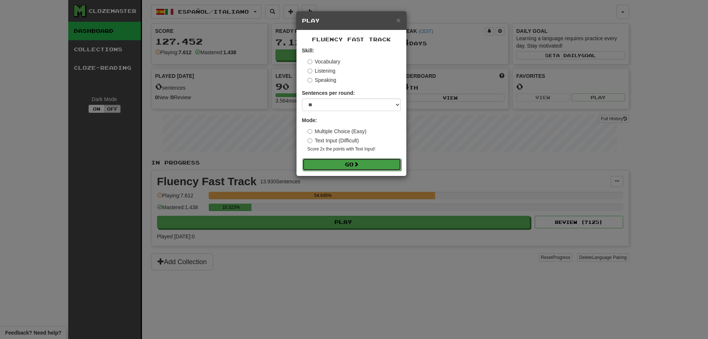
click at [344, 163] on button "Go" at bounding box center [351, 164] width 99 height 13
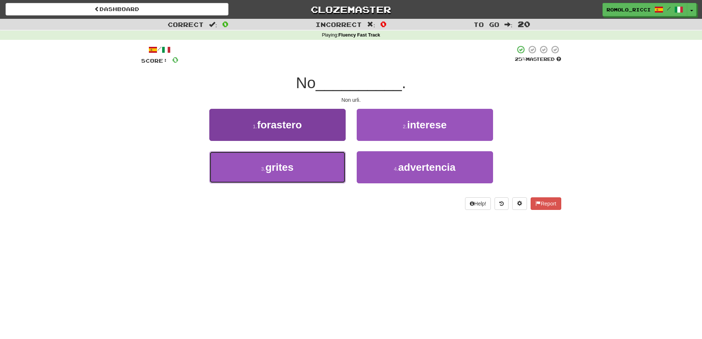
drag, startPoint x: 323, startPoint y: 167, endPoint x: 331, endPoint y: 164, distance: 9.0
click at [324, 167] on button "3 . grites" at bounding box center [277, 167] width 136 height 32
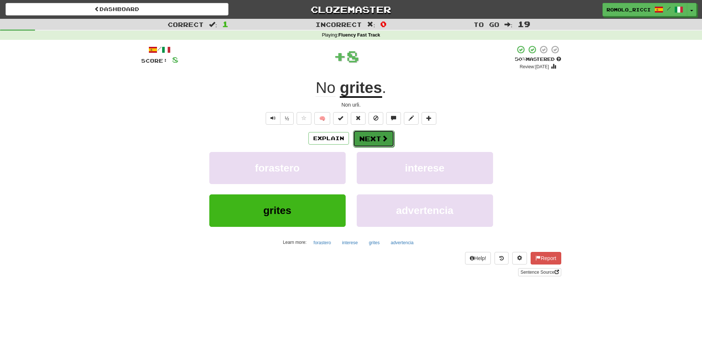
click at [378, 137] on button "Next" at bounding box center [373, 138] width 41 height 17
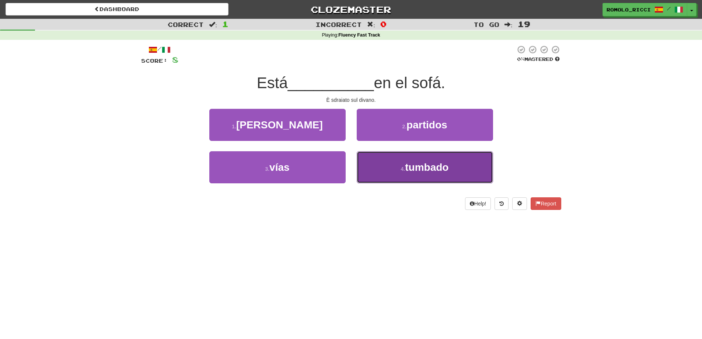
click at [414, 174] on button "4 . [GEOGRAPHIC_DATA]" at bounding box center [425, 167] width 136 height 32
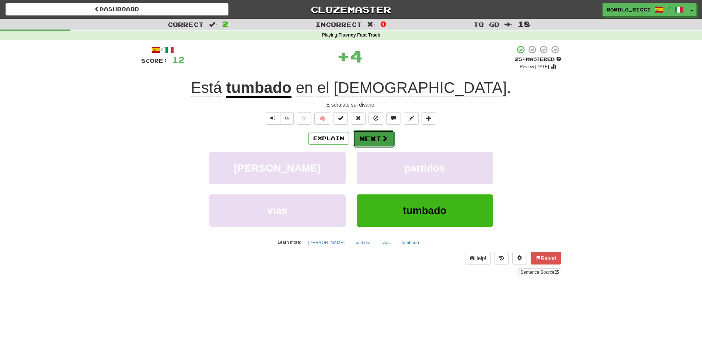
click at [379, 135] on button "Next" at bounding box center [373, 138] width 41 height 17
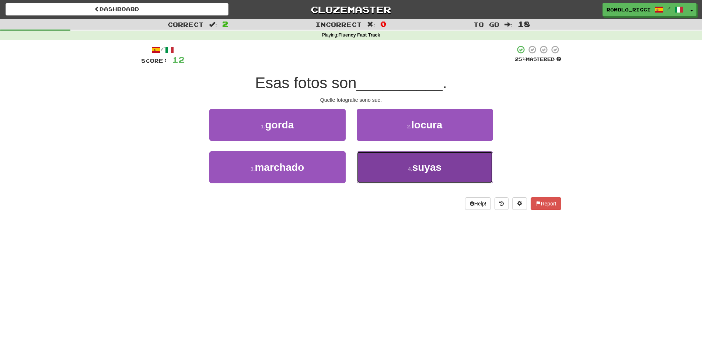
click at [404, 173] on button "4 . suyas" at bounding box center [425, 167] width 136 height 32
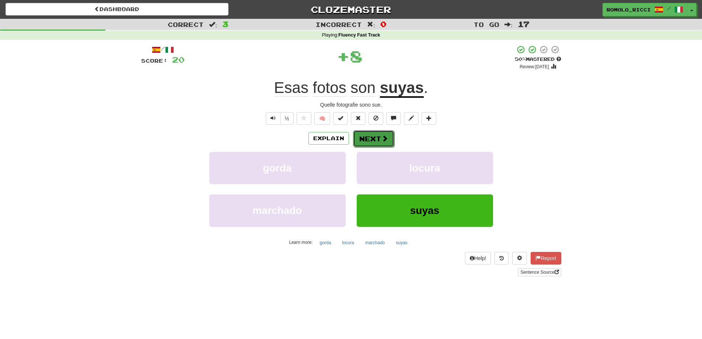
click at [376, 135] on button "Next" at bounding box center [373, 138] width 41 height 17
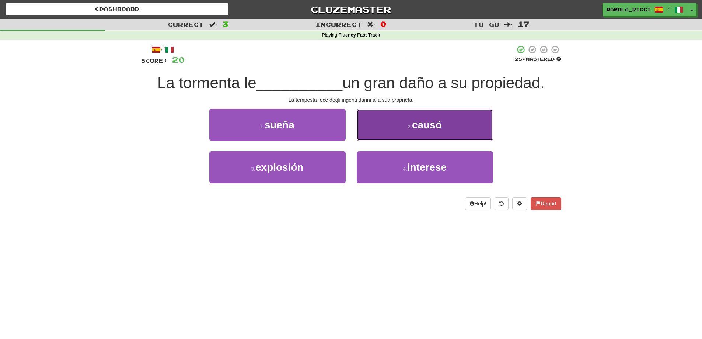
click at [382, 130] on button "2 . causó" at bounding box center [425, 125] width 136 height 32
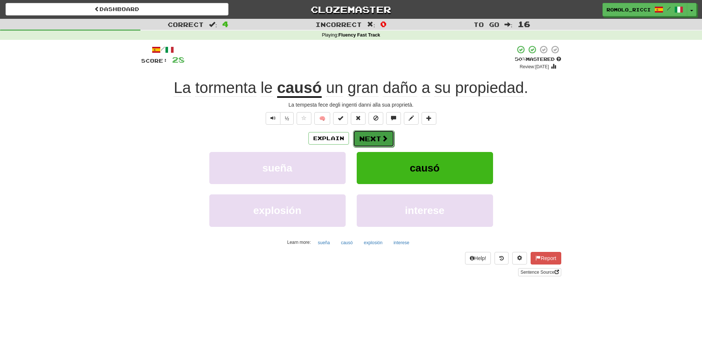
click at [383, 133] on button "Next" at bounding box center [373, 138] width 41 height 17
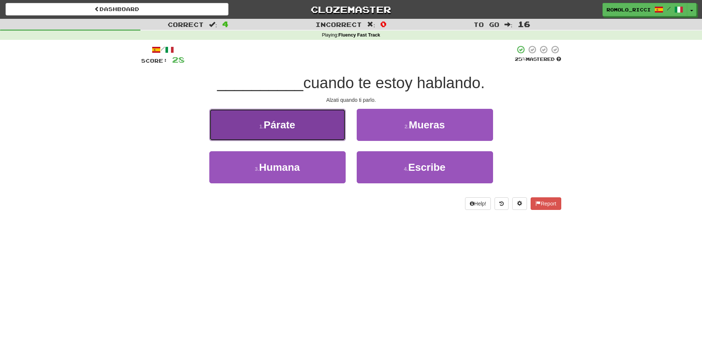
click at [311, 126] on button "1 . Párate" at bounding box center [277, 125] width 136 height 32
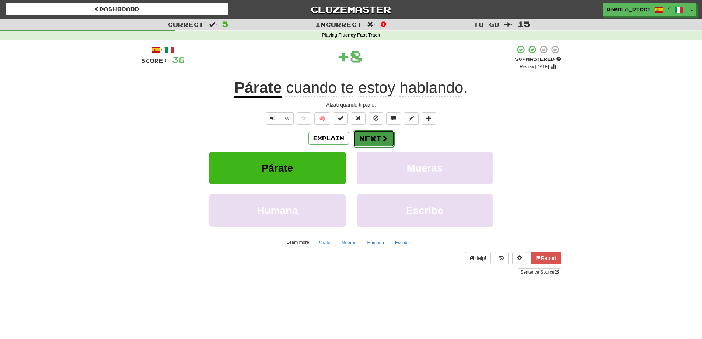
click at [382, 140] on span at bounding box center [385, 138] width 7 height 7
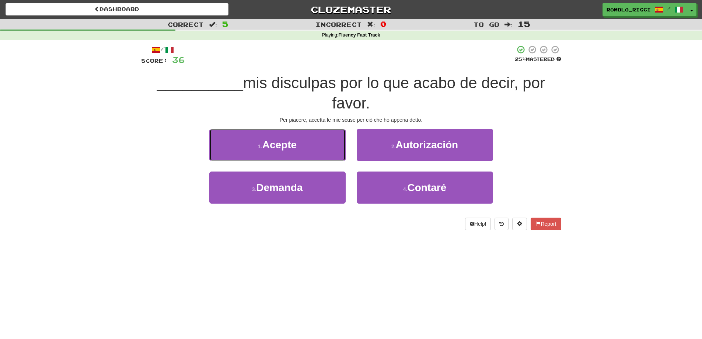
drag, startPoint x: 308, startPoint y: 150, endPoint x: 337, endPoint y: 147, distance: 28.5
click at [309, 150] on button "1 . Acepte" at bounding box center [277, 145] width 136 height 32
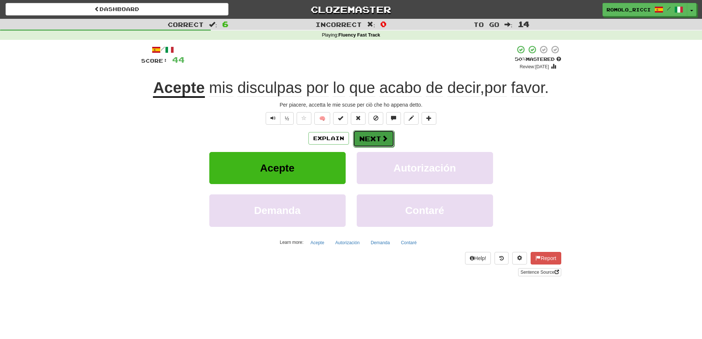
click at [383, 139] on span at bounding box center [385, 138] width 7 height 7
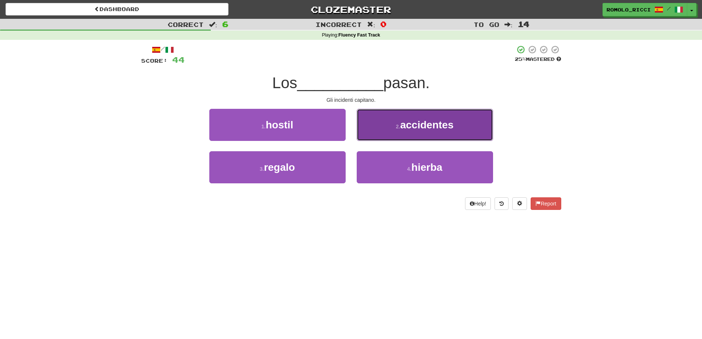
click at [412, 130] on span "accidentes" at bounding box center [426, 124] width 53 height 11
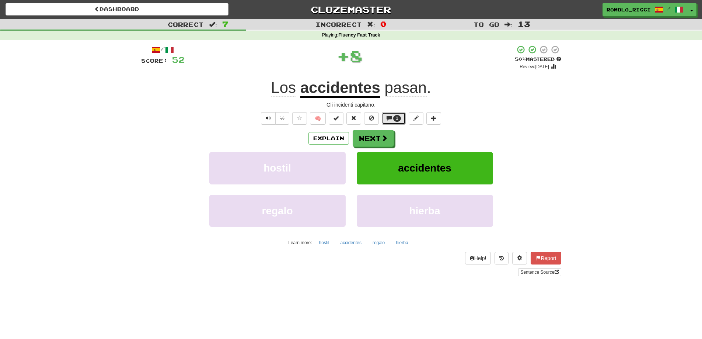
click at [393, 121] on button "1" at bounding box center [394, 118] width 24 height 13
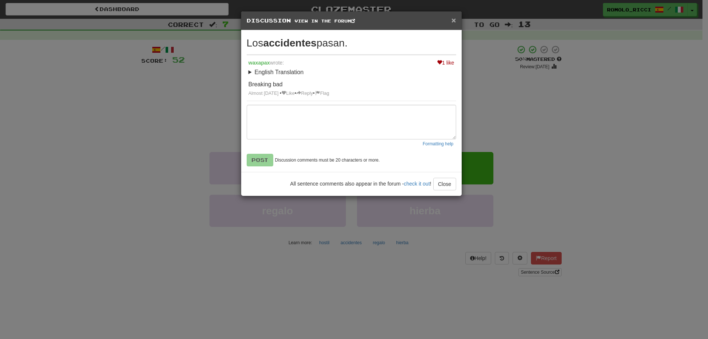
click at [454, 23] on span "×" at bounding box center [453, 20] width 4 height 8
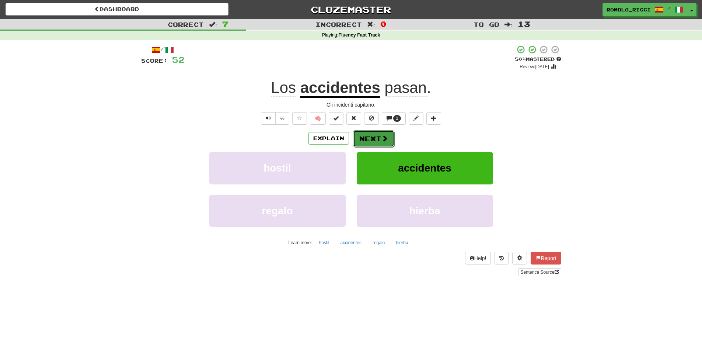
click at [374, 135] on button "Next" at bounding box center [373, 138] width 41 height 17
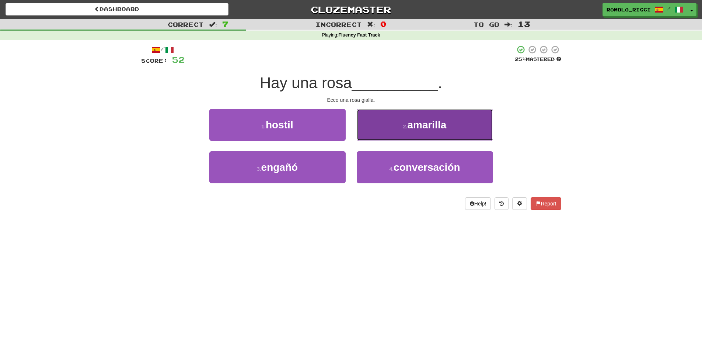
click at [437, 129] on span "amarilla" at bounding box center [426, 124] width 39 height 11
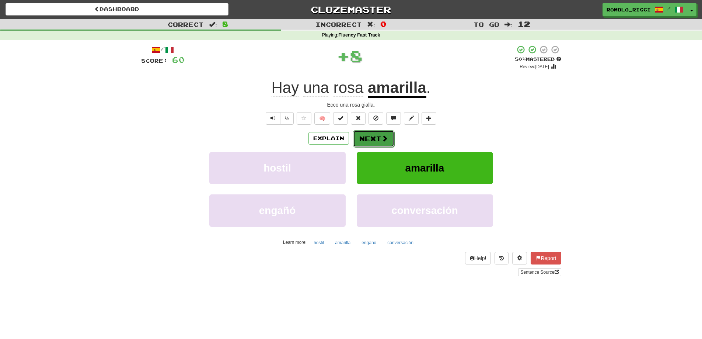
click at [366, 136] on button "Next" at bounding box center [373, 138] width 41 height 17
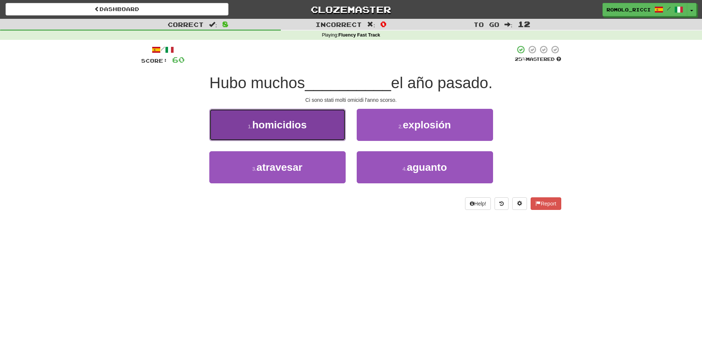
click at [307, 129] on span "homicidios" at bounding box center [279, 124] width 55 height 11
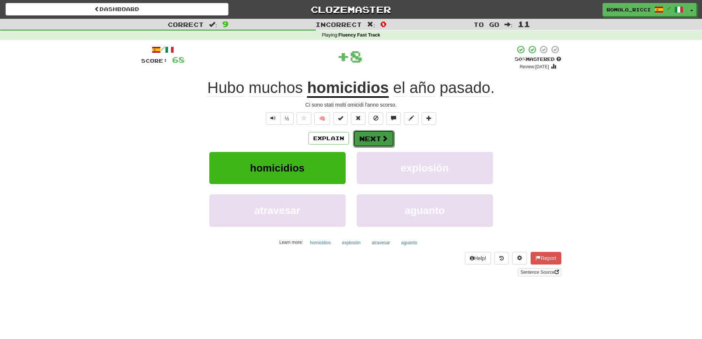
click at [372, 140] on button "Next" at bounding box center [373, 138] width 41 height 17
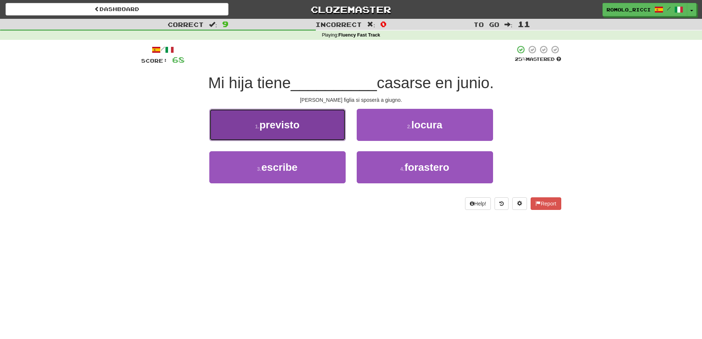
click at [340, 132] on button "1 . previsto" at bounding box center [277, 125] width 136 height 32
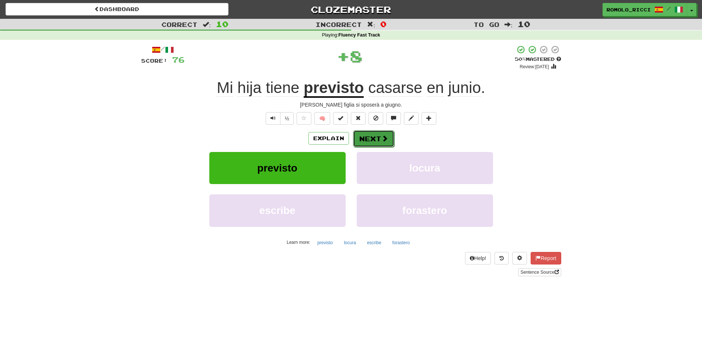
click at [377, 140] on button "Next" at bounding box center [373, 138] width 41 height 17
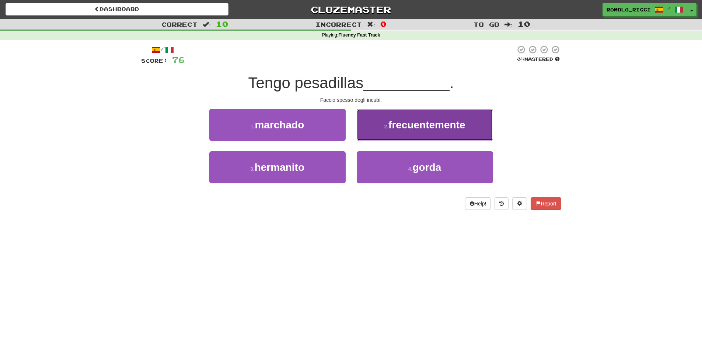
click at [388, 137] on button "2 . frecuentemente" at bounding box center [425, 125] width 136 height 32
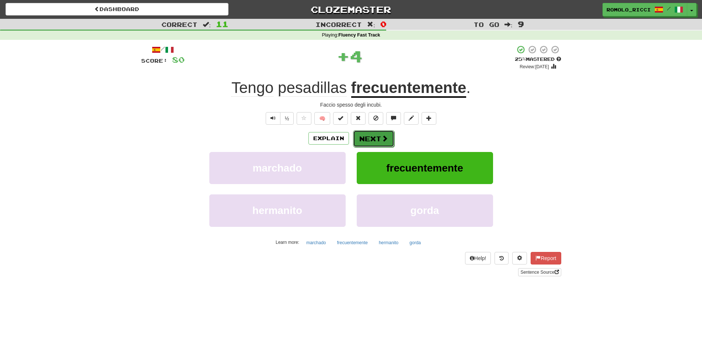
click at [379, 137] on button "Next" at bounding box center [373, 138] width 41 height 17
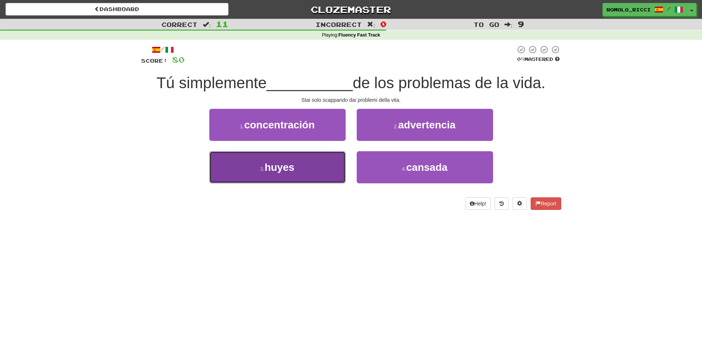
click at [324, 172] on button "3 . huyes" at bounding box center [277, 167] width 136 height 32
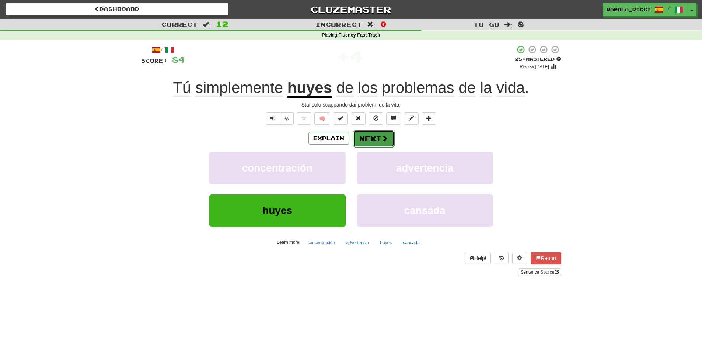
click at [380, 139] on button "Next" at bounding box center [373, 138] width 41 height 17
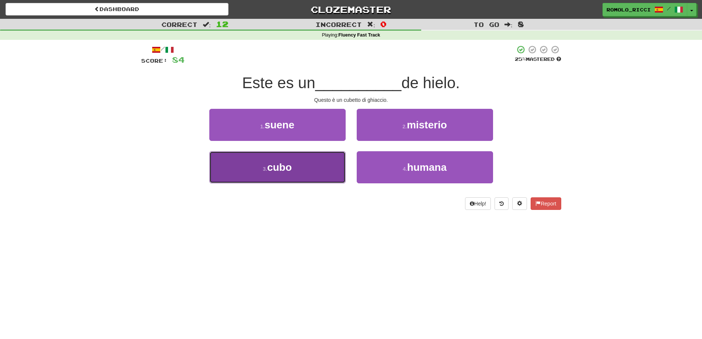
click at [324, 168] on button "3 . cubo" at bounding box center [277, 167] width 136 height 32
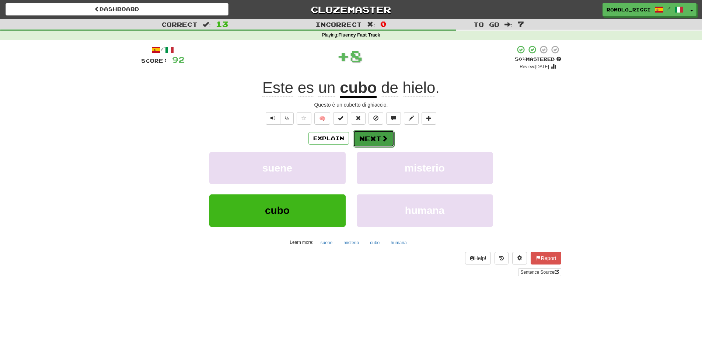
click at [382, 135] on span at bounding box center [385, 138] width 7 height 7
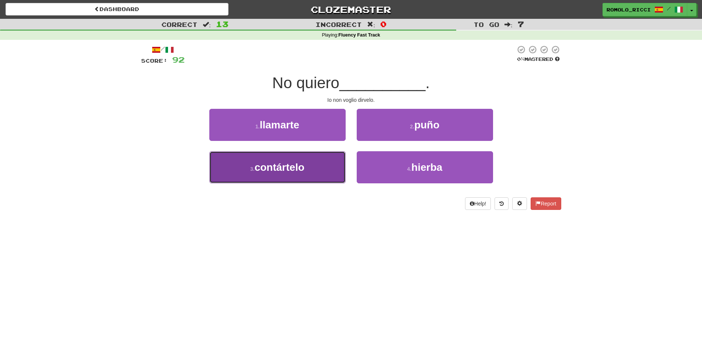
click at [320, 165] on button "3 . contártelo" at bounding box center [277, 167] width 136 height 32
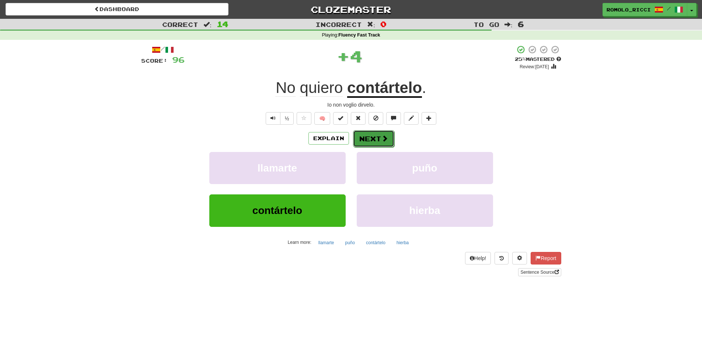
click at [382, 141] on span at bounding box center [385, 138] width 7 height 7
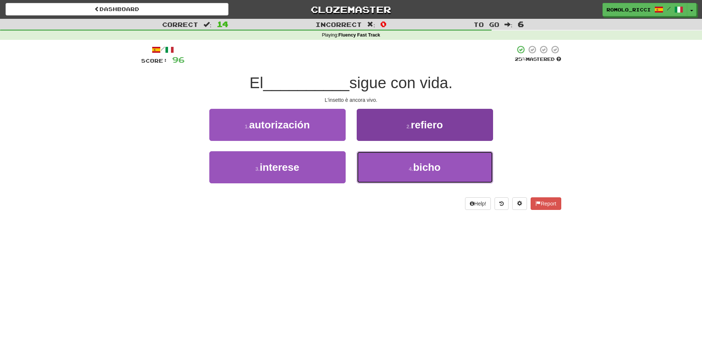
click at [403, 166] on button "4 . bicho" at bounding box center [425, 167] width 136 height 32
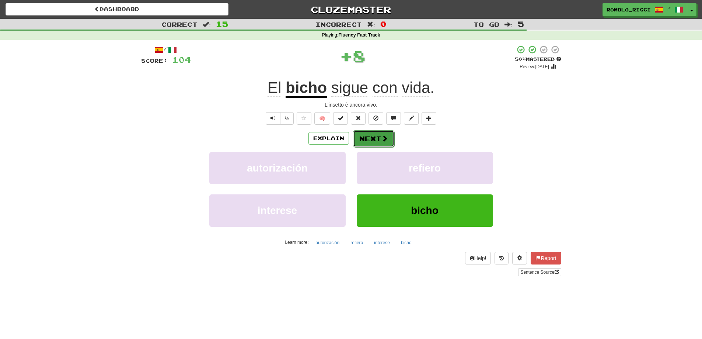
click at [384, 139] on span at bounding box center [385, 138] width 7 height 7
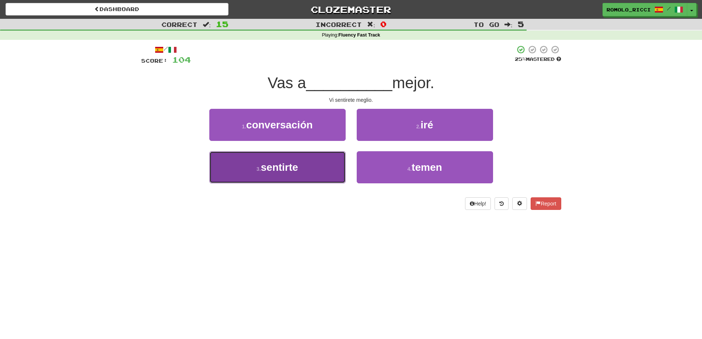
click at [320, 175] on button "3 . sentirte" at bounding box center [277, 167] width 136 height 32
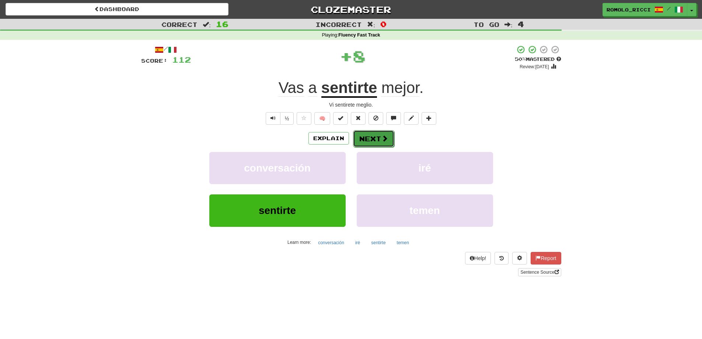
click at [369, 134] on button "Next" at bounding box center [373, 138] width 41 height 17
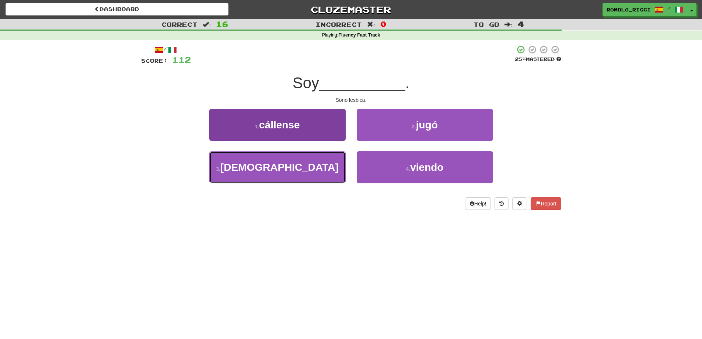
click at [319, 160] on button "3 . lesbiana" at bounding box center [277, 167] width 136 height 32
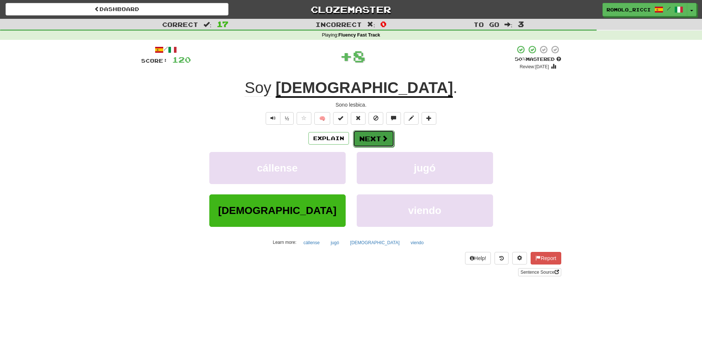
click at [368, 135] on button "Next" at bounding box center [373, 138] width 41 height 17
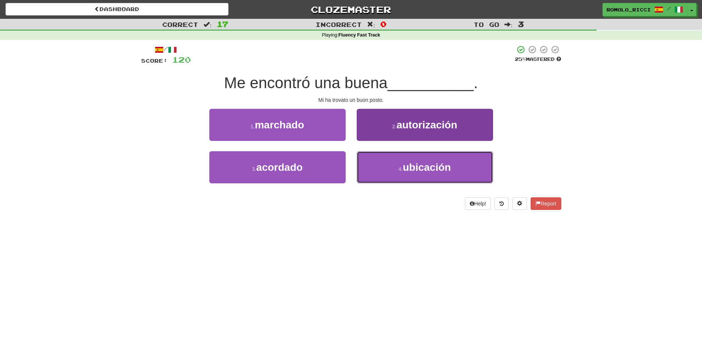
drag, startPoint x: 420, startPoint y: 169, endPoint x: 412, endPoint y: 165, distance: 9.2
click at [419, 170] on span "ubicación" at bounding box center [427, 166] width 48 height 11
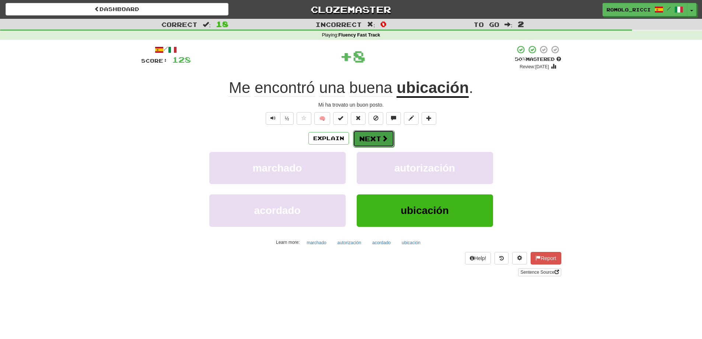
click at [368, 140] on button "Next" at bounding box center [373, 138] width 41 height 17
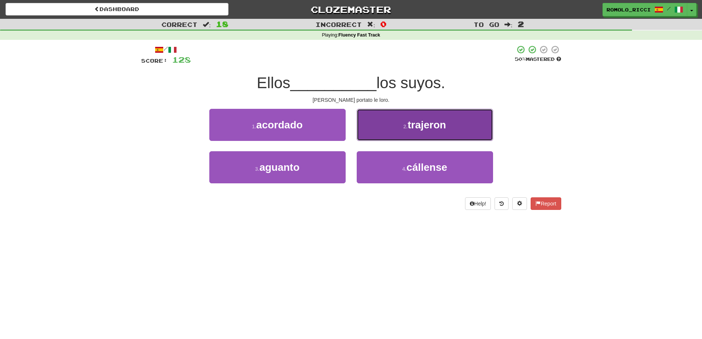
click at [409, 124] on span "trajeron" at bounding box center [427, 124] width 38 height 11
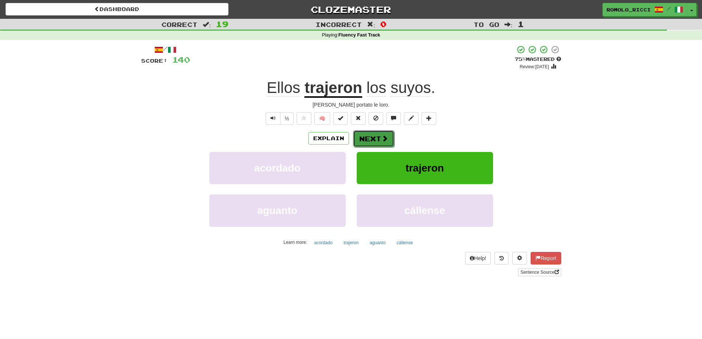
click at [365, 137] on button "Next" at bounding box center [373, 138] width 41 height 17
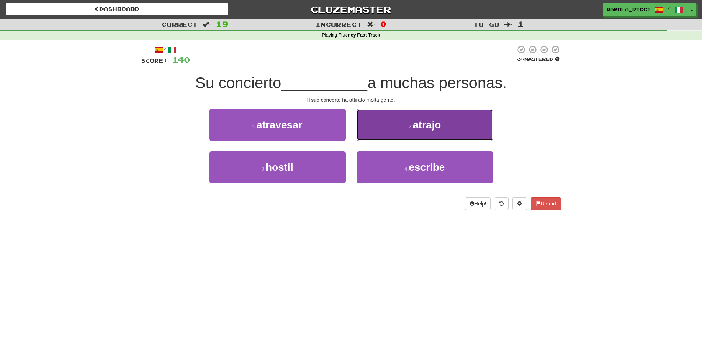
click at [446, 128] on button "2 . atrajo" at bounding box center [425, 125] width 136 height 32
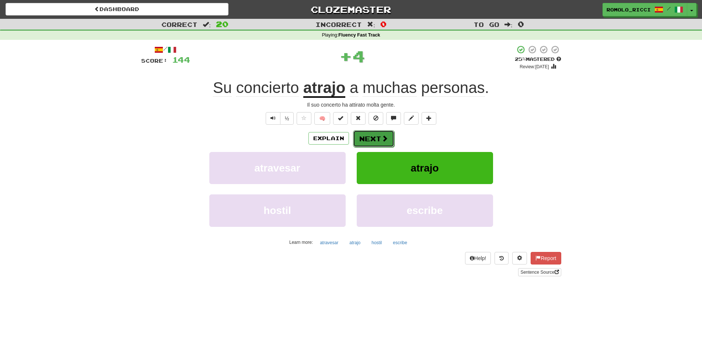
click at [365, 143] on button "Next" at bounding box center [373, 138] width 41 height 17
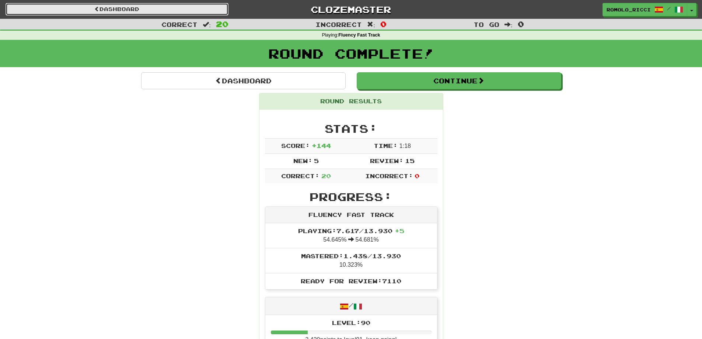
click at [164, 9] on link "Dashboard" at bounding box center [117, 9] width 223 height 13
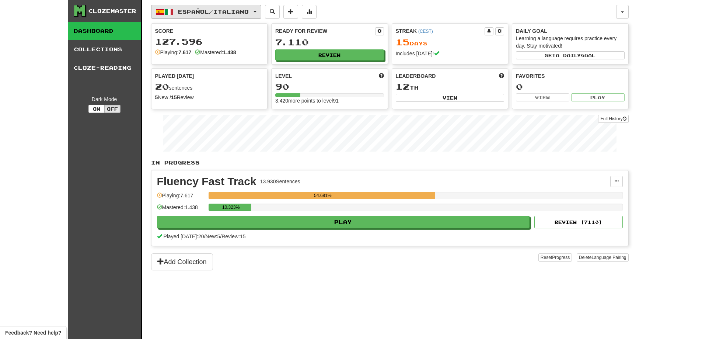
click at [254, 15] on button "Español / Italiano" at bounding box center [206, 12] width 110 height 14
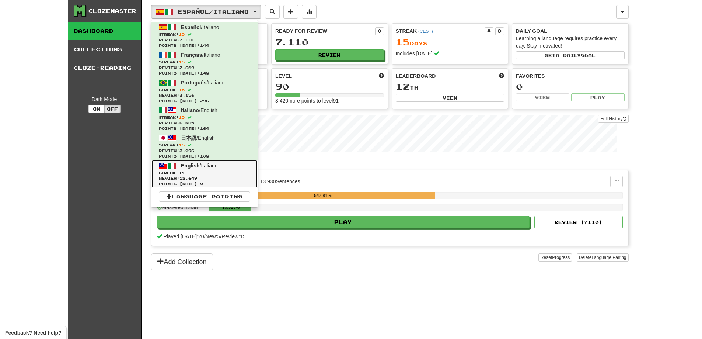
drag, startPoint x: 220, startPoint y: 172, endPoint x: 220, endPoint y: 160, distance: 11.8
click at [220, 173] on span "Streak: 14" at bounding box center [204, 173] width 91 height 6
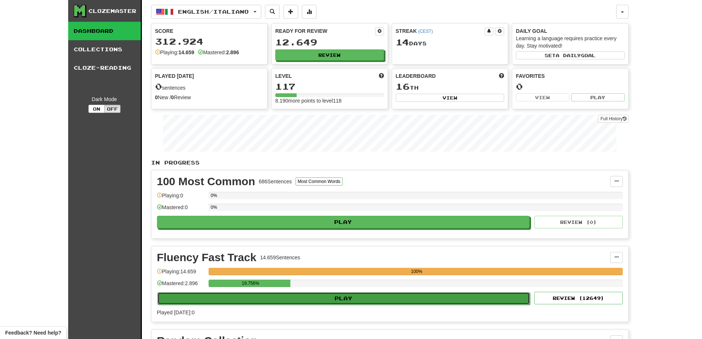
click at [408, 296] on button "Play" at bounding box center [343, 298] width 373 height 13
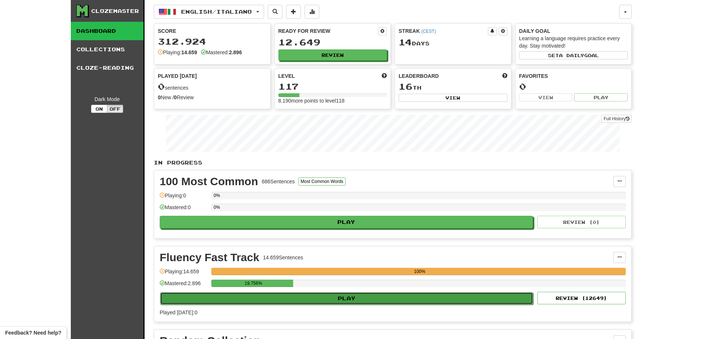
select select "**"
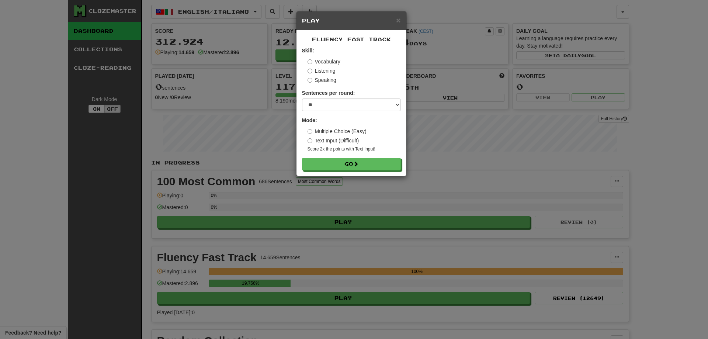
click at [374, 156] on form "Skill: Vocabulary Listening Speaking Sentences per round: * ** ** ** ** ** *** …" at bounding box center [351, 109] width 99 height 124
click at [372, 157] on form "Skill: Vocabulary Listening Speaking Sentences per round: * ** ** ** ** ** *** …" at bounding box center [351, 109] width 99 height 124
click at [371, 160] on button "Go" at bounding box center [351, 164] width 99 height 13
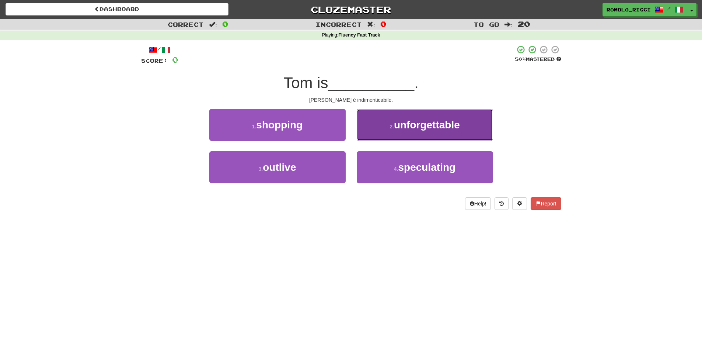
click at [403, 131] on button "2 . unforgettable" at bounding box center [425, 125] width 136 height 32
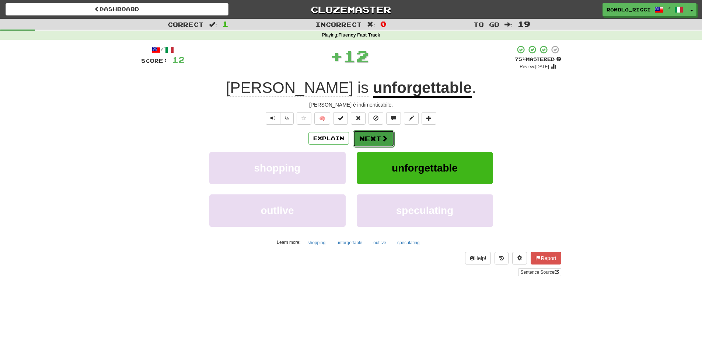
click at [369, 140] on button "Next" at bounding box center [373, 138] width 41 height 17
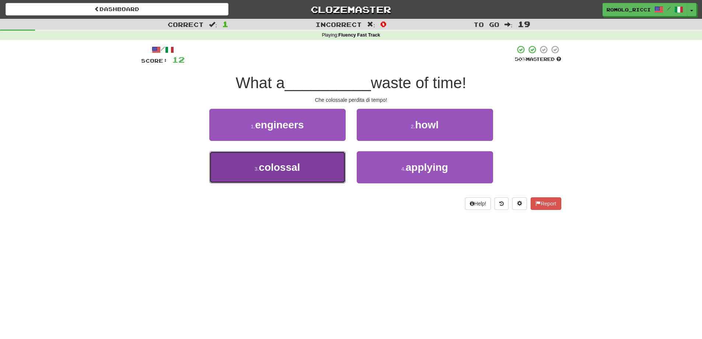
click at [301, 172] on button "3 . [GEOGRAPHIC_DATA]" at bounding box center [277, 167] width 136 height 32
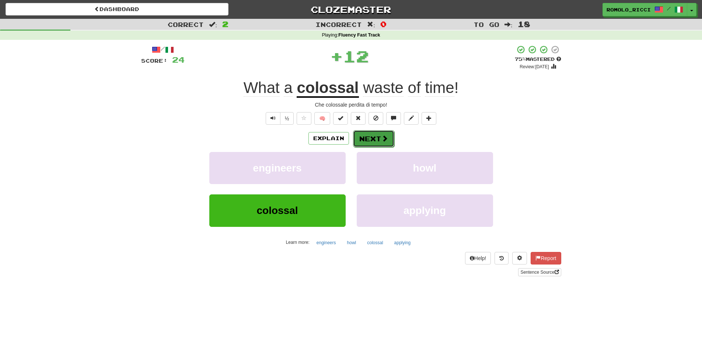
click at [364, 140] on button "Next" at bounding box center [373, 138] width 41 height 17
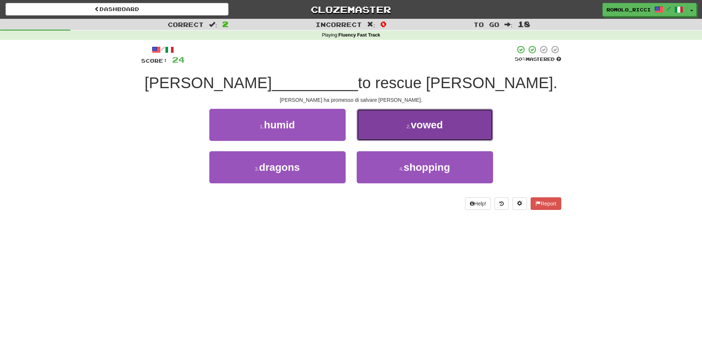
click at [439, 128] on span "vowed" at bounding box center [427, 124] width 32 height 11
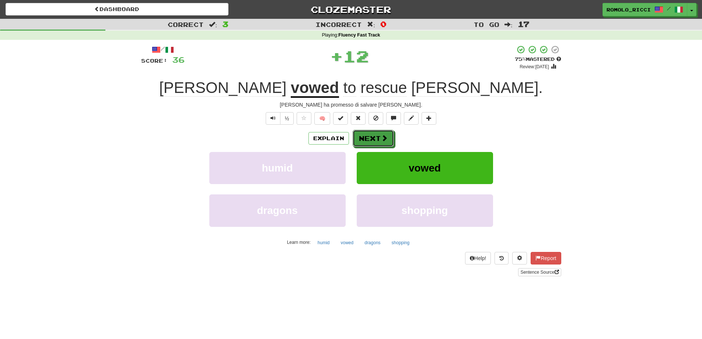
click at [382, 141] on span at bounding box center [384, 138] width 7 height 7
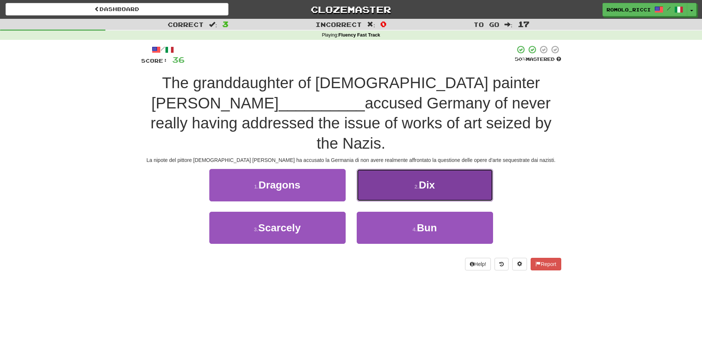
click at [447, 169] on button "2 . Dix" at bounding box center [425, 185] width 136 height 32
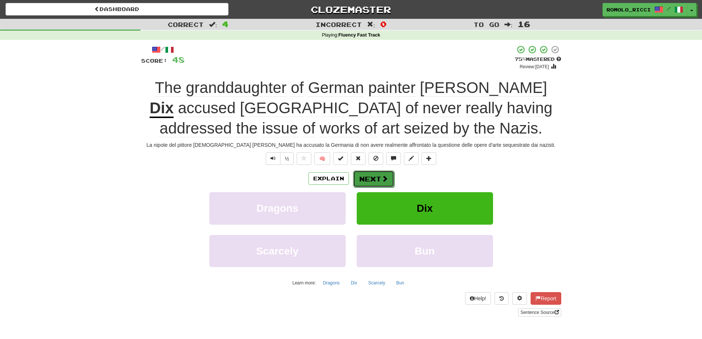
click at [377, 180] on button "Next" at bounding box center [373, 178] width 41 height 17
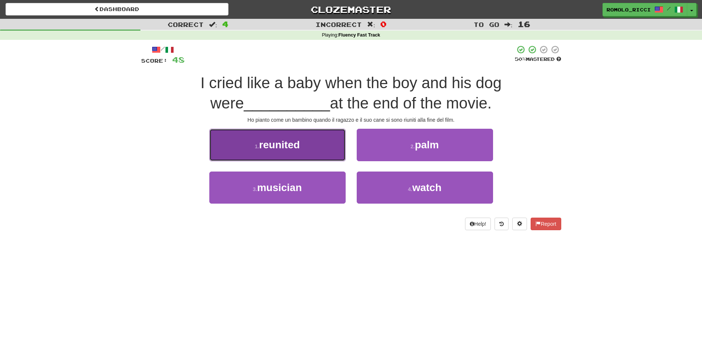
click at [309, 143] on button "1 . reunited" at bounding box center [277, 145] width 136 height 32
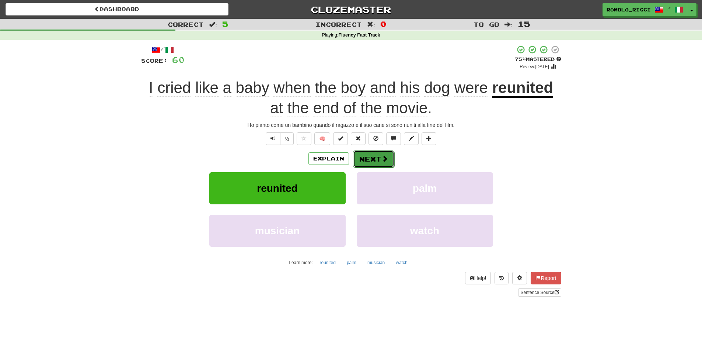
click at [373, 161] on button "Next" at bounding box center [373, 158] width 41 height 17
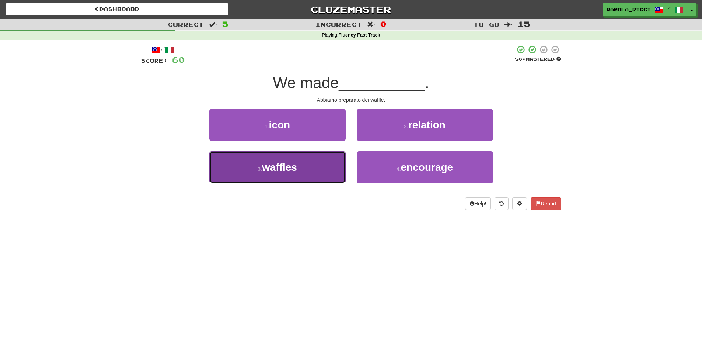
click at [317, 171] on button "3 . waffles" at bounding box center [277, 167] width 136 height 32
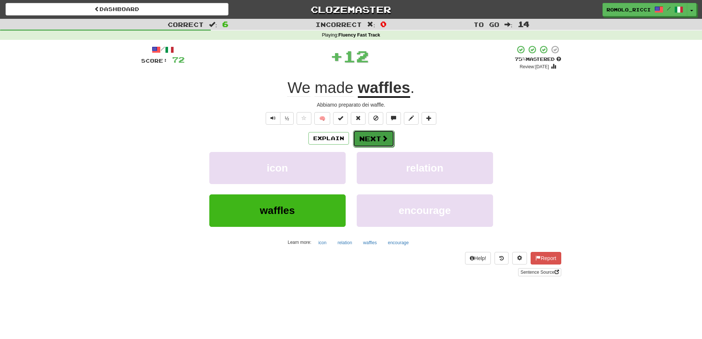
click at [375, 139] on button "Next" at bounding box center [373, 138] width 41 height 17
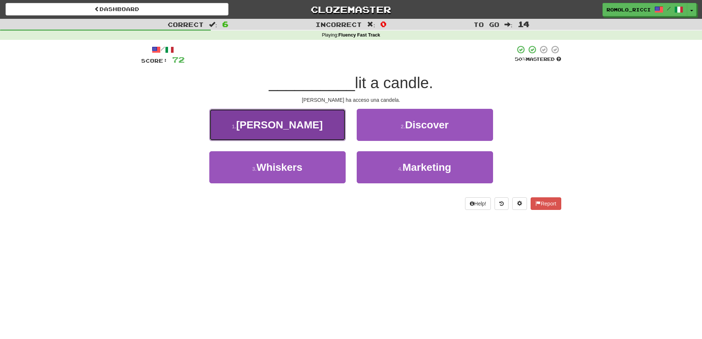
click at [320, 130] on button "1 . Cecil" at bounding box center [277, 125] width 136 height 32
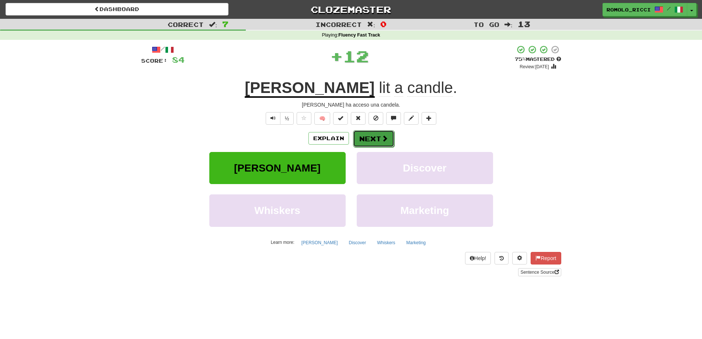
click at [382, 135] on span at bounding box center [385, 138] width 7 height 7
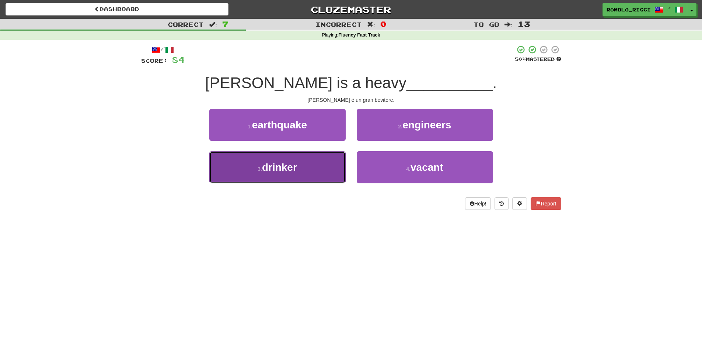
click at [309, 182] on button "3 . drinker" at bounding box center [277, 167] width 136 height 32
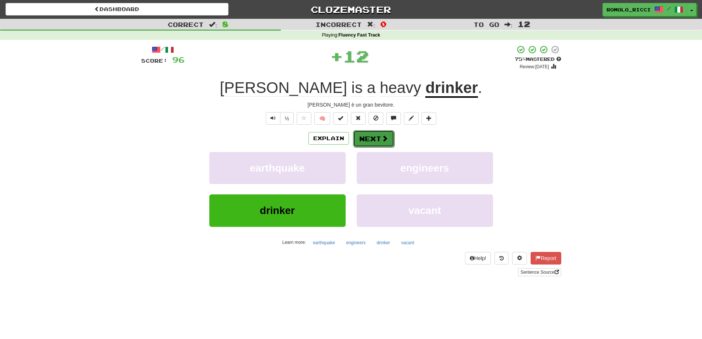
click at [371, 139] on button "Next" at bounding box center [373, 138] width 41 height 17
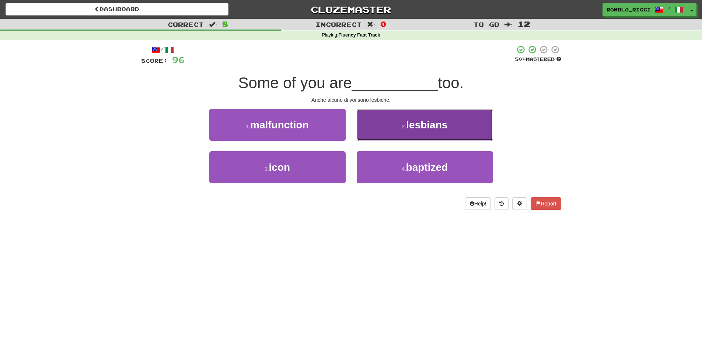
click at [399, 129] on button "2 . lesbians" at bounding box center [425, 125] width 136 height 32
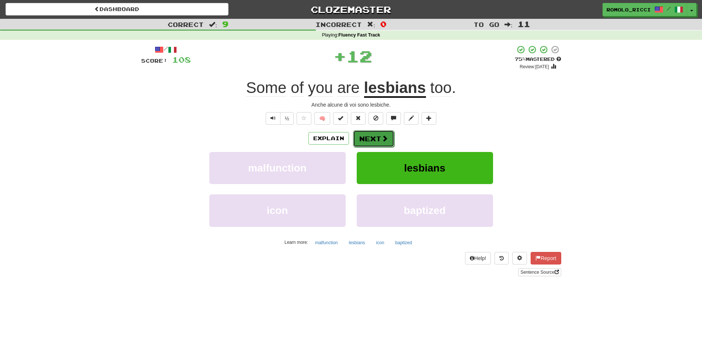
click at [379, 136] on button "Next" at bounding box center [373, 138] width 41 height 17
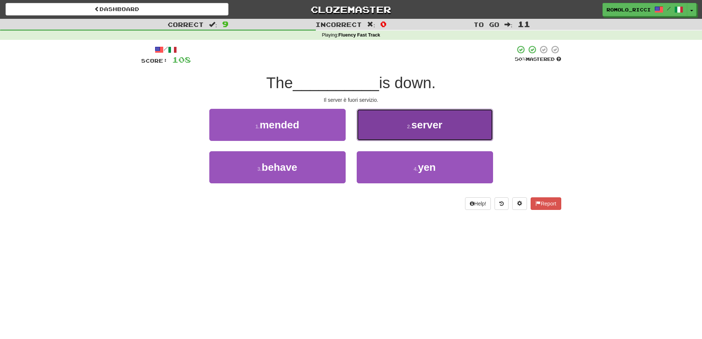
click at [406, 133] on button "2 . server" at bounding box center [425, 125] width 136 height 32
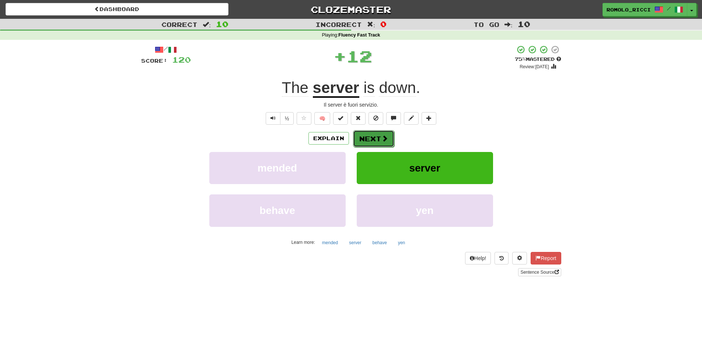
click at [384, 143] on button "Next" at bounding box center [373, 138] width 41 height 17
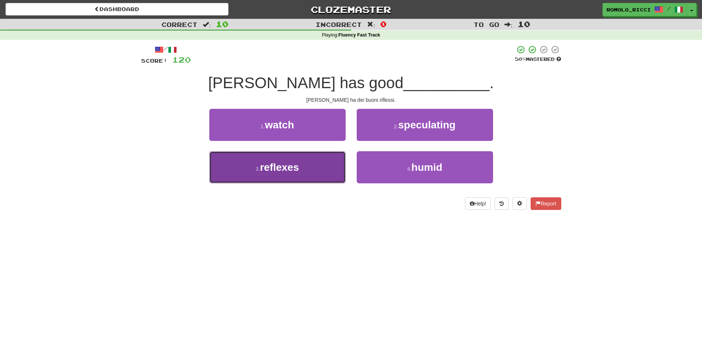
click at [319, 163] on button "3 . reflexes" at bounding box center [277, 167] width 136 height 32
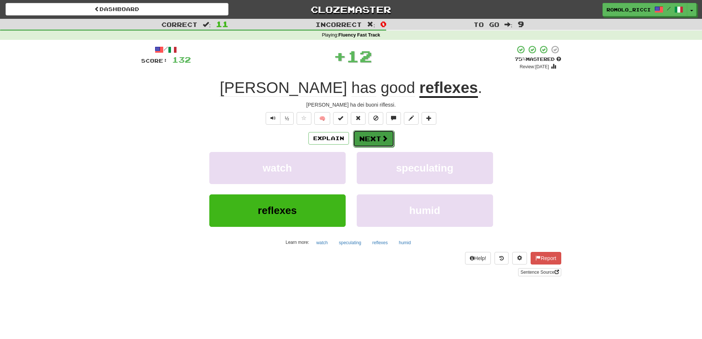
click at [371, 136] on button "Next" at bounding box center [373, 138] width 41 height 17
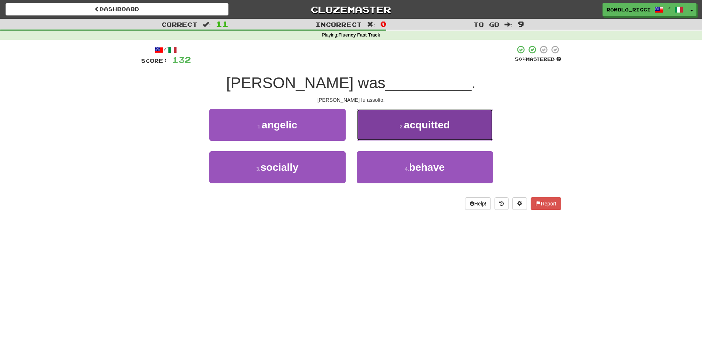
click at [444, 125] on span "acquitted" at bounding box center [427, 124] width 46 height 11
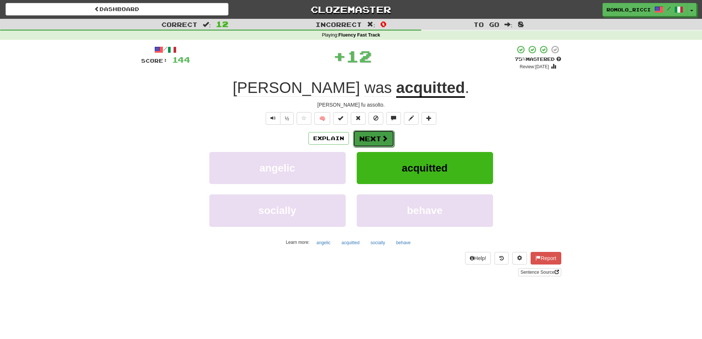
click at [362, 135] on button "Next" at bounding box center [373, 138] width 41 height 17
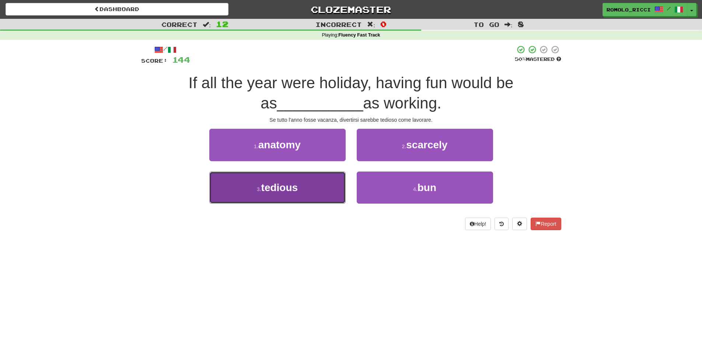
click at [308, 184] on button "3 . tedious" at bounding box center [277, 187] width 136 height 32
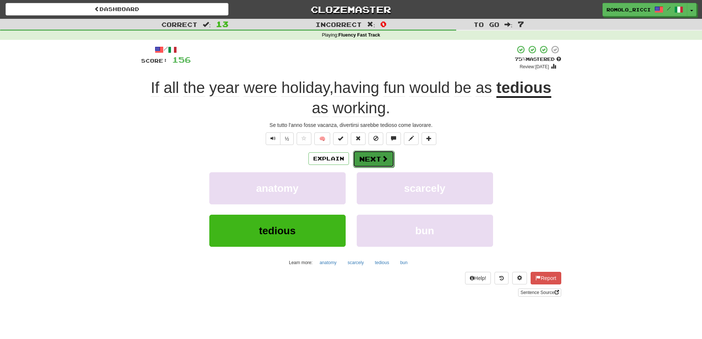
click at [371, 159] on button "Next" at bounding box center [373, 158] width 41 height 17
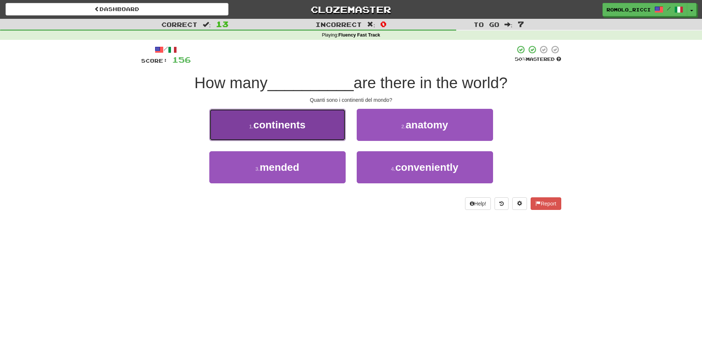
click at [319, 127] on button "1 . continents" at bounding box center [277, 125] width 136 height 32
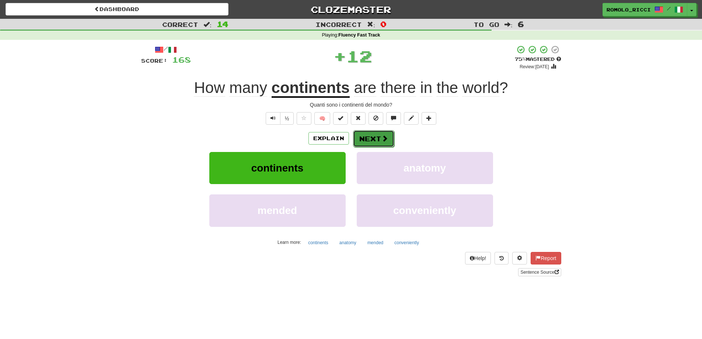
click at [371, 141] on button "Next" at bounding box center [373, 138] width 41 height 17
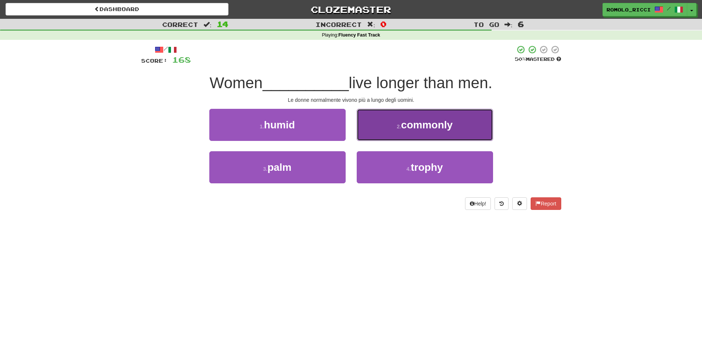
click at [424, 133] on button "2 . commonly" at bounding box center [425, 125] width 136 height 32
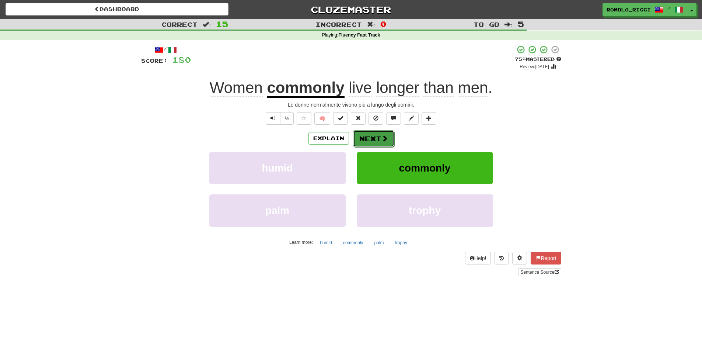
click at [373, 143] on button "Next" at bounding box center [373, 138] width 41 height 17
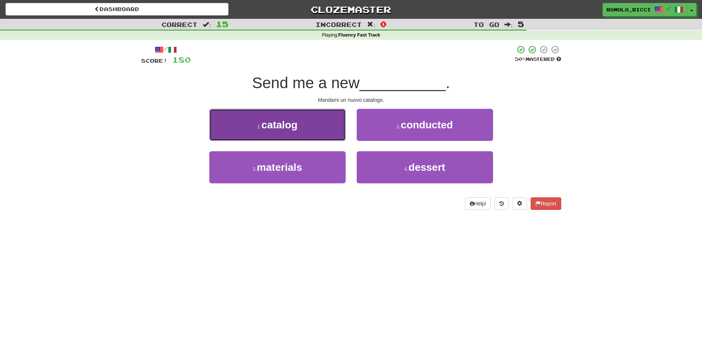
click at [327, 124] on button "1 . catalog" at bounding box center [277, 125] width 136 height 32
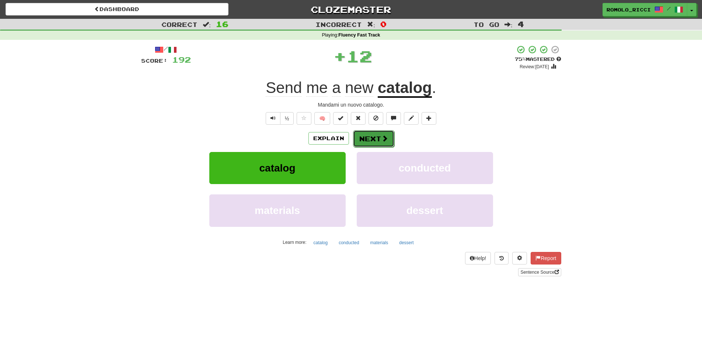
click at [357, 142] on button "Next" at bounding box center [373, 138] width 41 height 17
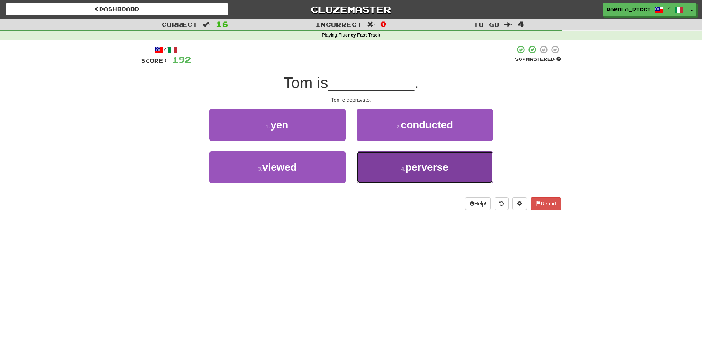
click at [407, 174] on button "4 . perverse" at bounding box center [425, 167] width 136 height 32
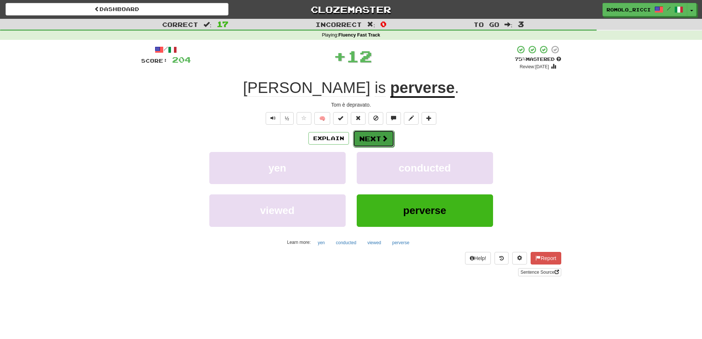
click at [373, 141] on button "Next" at bounding box center [373, 138] width 41 height 17
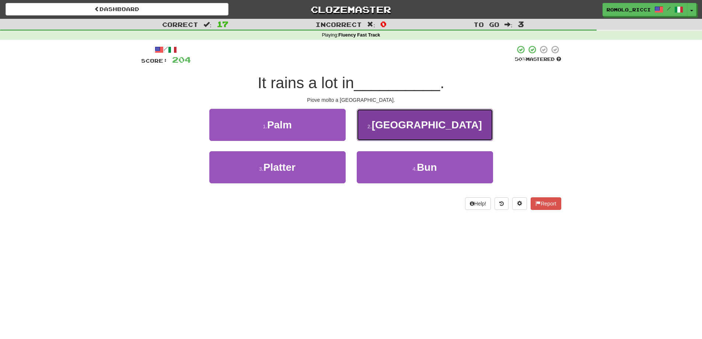
click at [397, 128] on button "2 . Okinawa" at bounding box center [425, 125] width 136 height 32
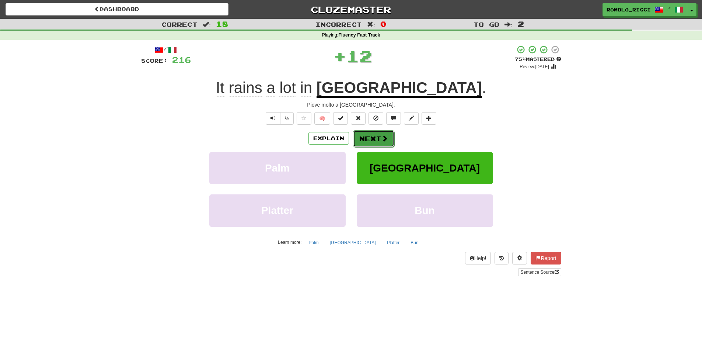
click at [364, 138] on button "Next" at bounding box center [373, 138] width 41 height 17
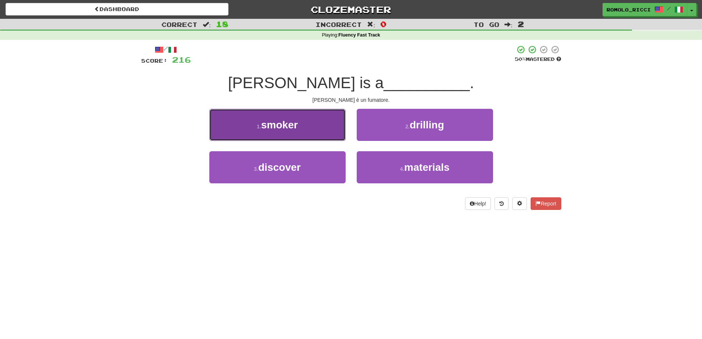
click at [335, 129] on button "1 . smoker" at bounding box center [277, 125] width 136 height 32
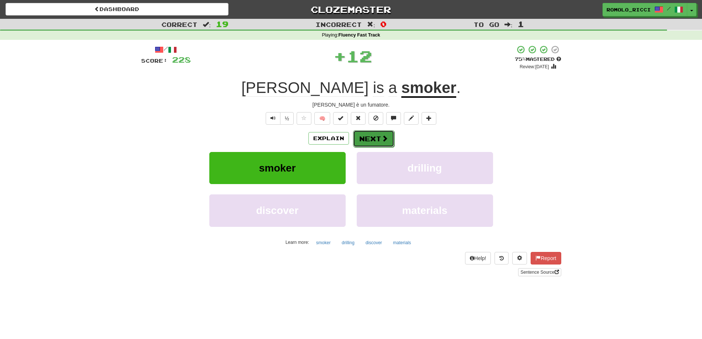
click at [377, 136] on button "Next" at bounding box center [373, 138] width 41 height 17
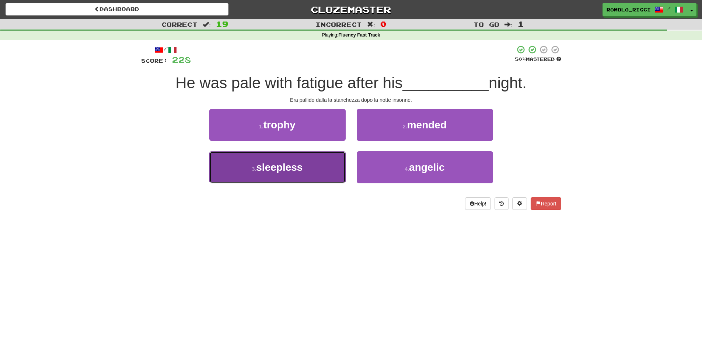
click at [312, 172] on button "3 . sleepless" at bounding box center [277, 167] width 136 height 32
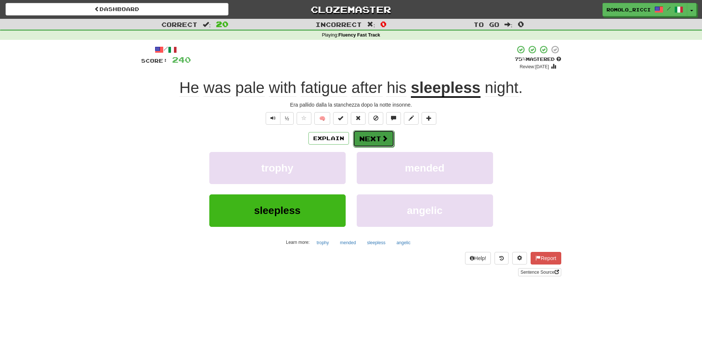
click at [366, 137] on button "Next" at bounding box center [373, 138] width 41 height 17
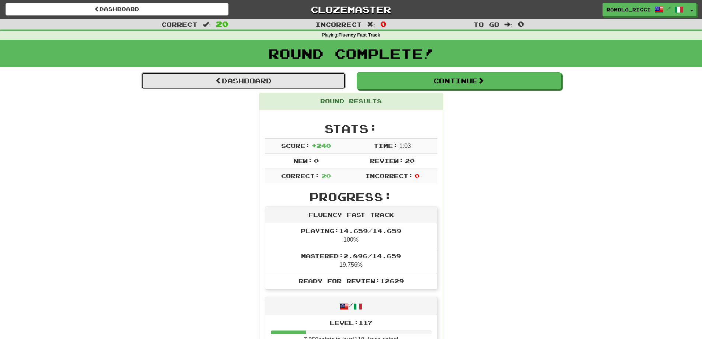
click at [251, 78] on link "Dashboard" at bounding box center [243, 80] width 205 height 17
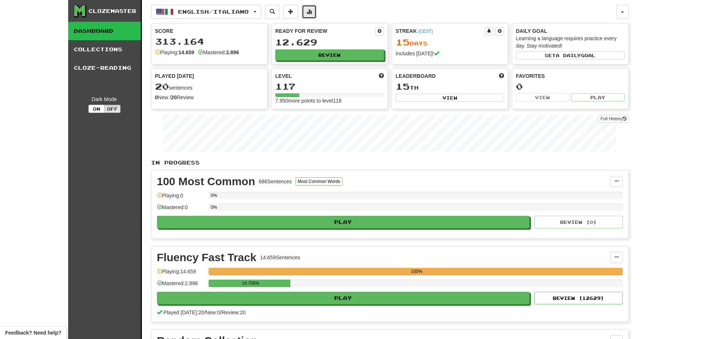
click at [312, 10] on span at bounding box center [309, 11] width 5 height 5
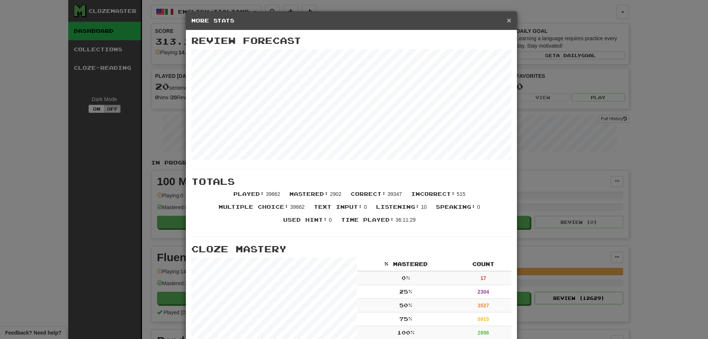
click at [508, 19] on span "×" at bounding box center [509, 20] width 4 height 8
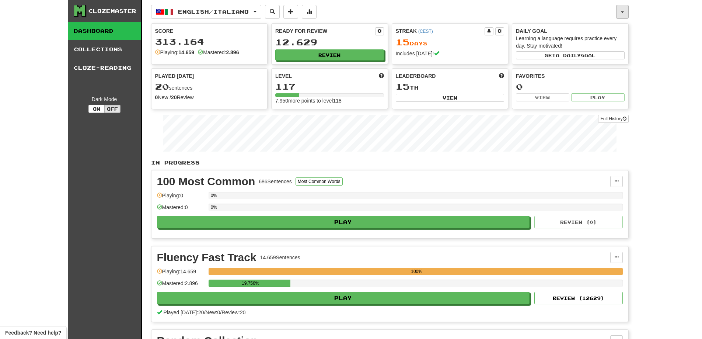
click at [627, 7] on button "button" at bounding box center [622, 12] width 13 height 14
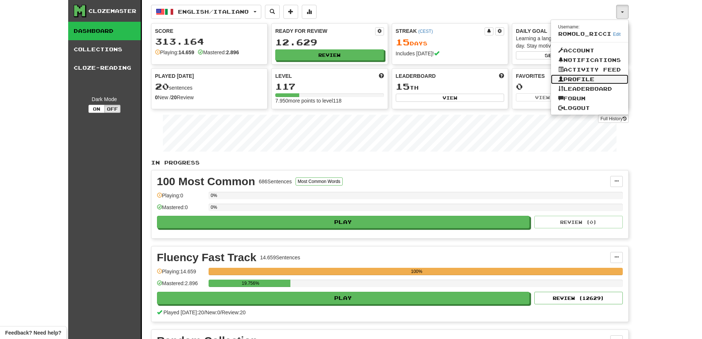
click at [575, 81] on link "Profile" at bounding box center [589, 79] width 77 height 10
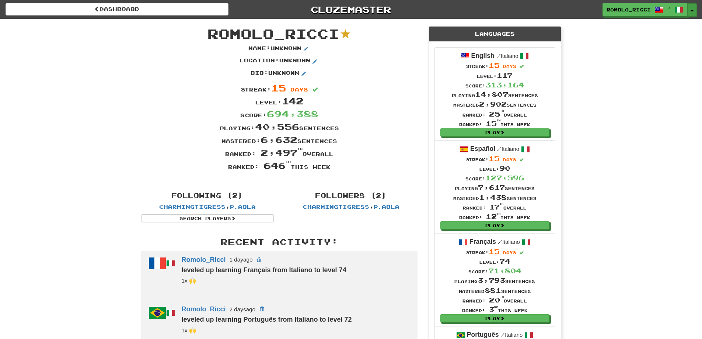
click at [691, 9] on button "Toggle Dropdown" at bounding box center [693, 9] width 10 height 13
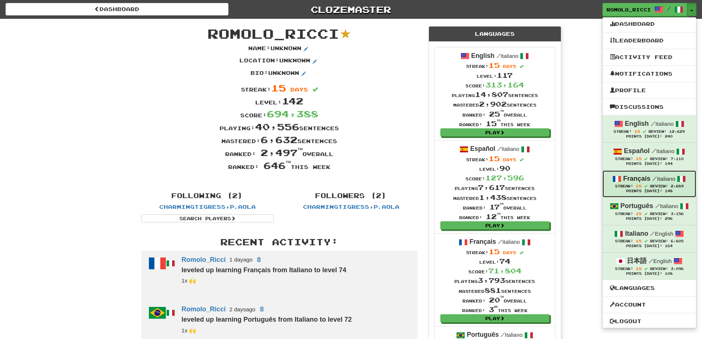
click at [645, 187] on span at bounding box center [645, 185] width 3 height 3
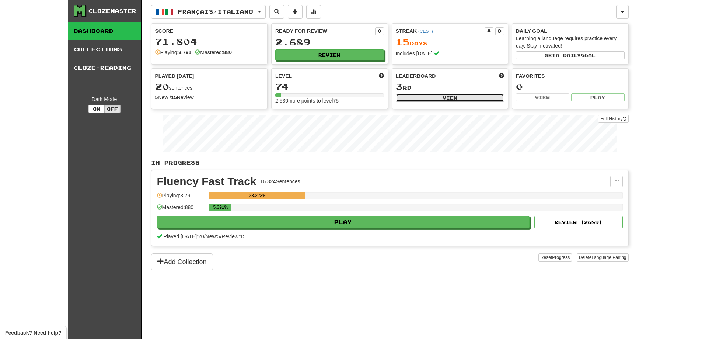
click at [429, 98] on button "View" at bounding box center [450, 98] width 109 height 8
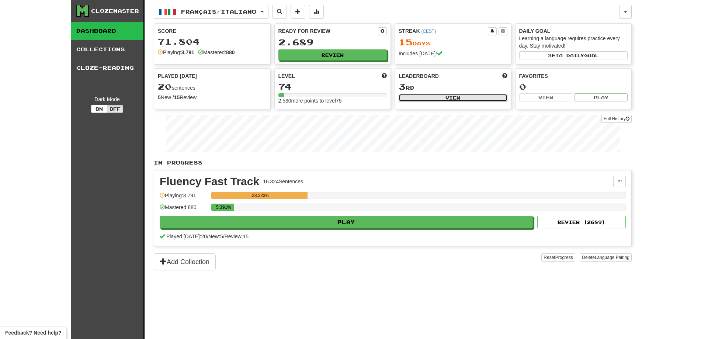
select select "**********"
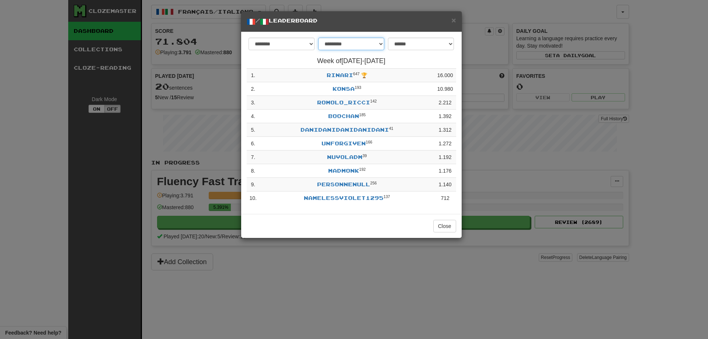
click at [361, 46] on select "**********" at bounding box center [351, 44] width 66 height 13
select select "********"
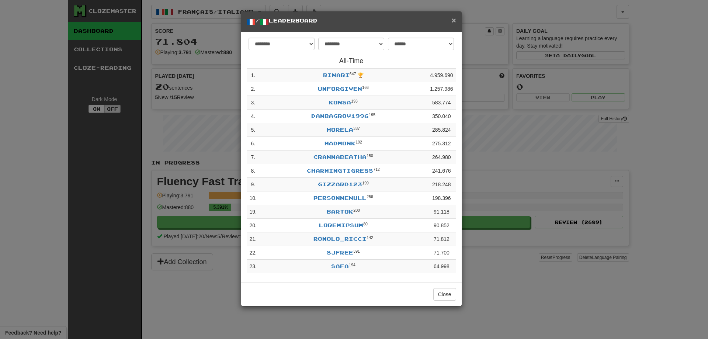
click at [454, 18] on span "×" at bounding box center [453, 20] width 4 height 8
